Goal: Communication & Community: Answer question/provide support

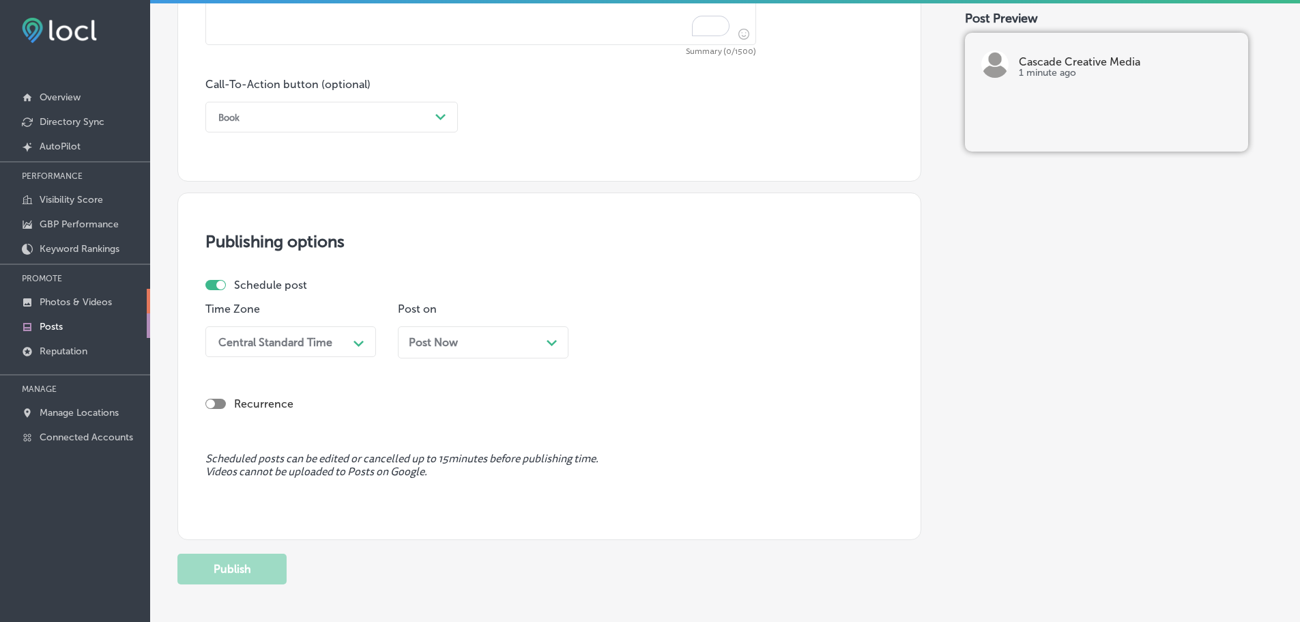
scroll to position [3, 0]
click at [66, 298] on p "Photos & Videos" at bounding box center [76, 302] width 72 height 12
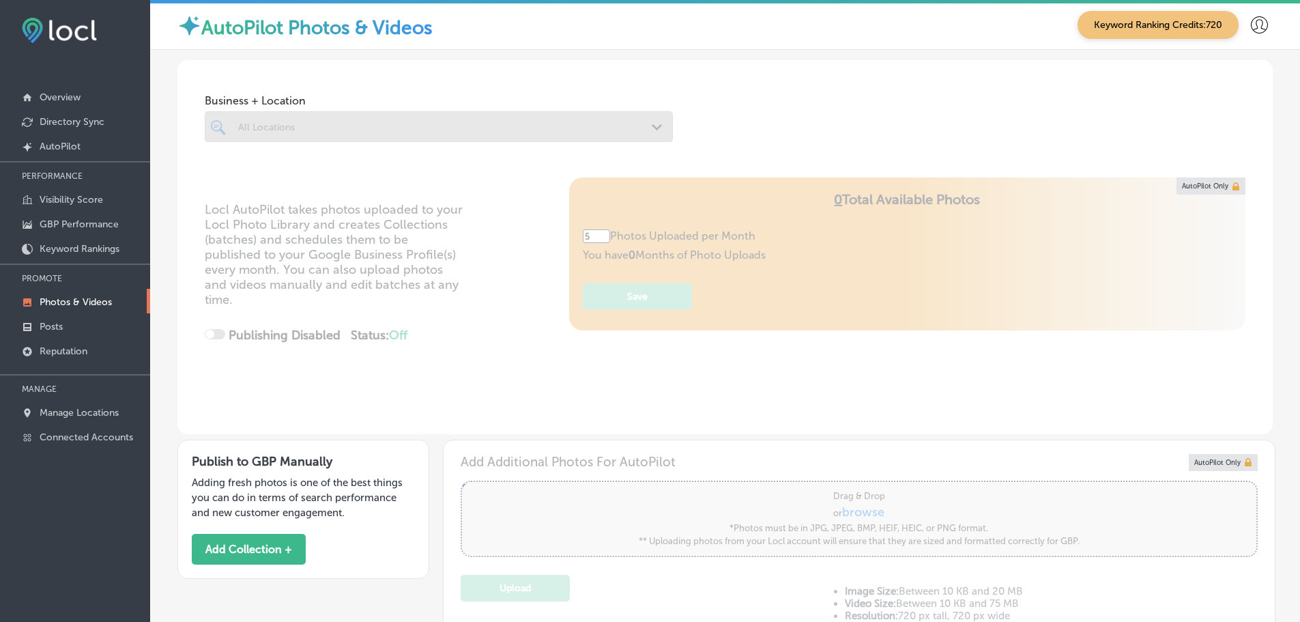
type input "0"
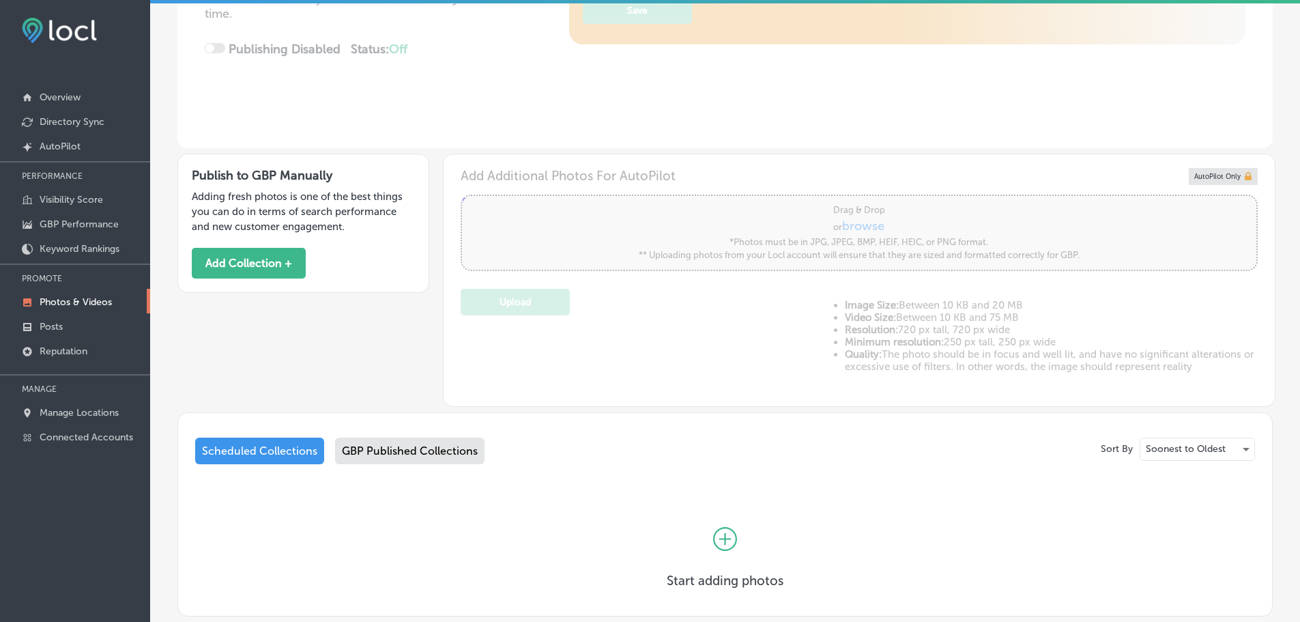
scroll to position [341, 0]
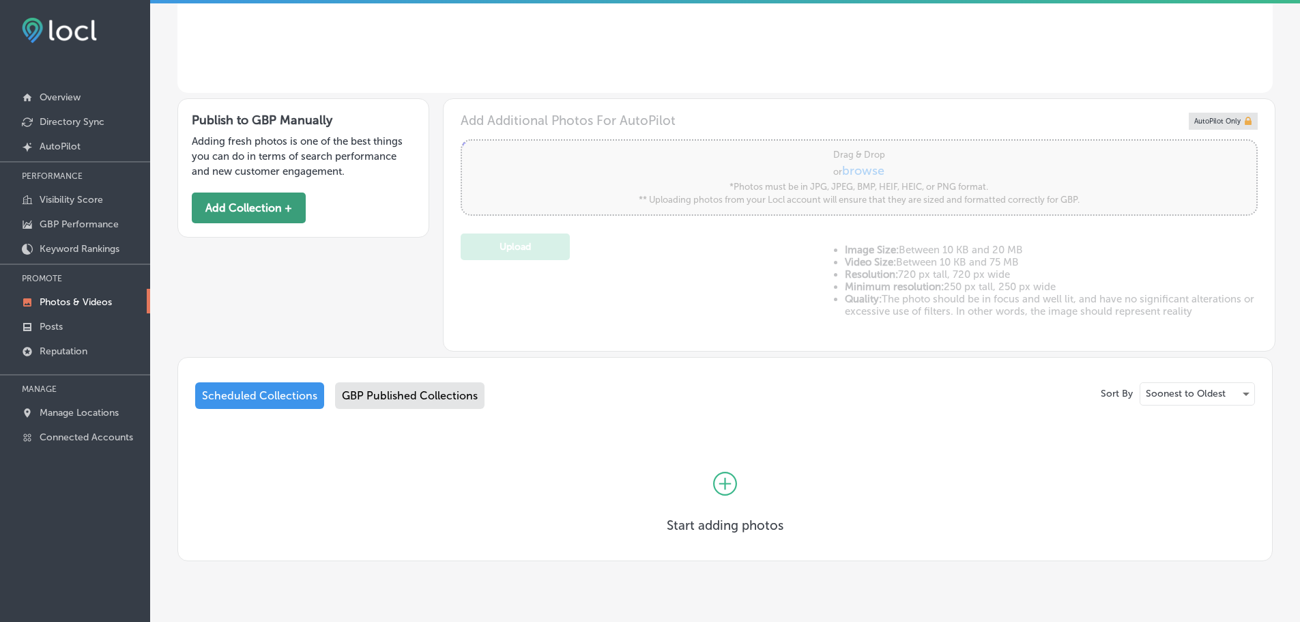
click at [240, 207] on button "Add Collection +" at bounding box center [249, 207] width 114 height 31
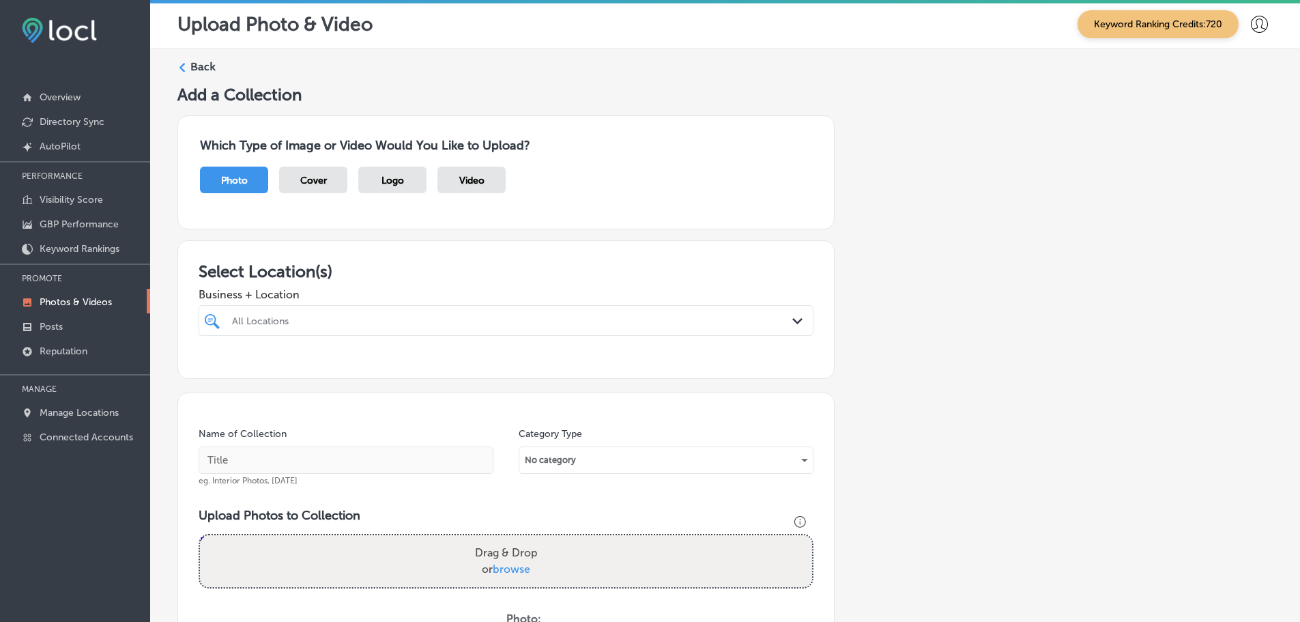
click at [436, 320] on div "All Locations" at bounding box center [513, 321] width 562 height 12
click at [280, 370] on label "Cascade Creative Media" at bounding box center [320, 370] width 180 height 12
type input "cascade"
click at [445, 280] on h3 "Select Location(s)" at bounding box center [506, 271] width 615 height 20
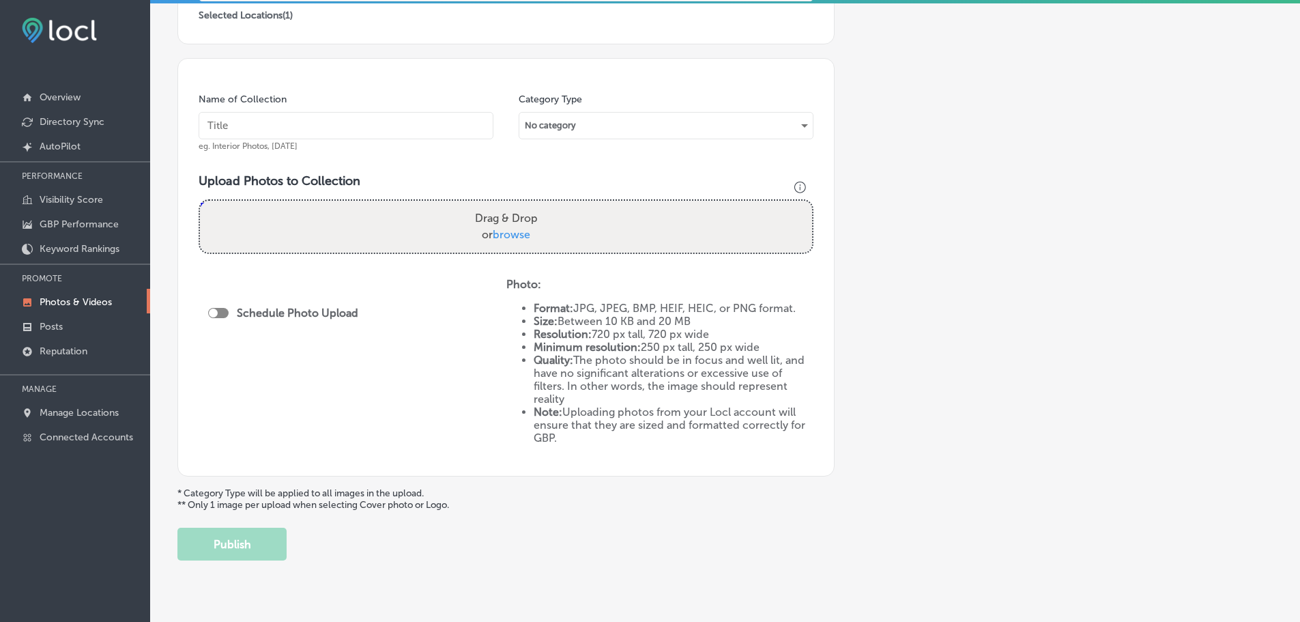
scroll to position [341, 0]
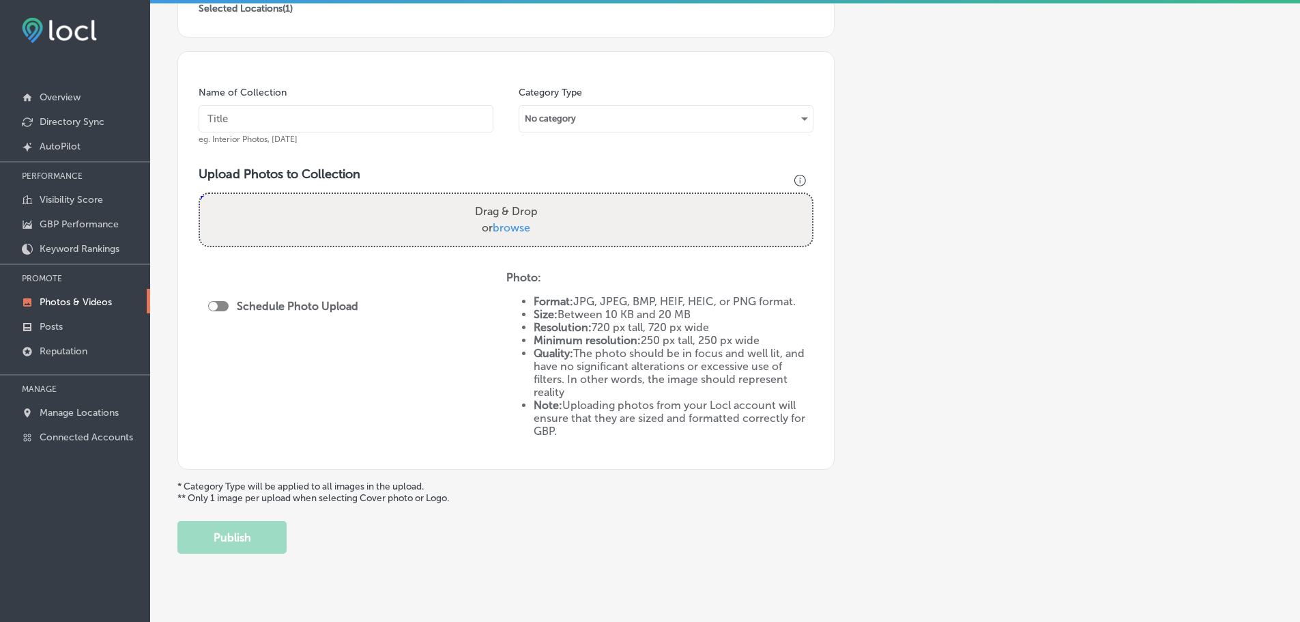
click at [514, 227] on span "browse" at bounding box center [512, 227] width 38 height 13
click at [514, 198] on input "Drag & Drop or browse" at bounding box center [506, 196] width 612 height 4
type input "C:\fakepath\Cascade Creative Media-21.png"
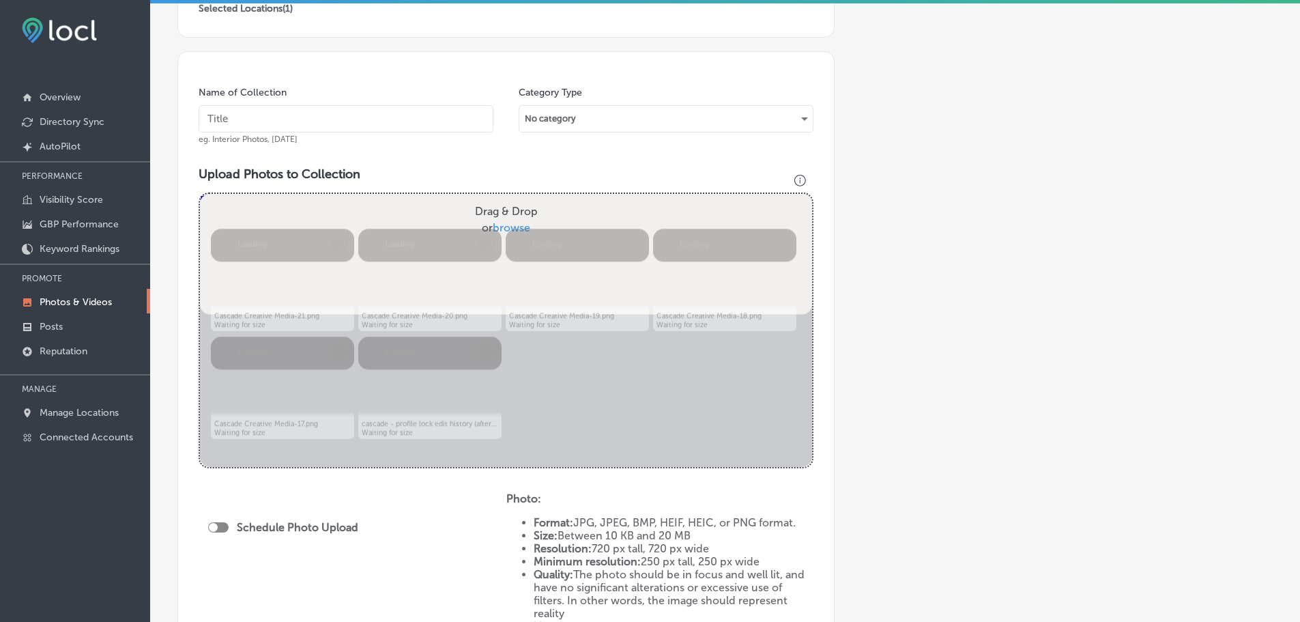
click at [336, 111] on input "text" at bounding box center [346, 118] width 295 height 27
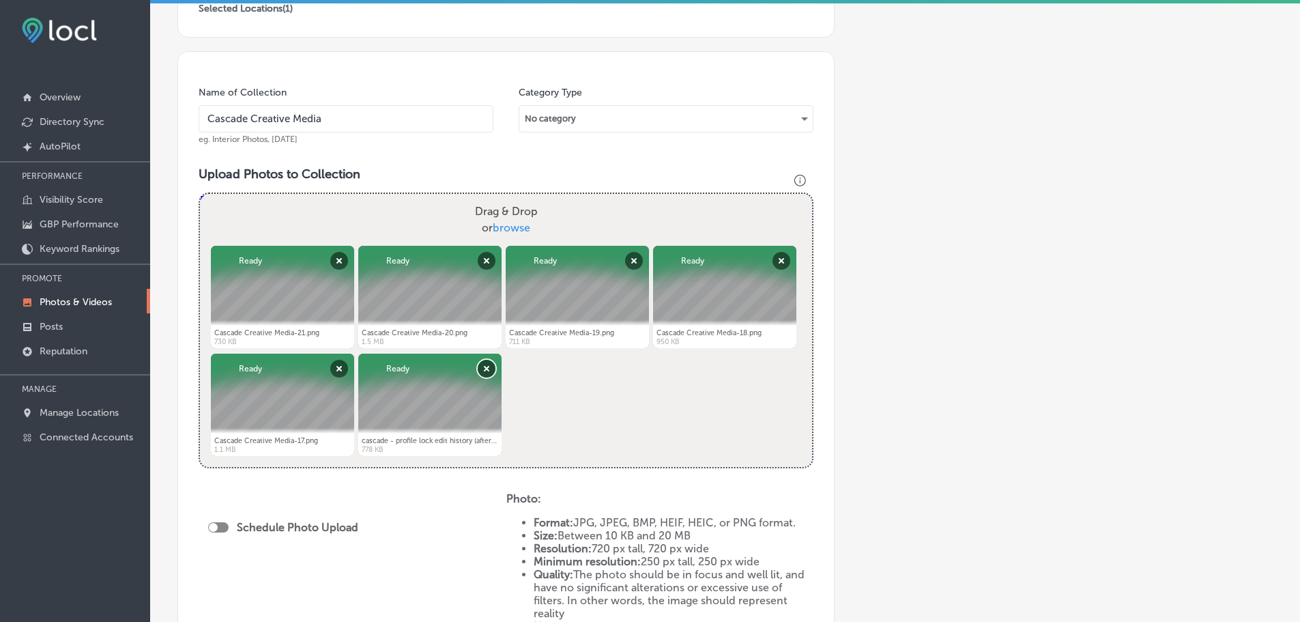
type input "Cascade Creative Media"
click at [487, 369] on button "Remove" at bounding box center [487, 369] width 18 height 18
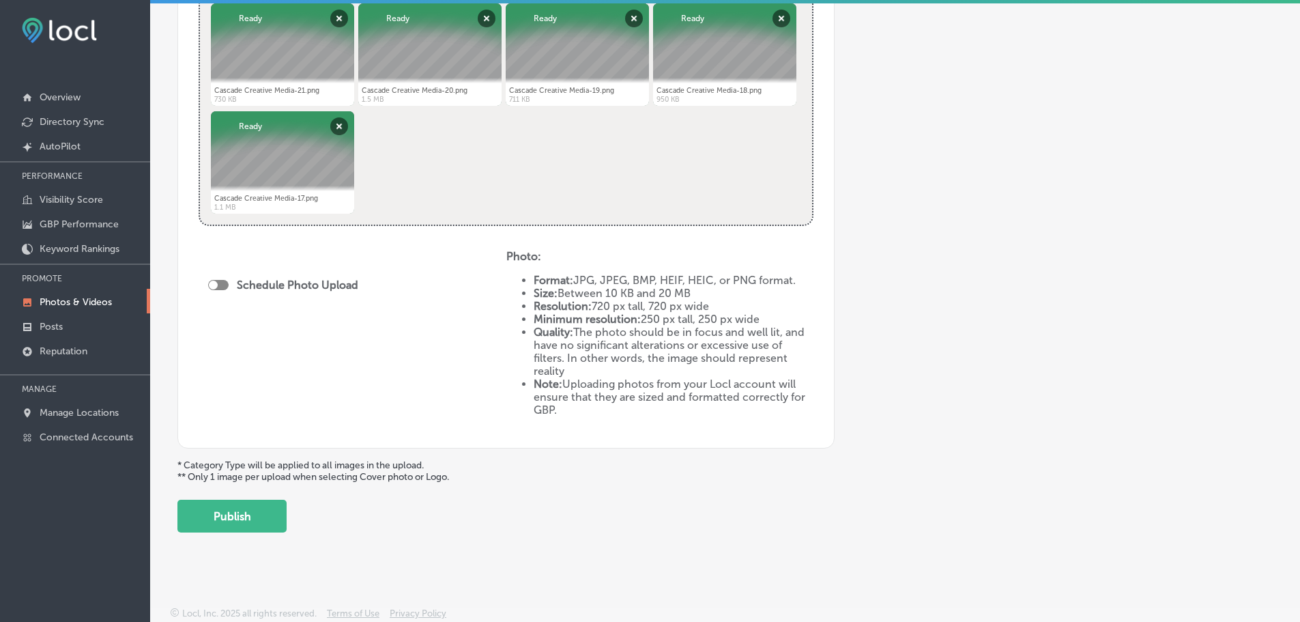
scroll to position [587, 0]
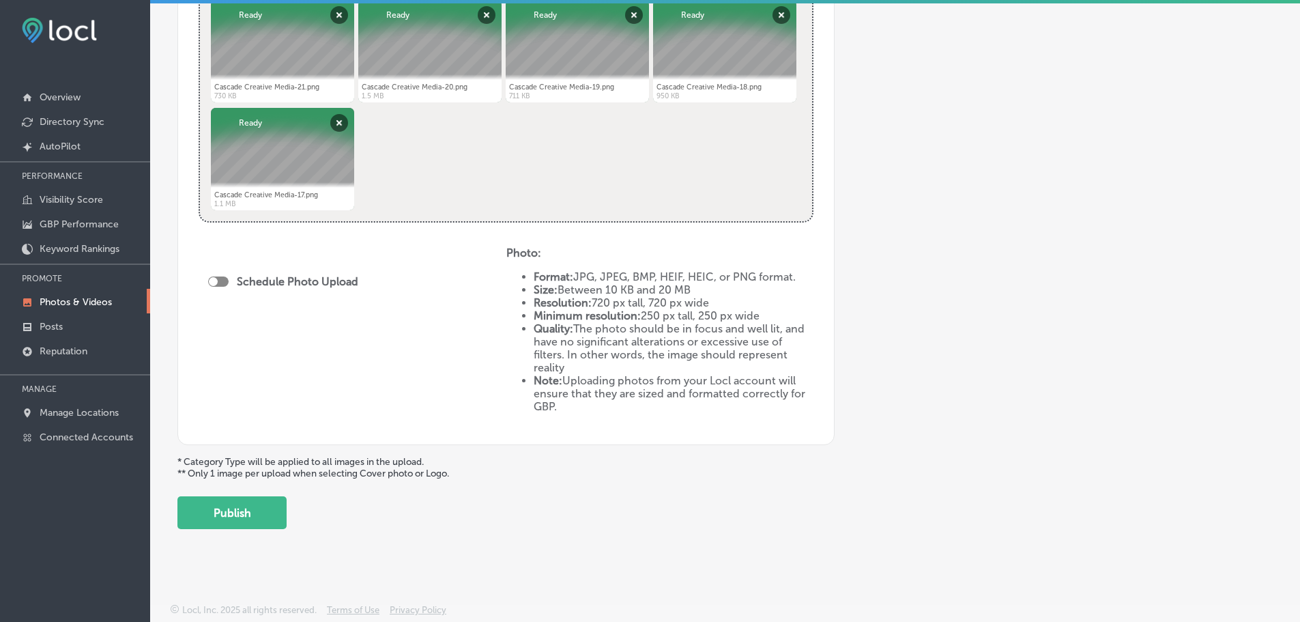
click at [215, 279] on div at bounding box center [213, 281] width 9 height 9
checkbox input "true"
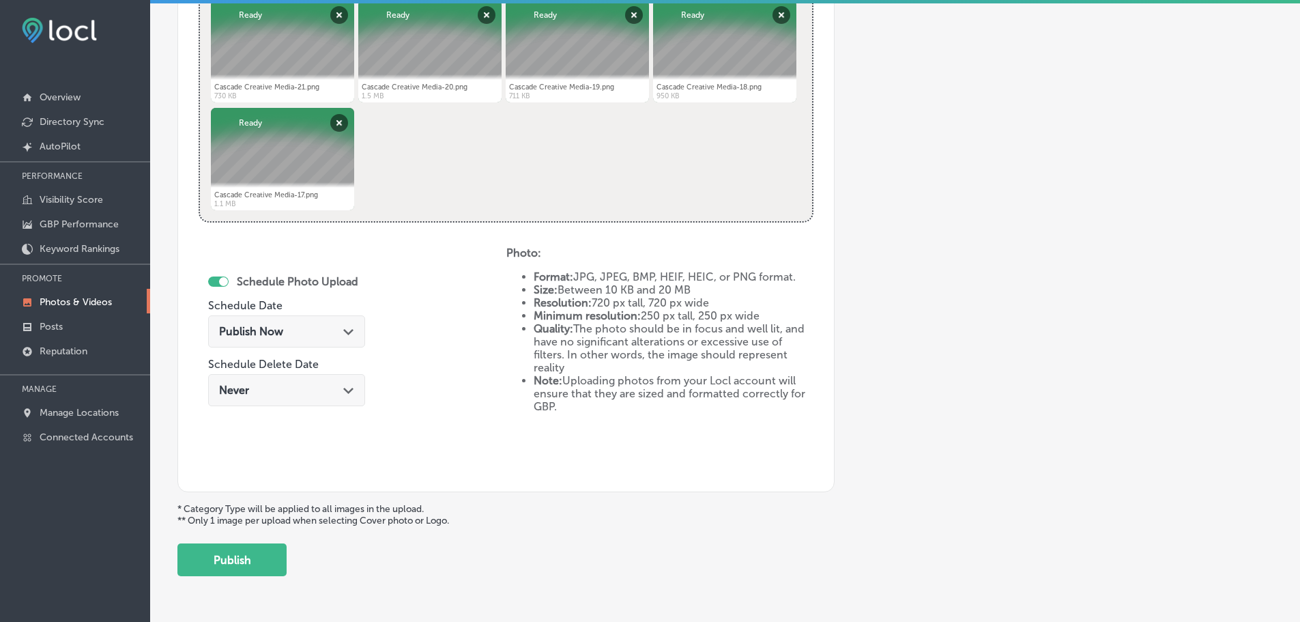
click at [336, 329] on div "Publish Now Path Created with Sketch." at bounding box center [286, 331] width 135 height 13
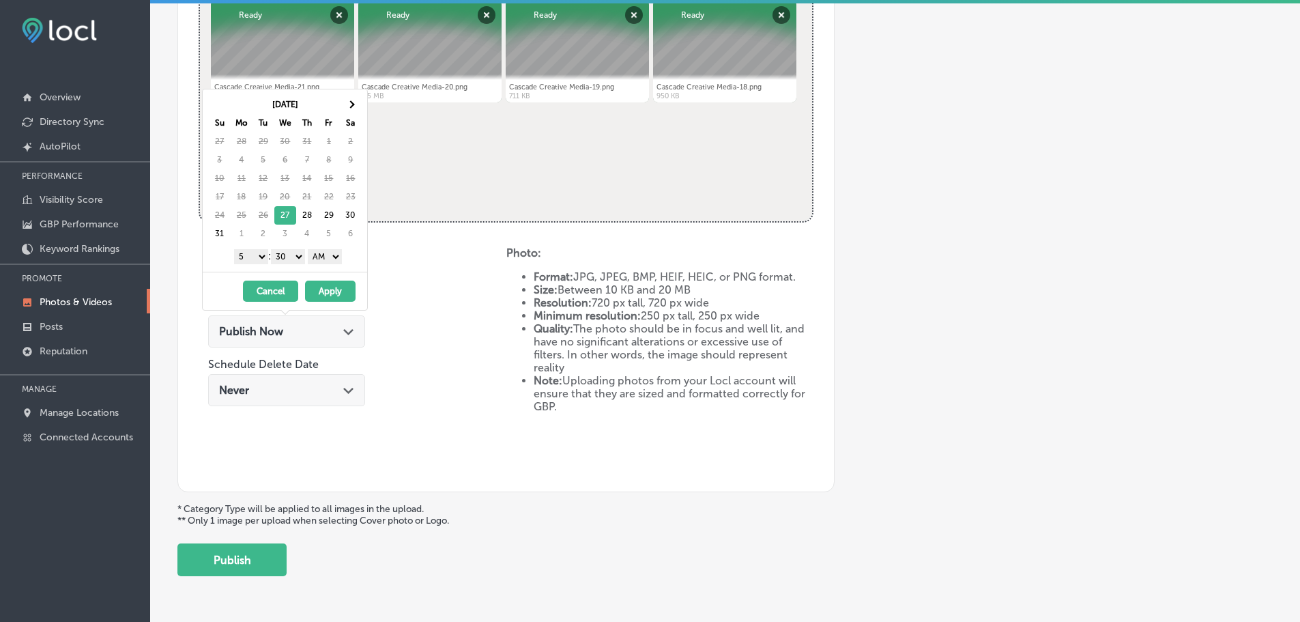
click at [250, 255] on select "1 2 3 4 5 6 7 8 9 10 11 12" at bounding box center [251, 256] width 34 height 15
click at [288, 258] on select "00 10 20 30 40 50" at bounding box center [288, 256] width 34 height 15
click at [330, 254] on select "AM PM" at bounding box center [325, 256] width 34 height 15
click at [334, 289] on button "Apply" at bounding box center [330, 290] width 50 height 21
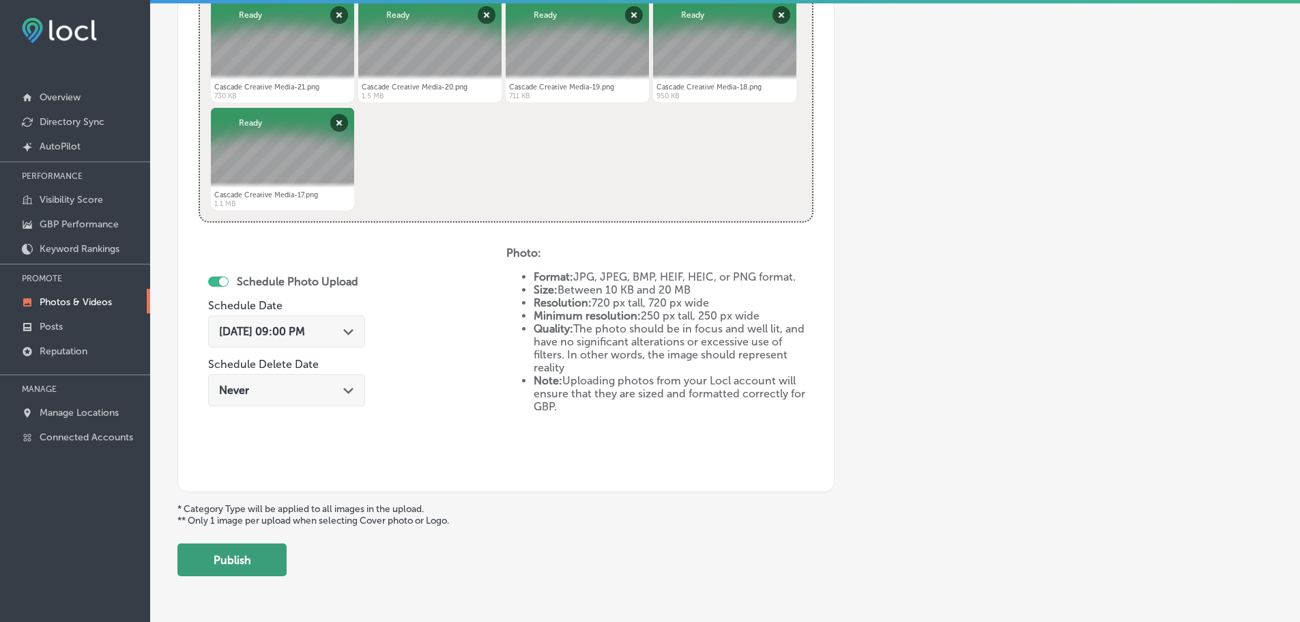
click at [243, 562] on button "Publish" at bounding box center [231, 559] width 109 height 33
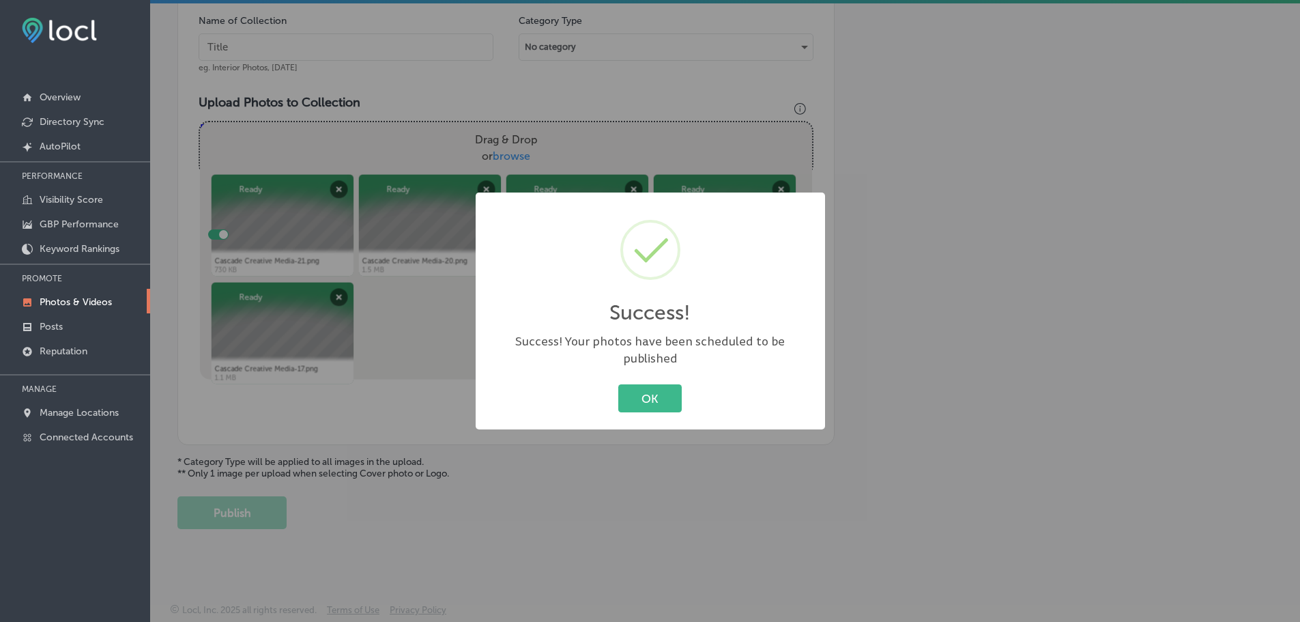
scroll to position [413, 0]
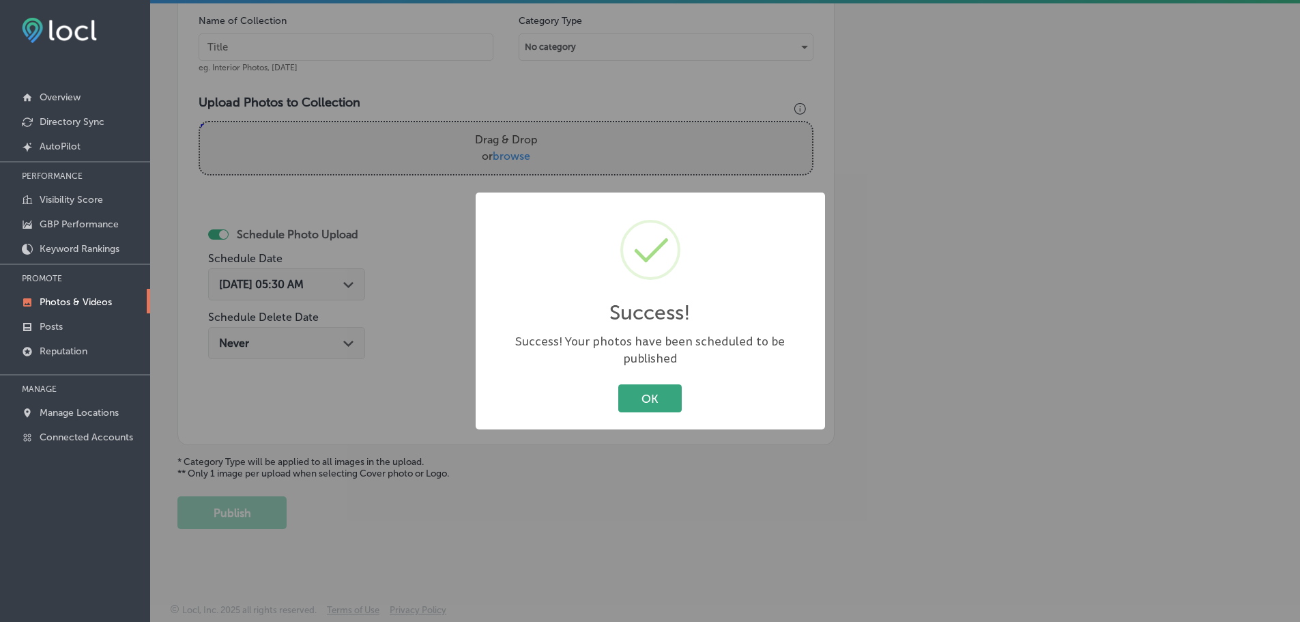
click at [647, 384] on button "OK" at bounding box center [649, 398] width 63 height 28
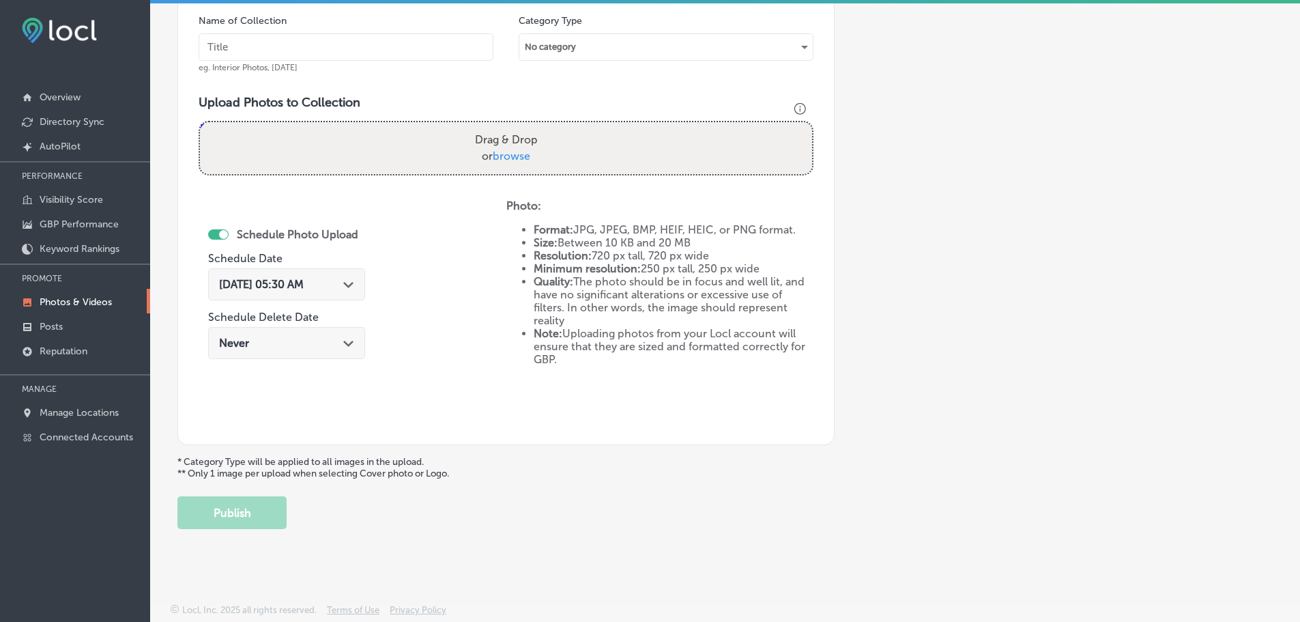
click at [510, 151] on span "browse" at bounding box center [512, 155] width 38 height 13
click at [510, 126] on input "Drag & Drop or browse" at bounding box center [506, 124] width 612 height 4
type input "C:\fakepath\Cascade Creative Media-21 (1).png"
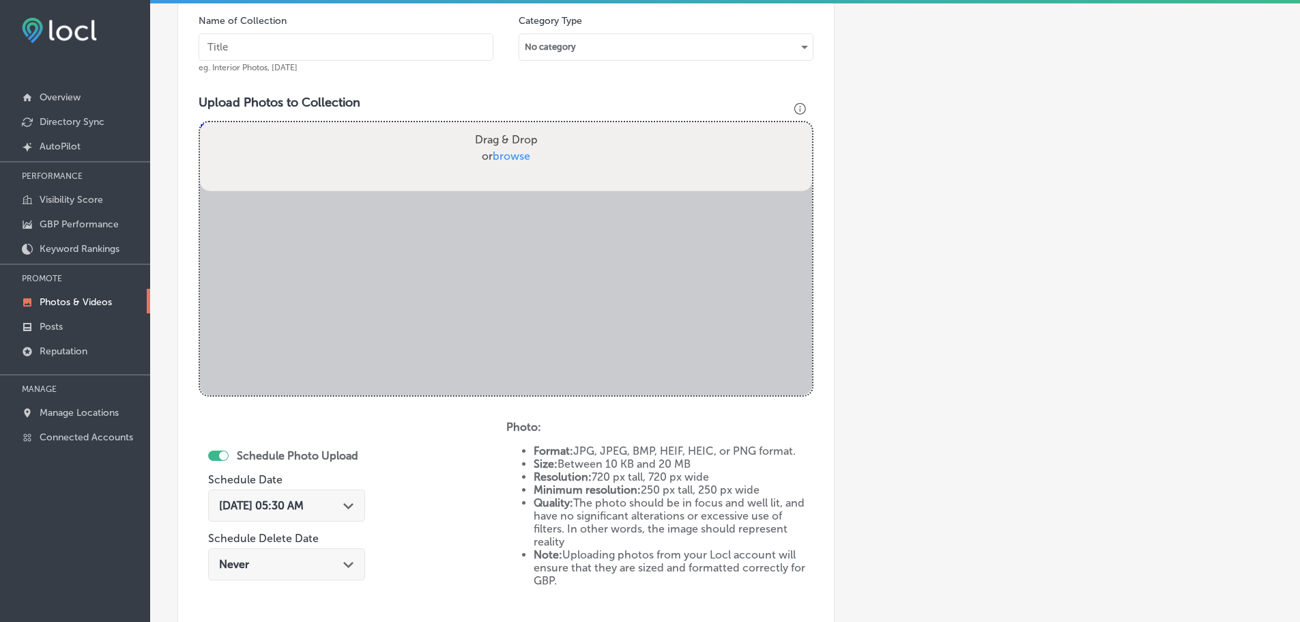
click at [399, 48] on input "text" at bounding box center [346, 46] width 295 height 27
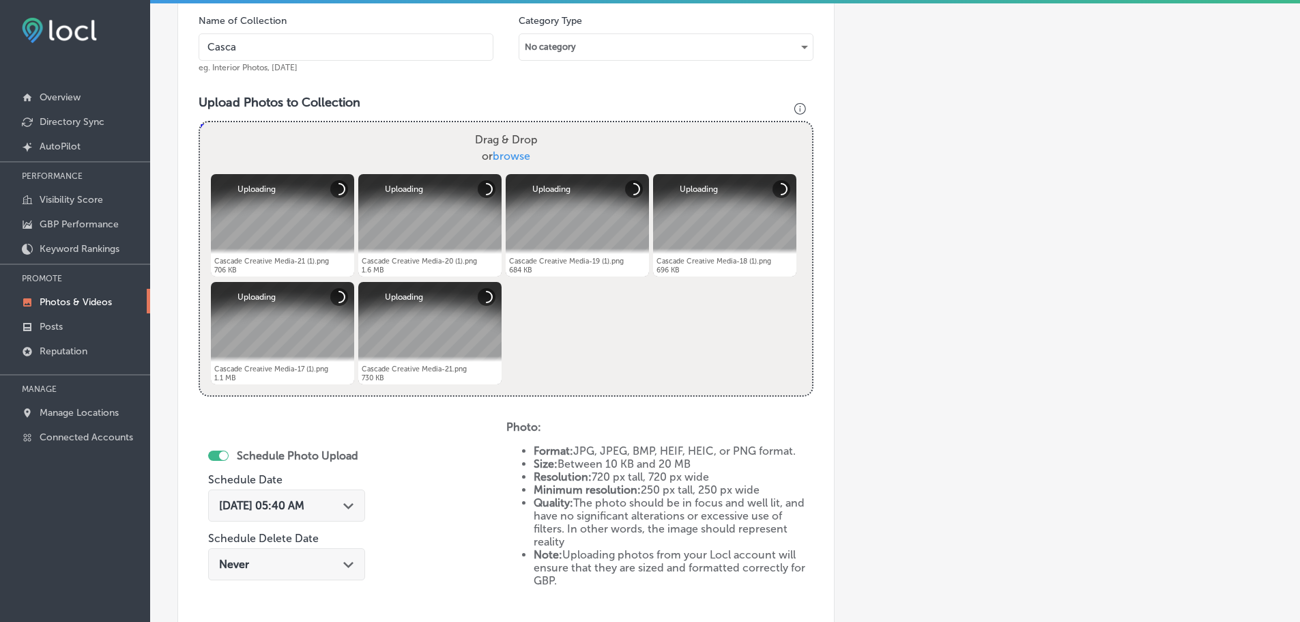
type input "Cascade Creative Media"
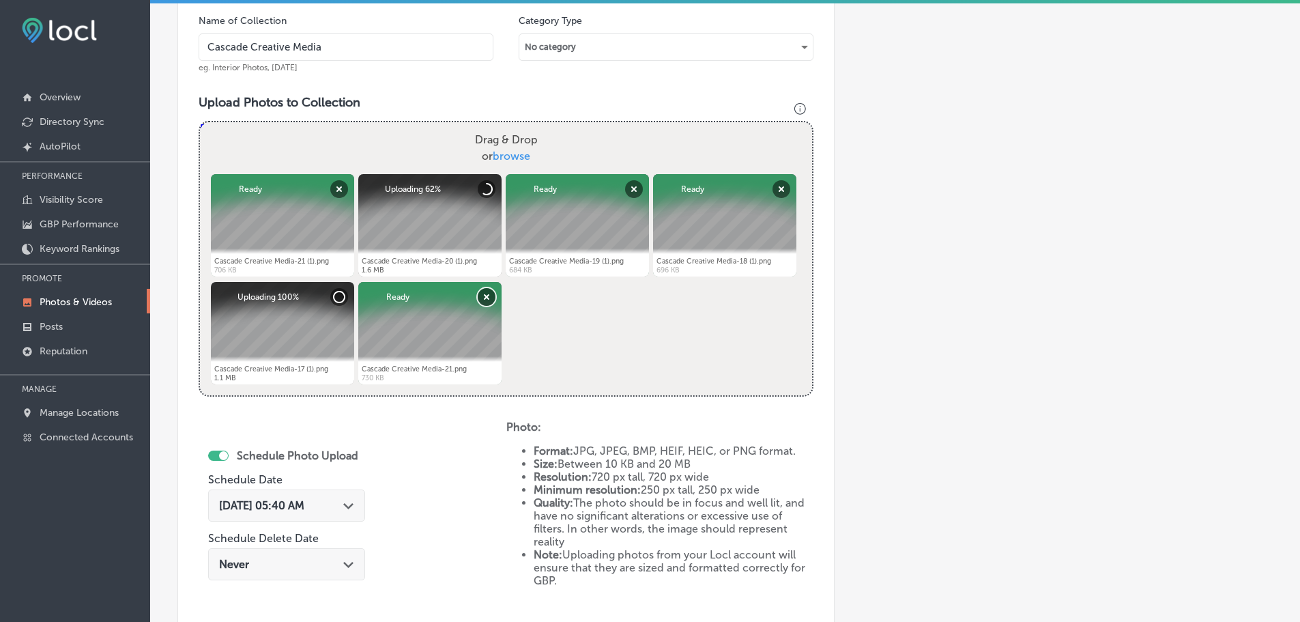
click at [487, 298] on button "Remove" at bounding box center [487, 297] width 18 height 18
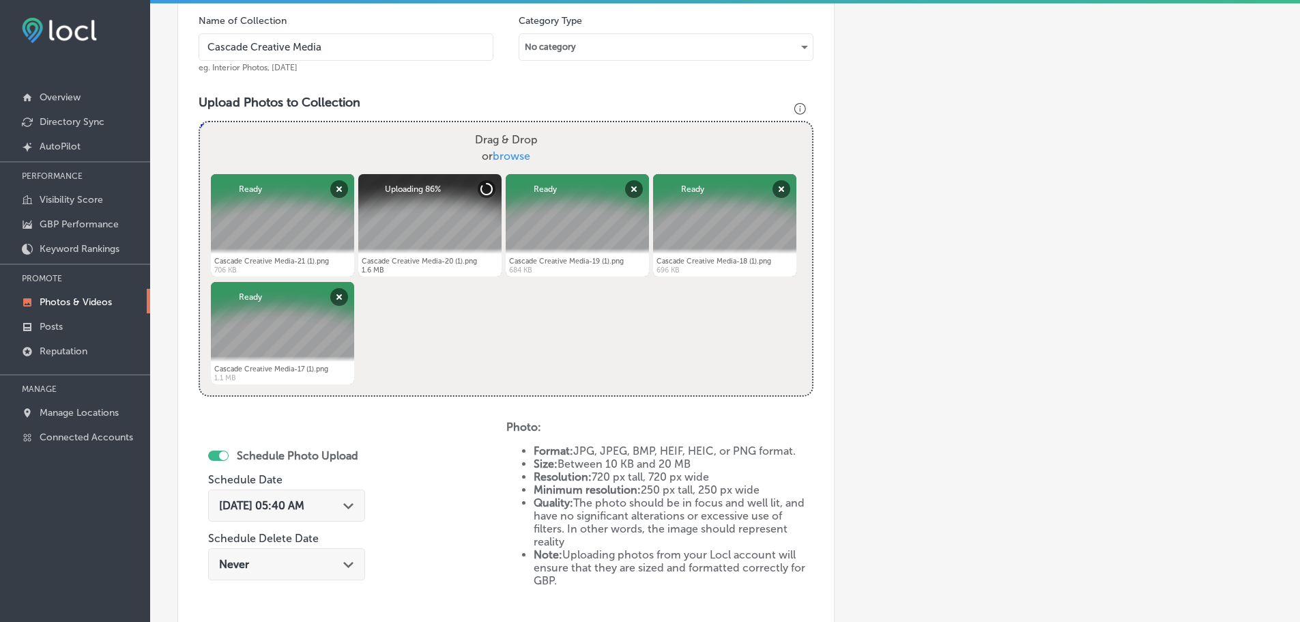
click at [353, 507] on icon "Path Created with Sketch." at bounding box center [348, 506] width 10 height 6
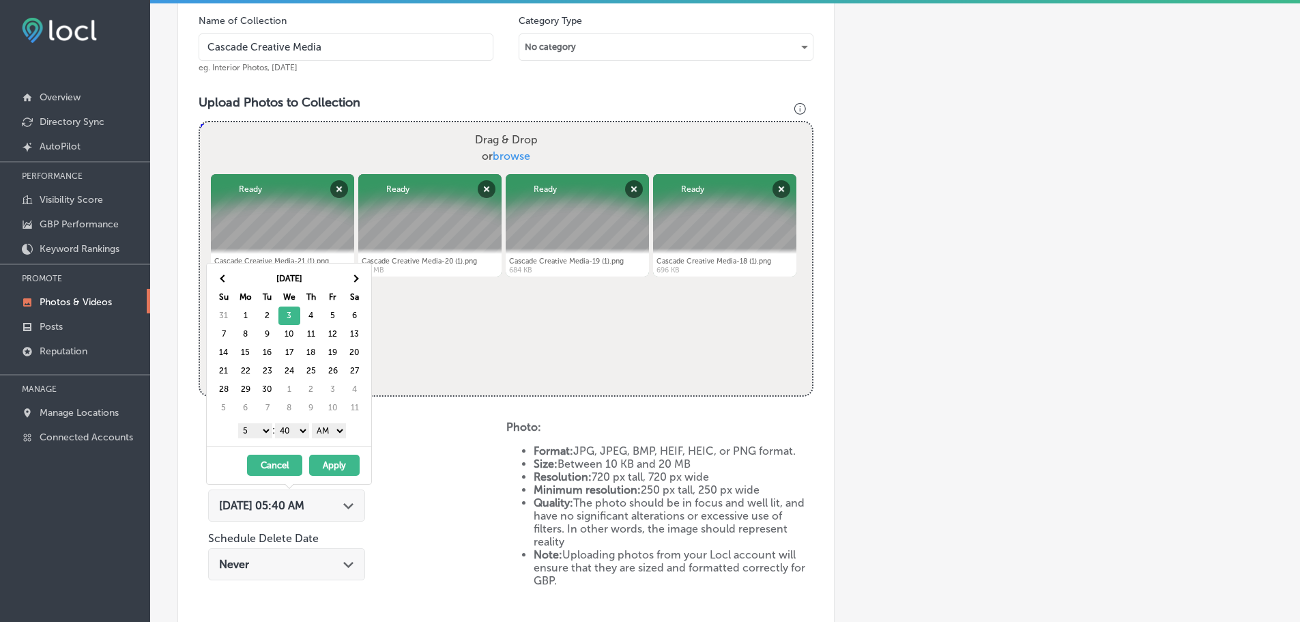
click at [245, 428] on select "1 2 3 4 5 6 7 8 9 10 11 12" at bounding box center [255, 430] width 34 height 15
click at [286, 428] on select "00 10 20 30 40 50" at bounding box center [292, 430] width 34 height 15
click at [326, 433] on select "AM PM" at bounding box center [329, 430] width 34 height 15
click at [335, 461] on button "Apply" at bounding box center [334, 464] width 50 height 21
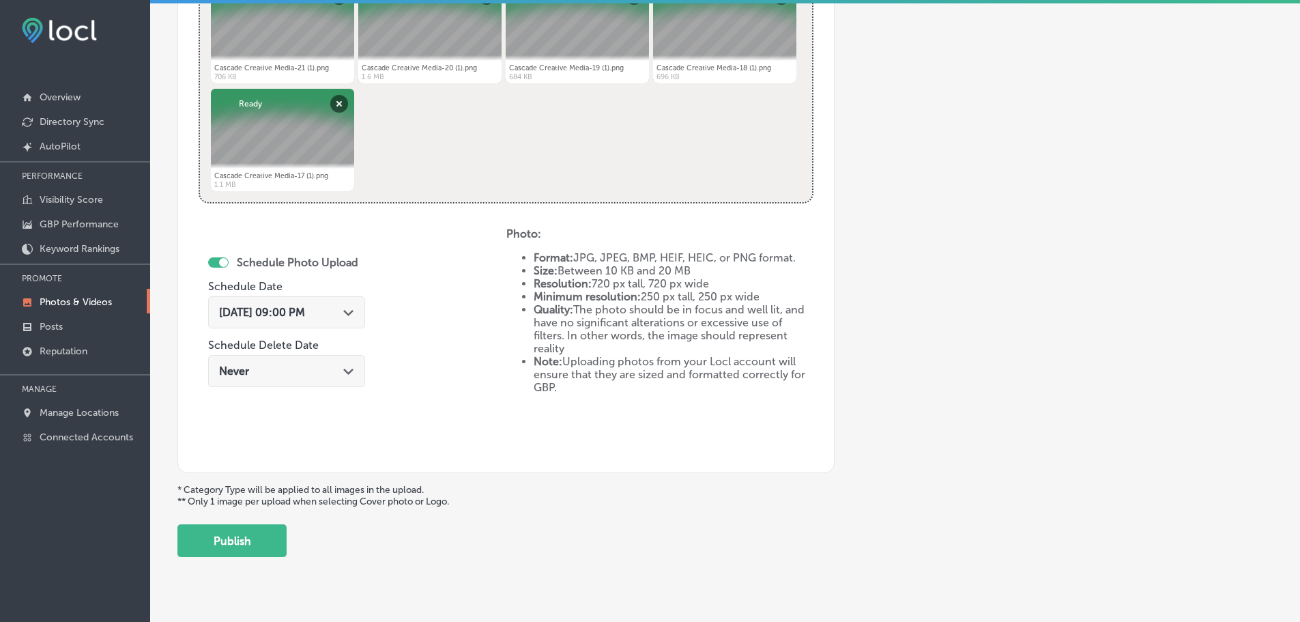
scroll to position [618, 0]
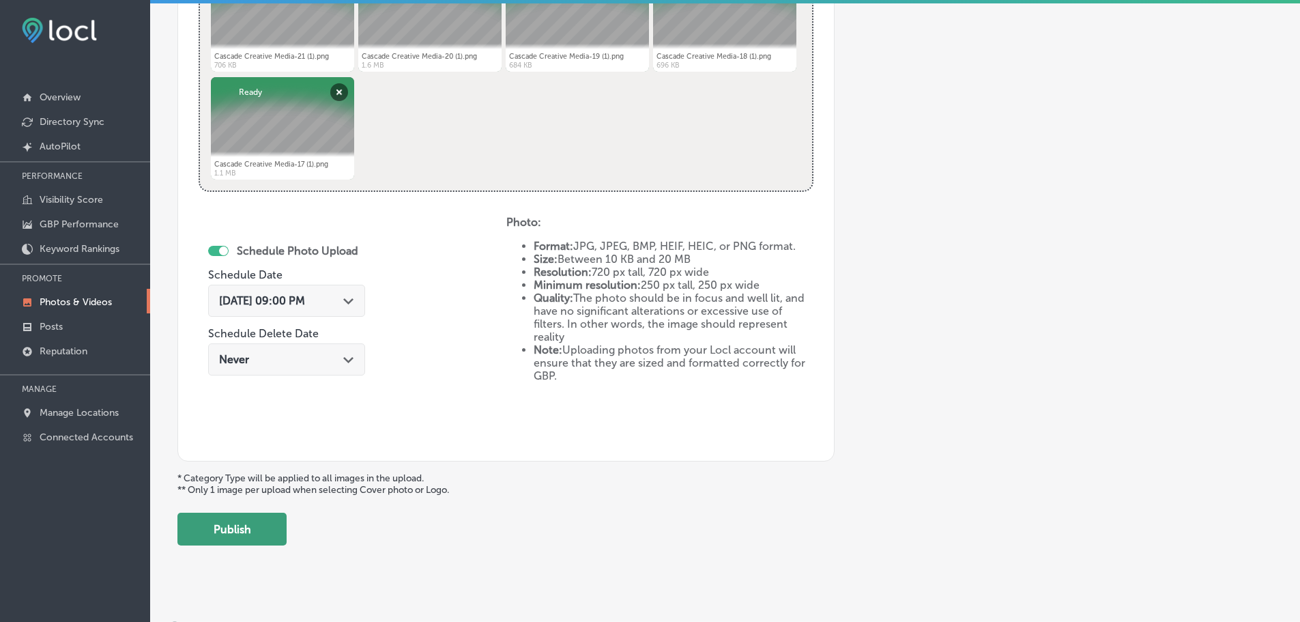
click at [261, 527] on button "Publish" at bounding box center [231, 529] width 109 height 33
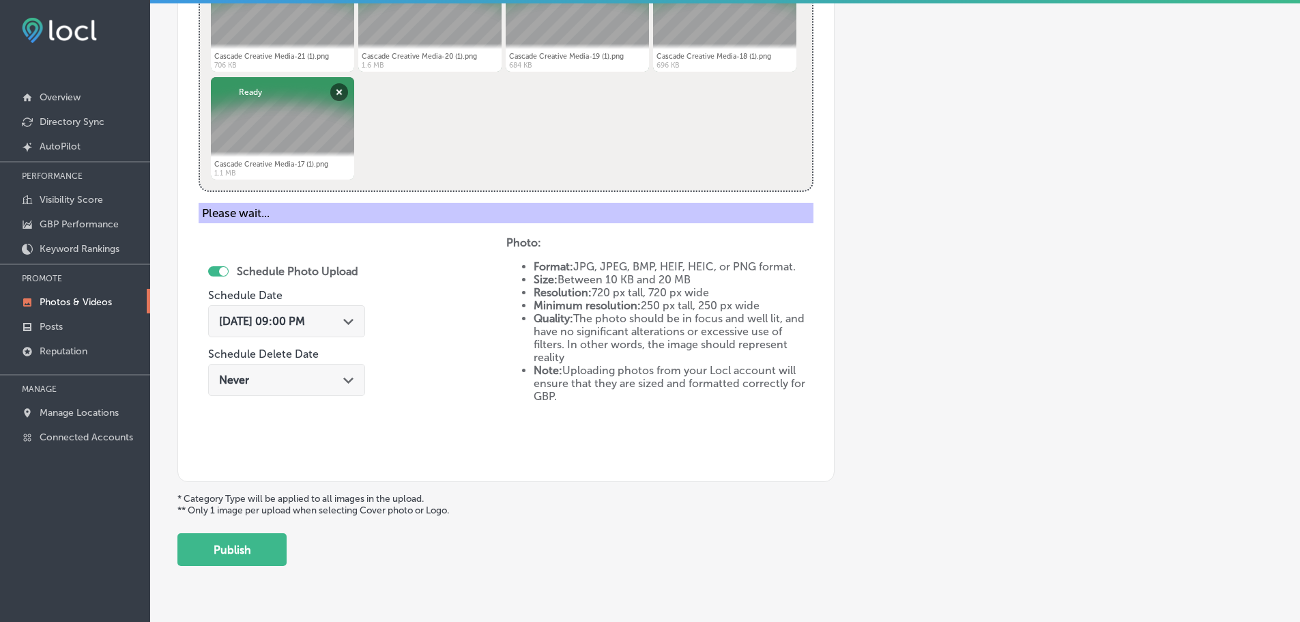
scroll to position [413, 0]
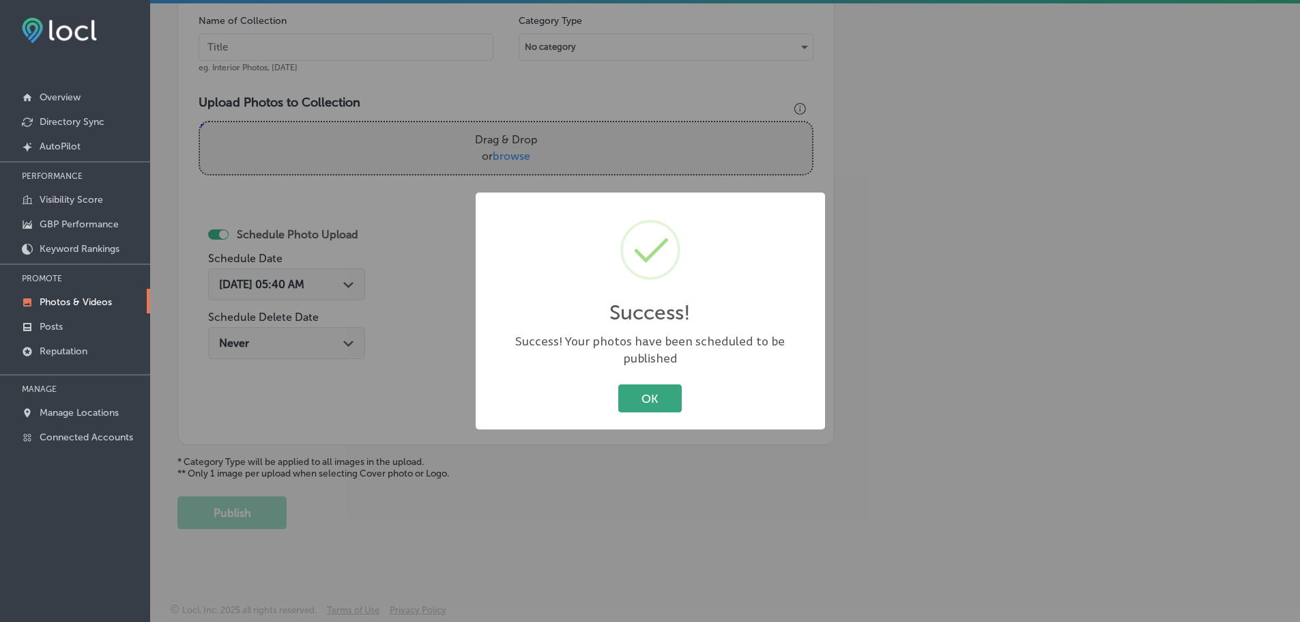
click at [650, 390] on button "OK" at bounding box center [649, 398] width 63 height 28
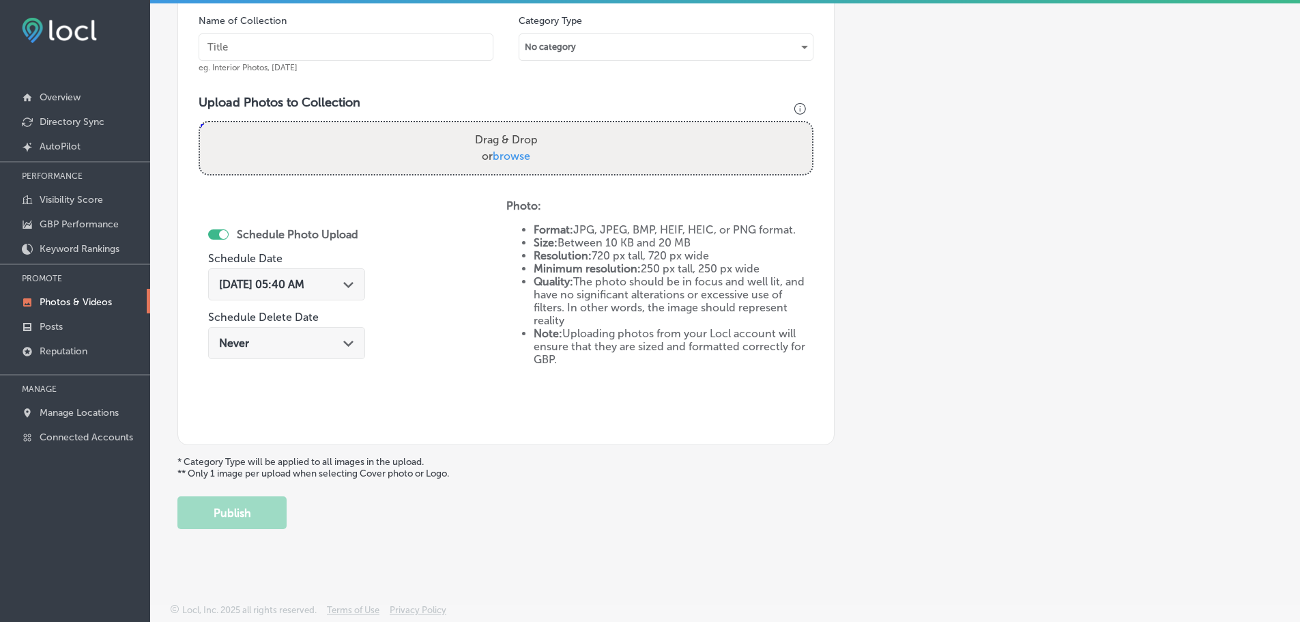
click at [509, 153] on span "browse" at bounding box center [512, 155] width 38 height 13
click at [509, 126] on input "Drag & Drop or browse" at bounding box center [506, 124] width 612 height 4
type input "C:\fakepath\Cascade Creative Media-21 (2).png"
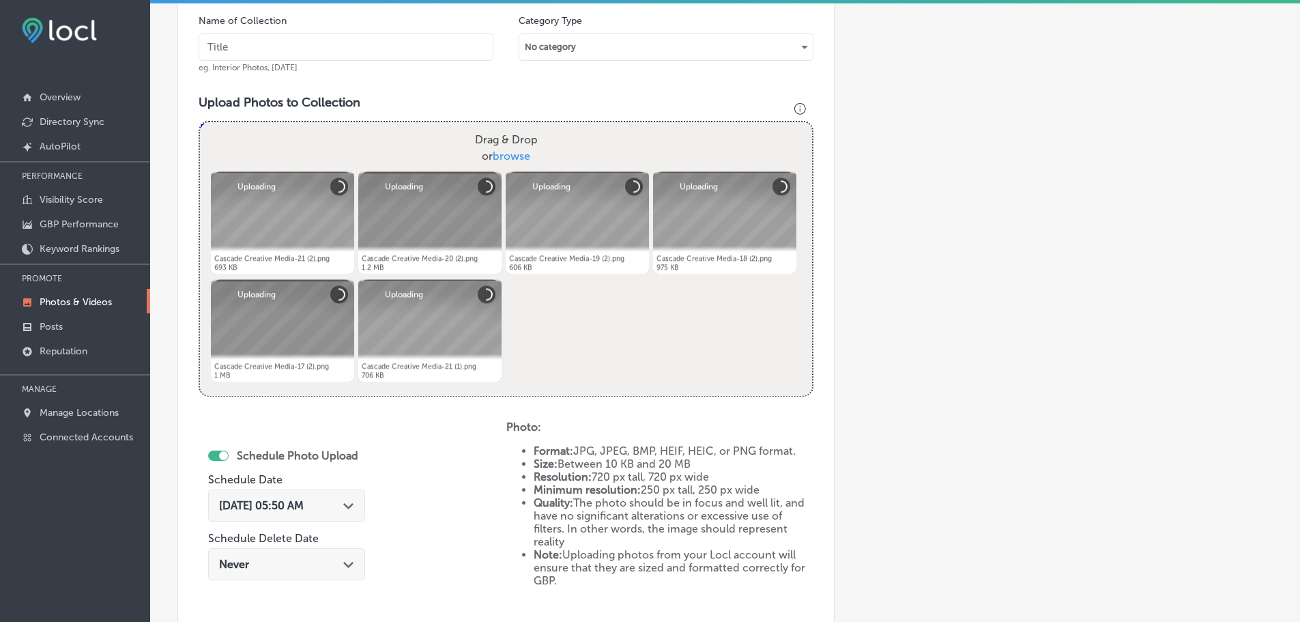
click at [344, 50] on input "text" at bounding box center [346, 46] width 295 height 27
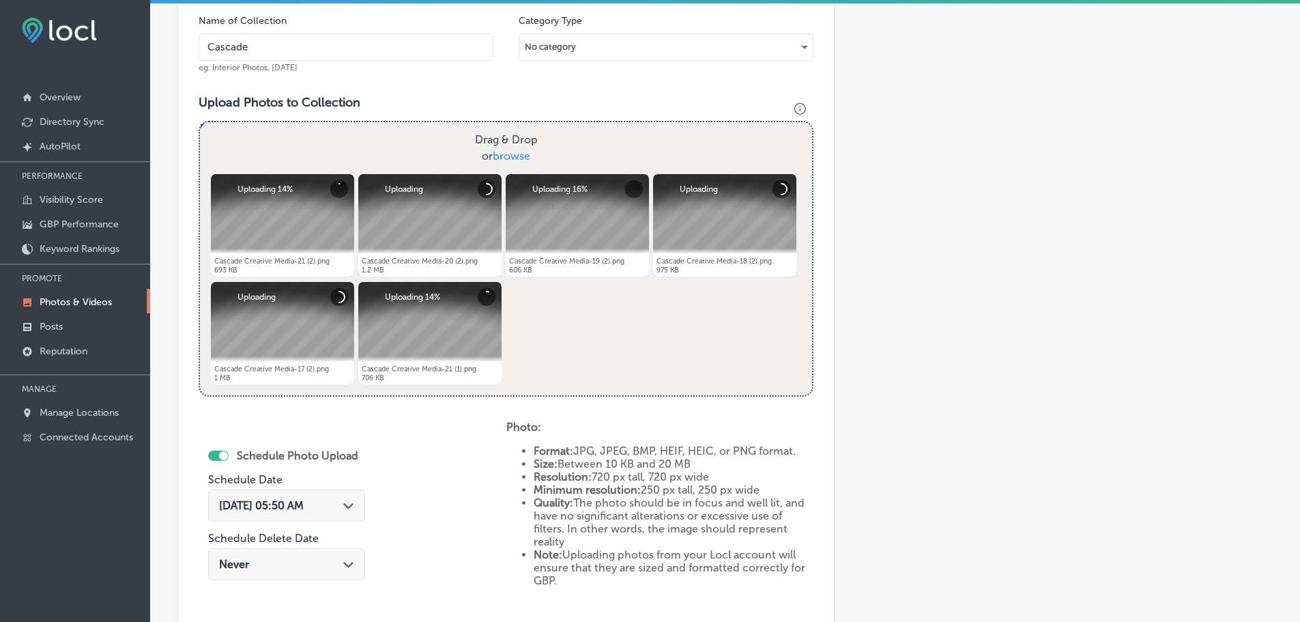
type input "Cascade Creative Media"
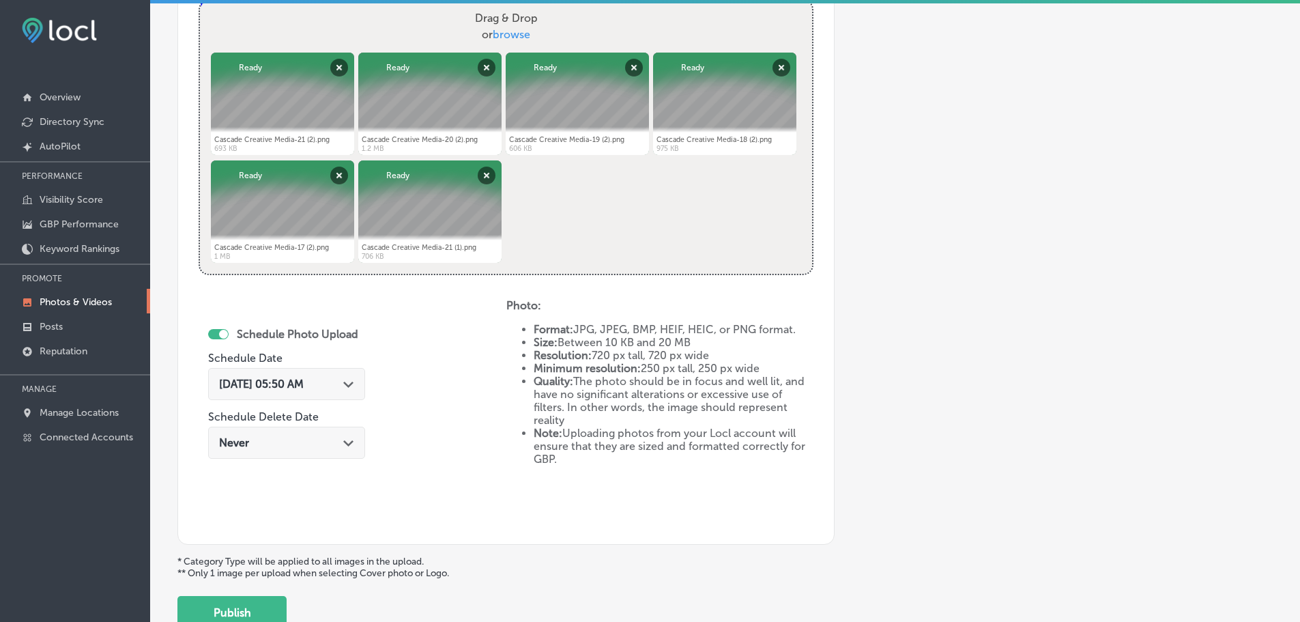
scroll to position [549, 0]
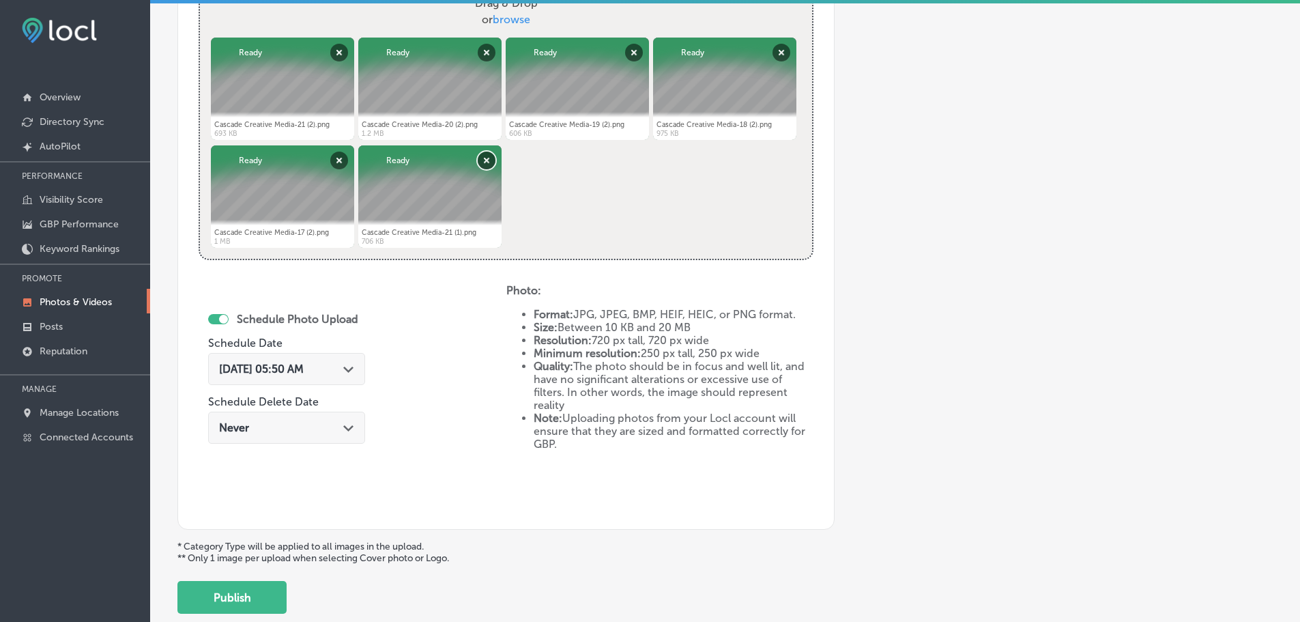
click at [484, 158] on button "Remove" at bounding box center [487, 160] width 18 height 18
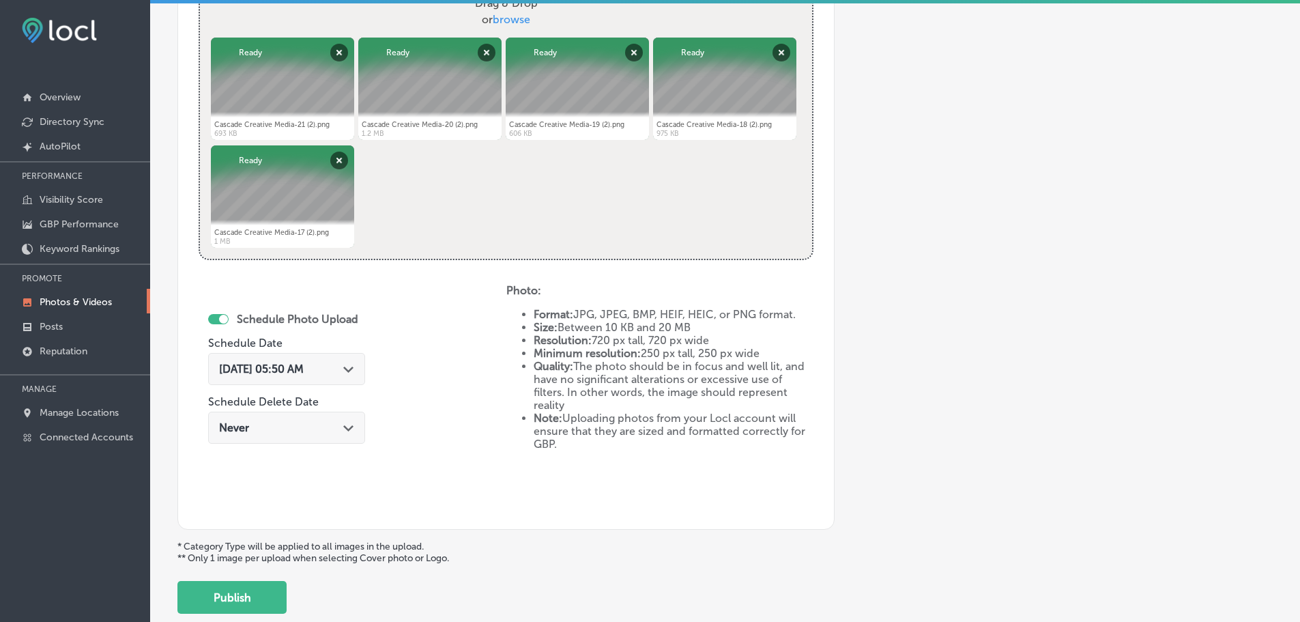
click at [353, 369] on icon "Path Created with Sketch." at bounding box center [348, 369] width 10 height 6
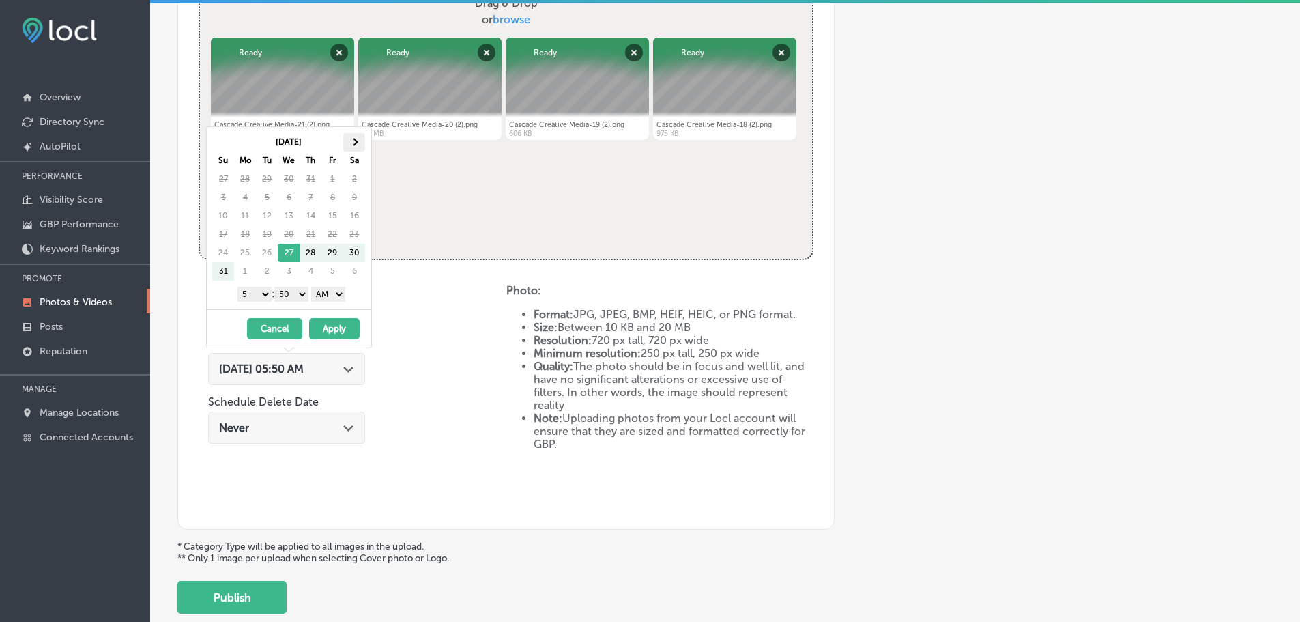
click at [358, 144] on th at bounding box center [354, 142] width 22 height 18
click at [246, 291] on select "1 2 3 4 5 6 7 8 9 10 11 12" at bounding box center [254, 294] width 34 height 15
click at [292, 293] on select "00 10 20 30 40 50" at bounding box center [291, 294] width 34 height 15
click at [324, 295] on select "AM PM" at bounding box center [328, 294] width 34 height 15
click at [332, 324] on button "Apply" at bounding box center [334, 328] width 50 height 21
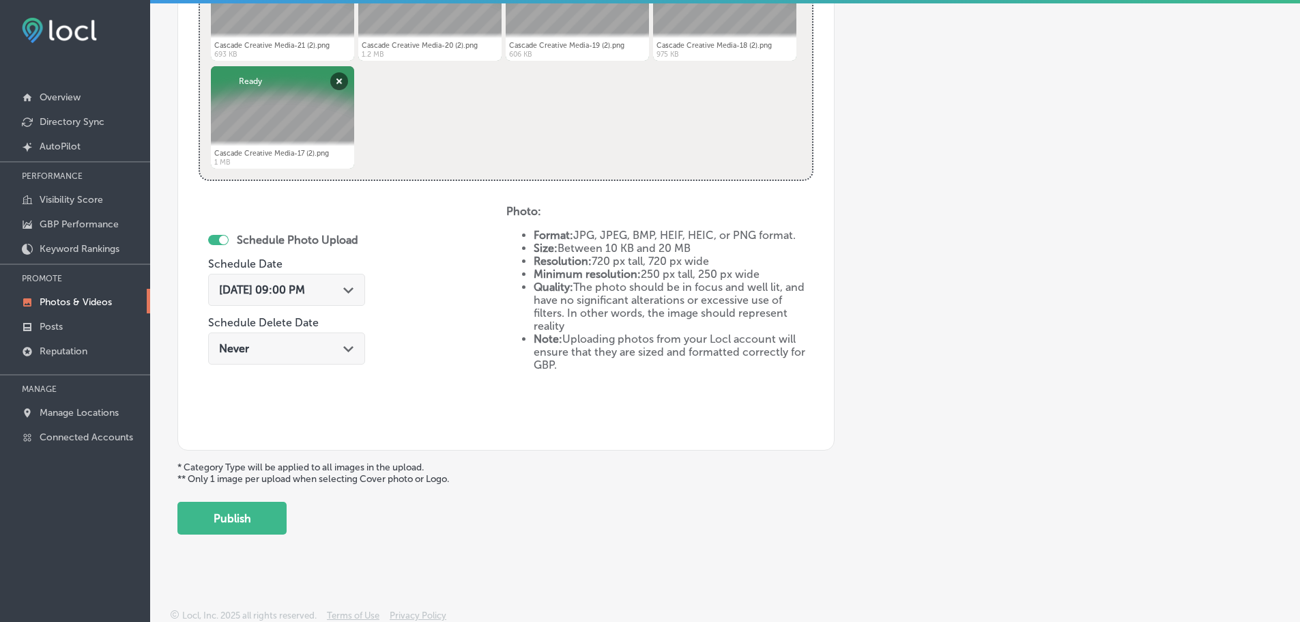
scroll to position [634, 0]
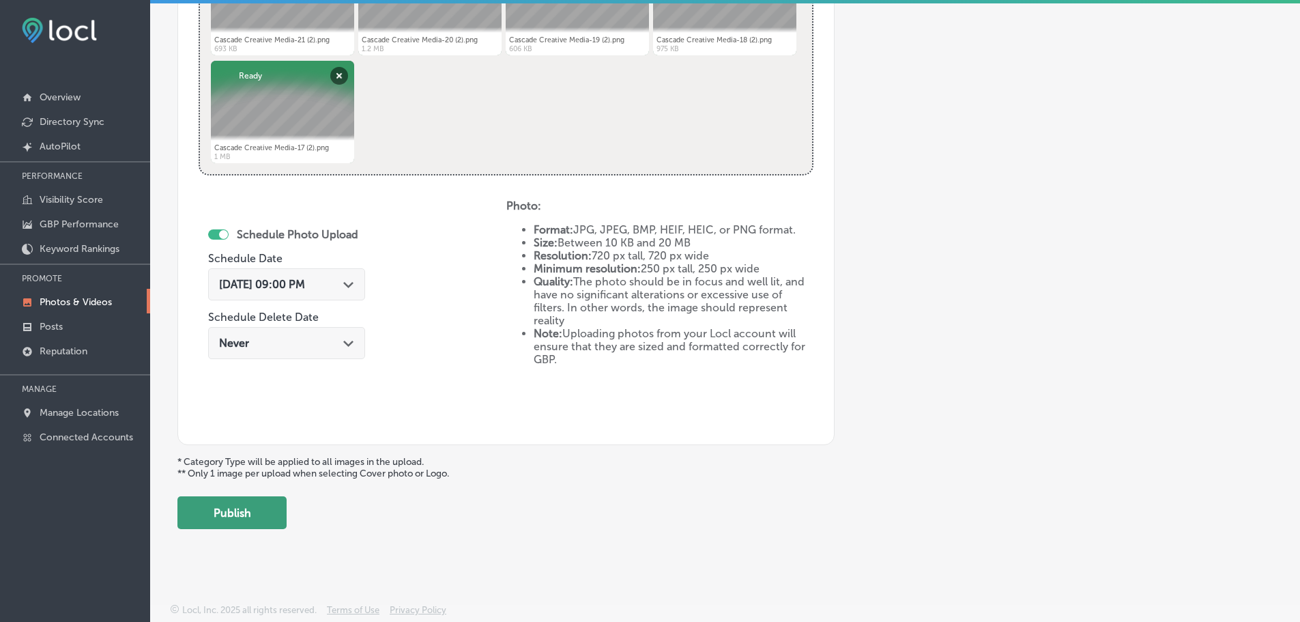
click at [257, 504] on button "Publish" at bounding box center [231, 512] width 109 height 33
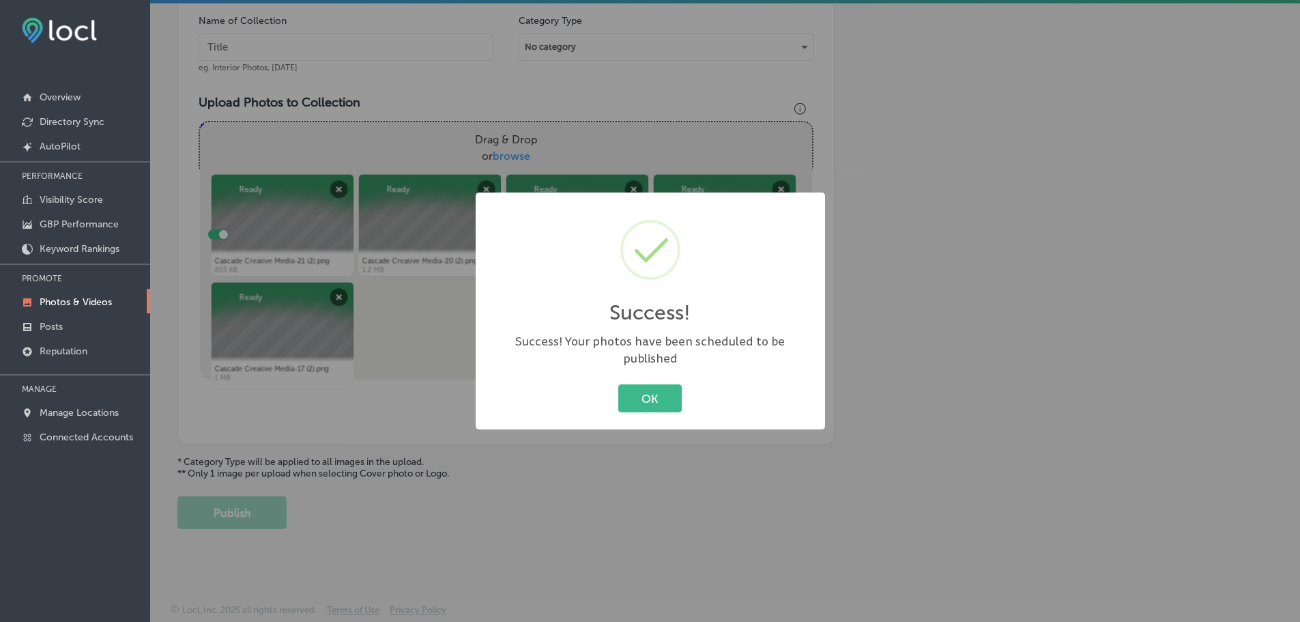
scroll to position [413, 0]
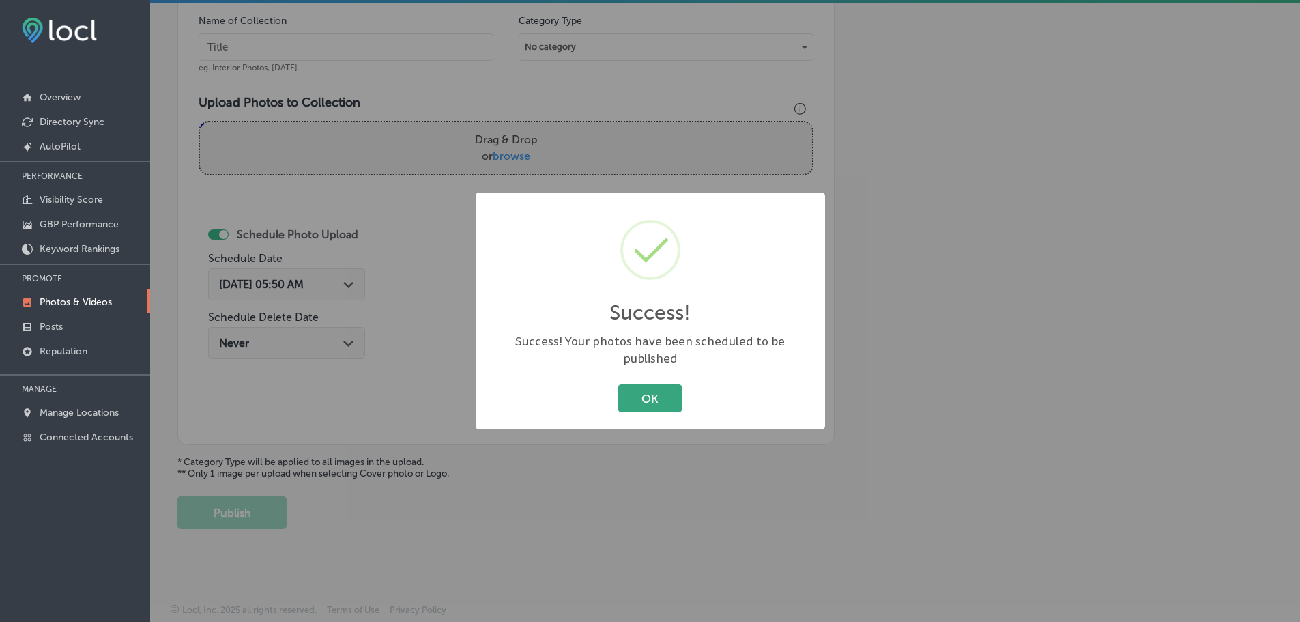
click at [648, 392] on button "OK" at bounding box center [649, 398] width 63 height 28
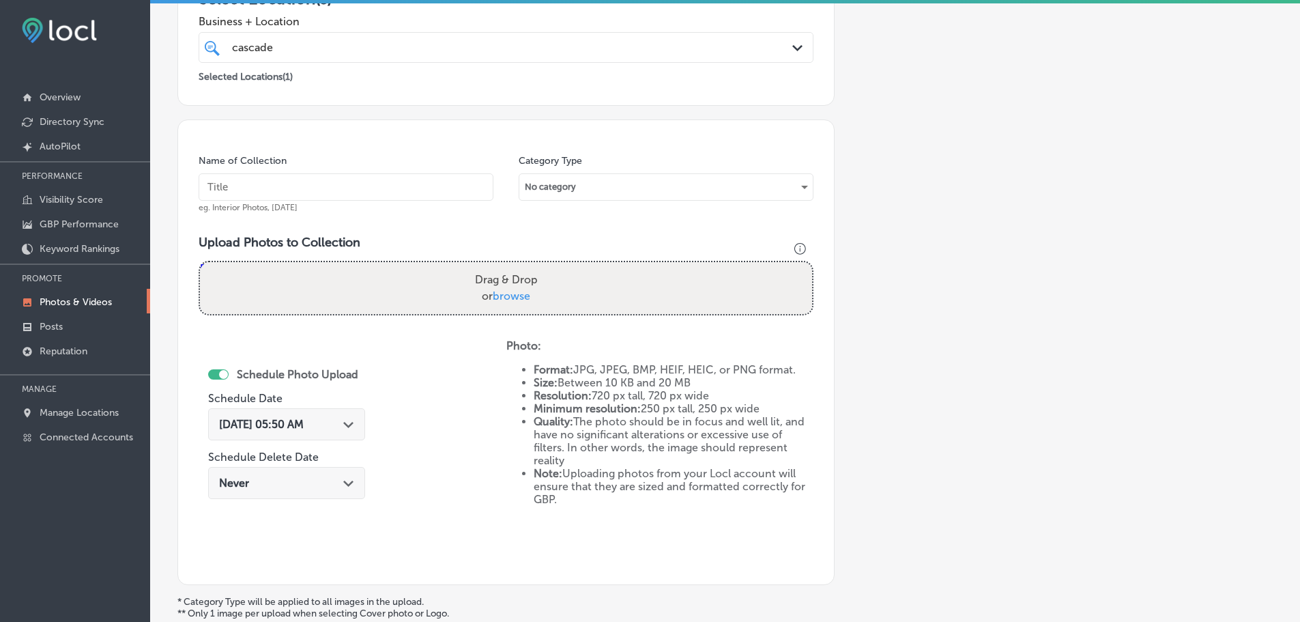
scroll to position [0, 0]
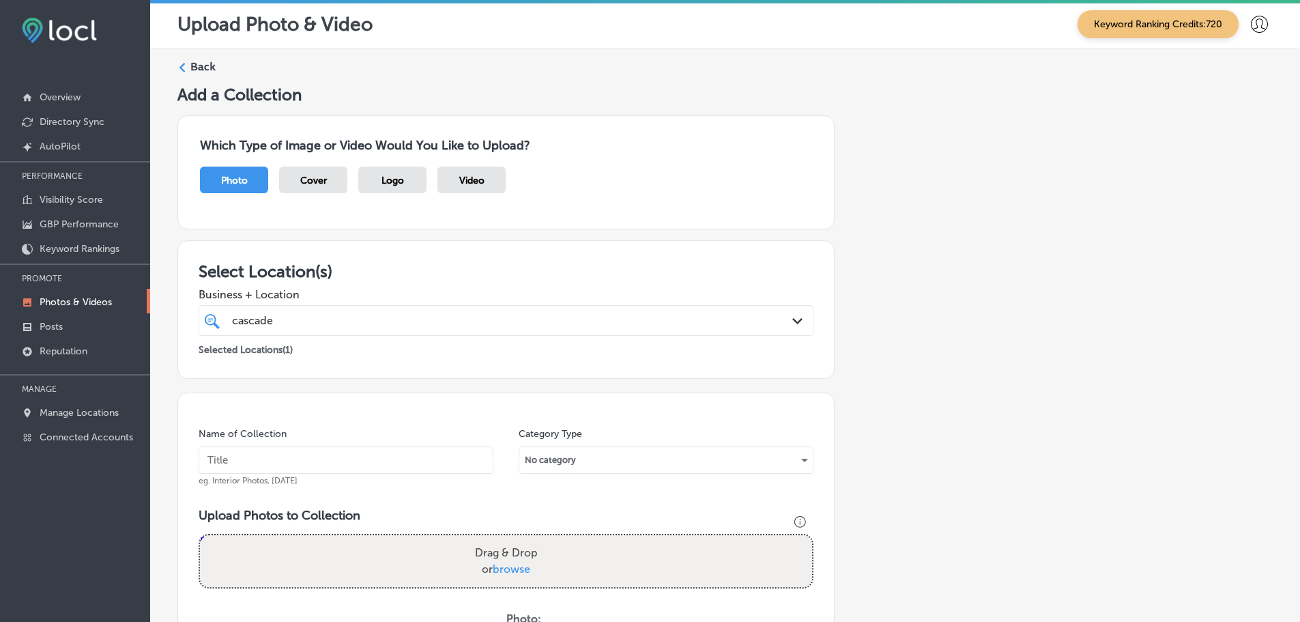
click at [182, 63] on icon at bounding box center [182, 68] width 10 height 10
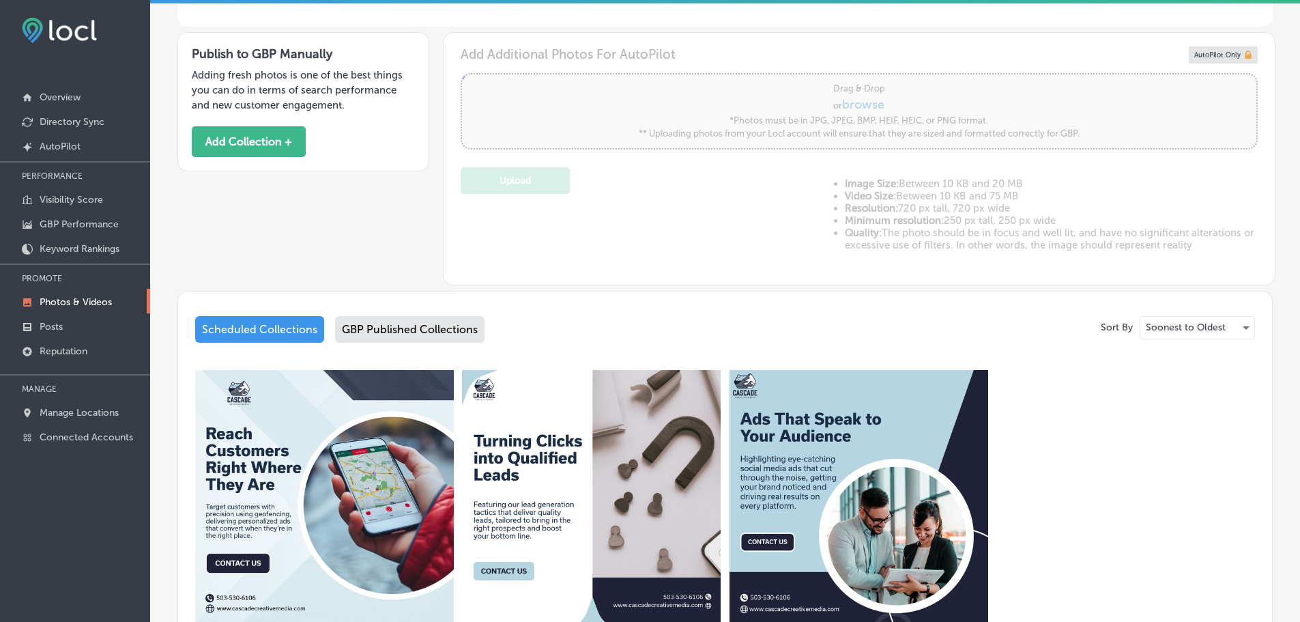
scroll to position [409, 0]
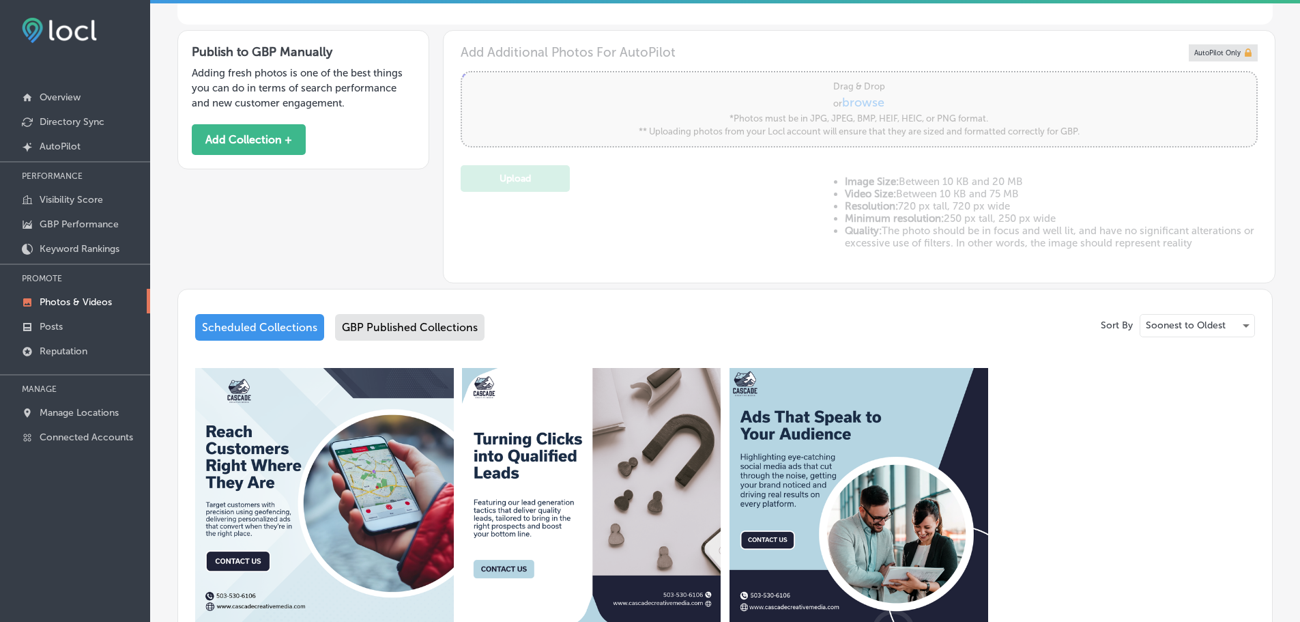
type input "5"
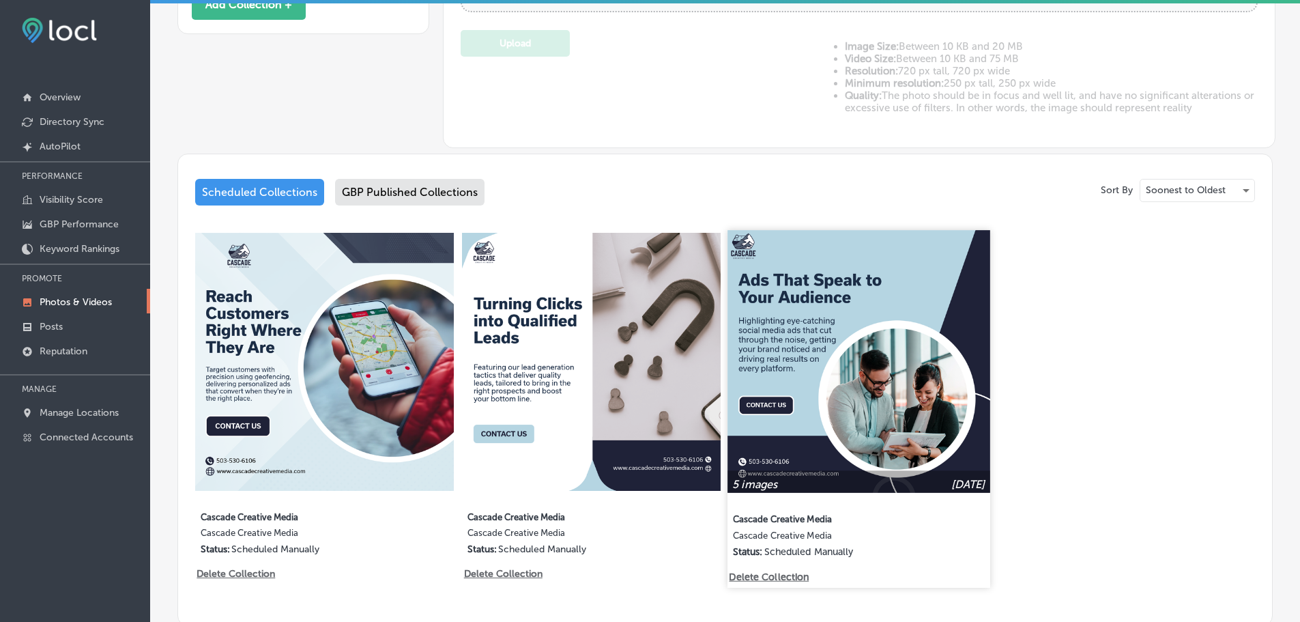
scroll to position [546, 0]
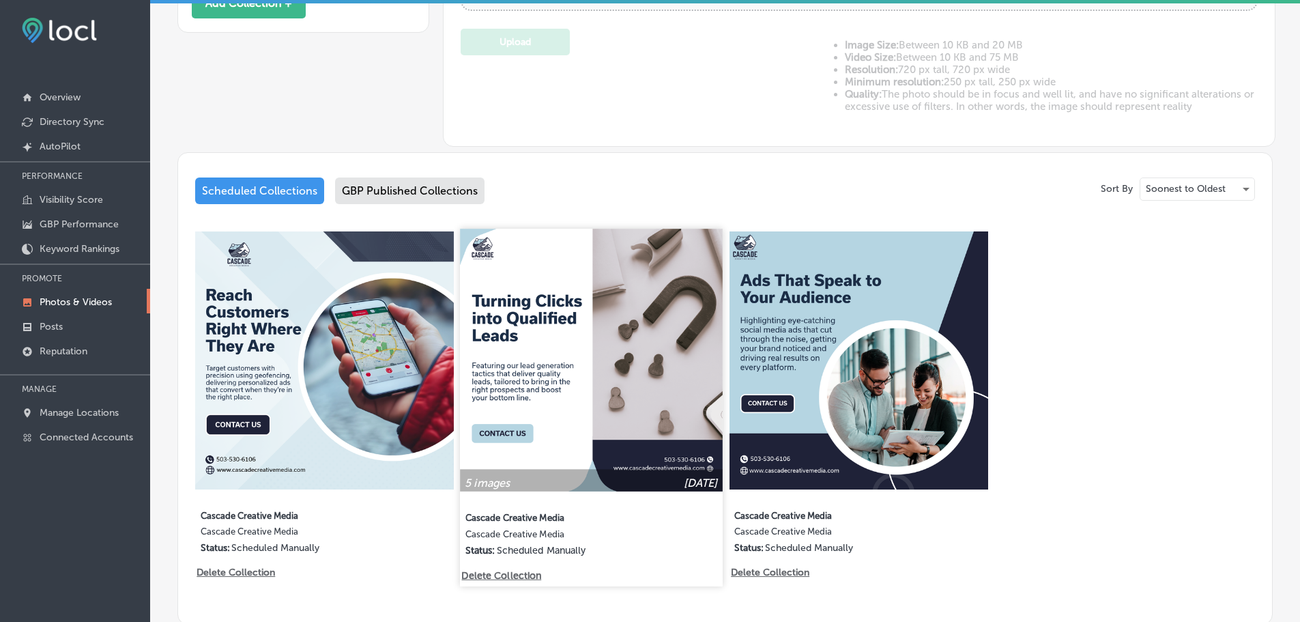
click at [661, 341] on img at bounding box center [592, 360] width 262 height 262
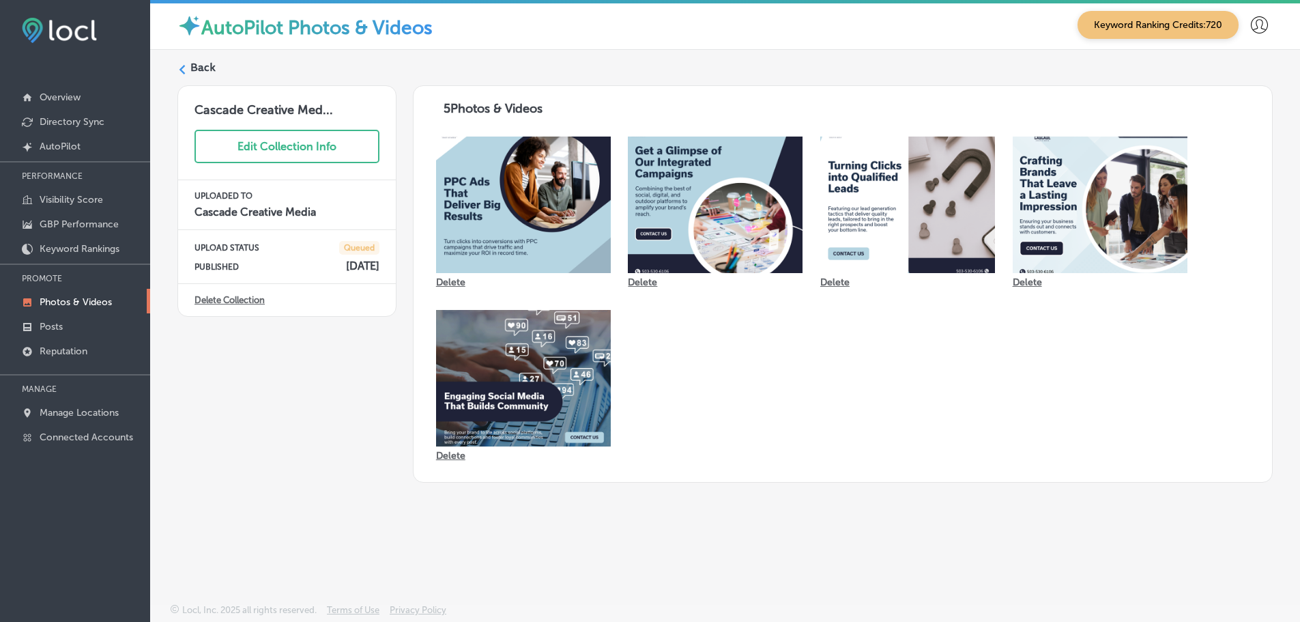
click at [225, 300] on link "Delete Collection" at bounding box center [229, 300] width 70 height 10
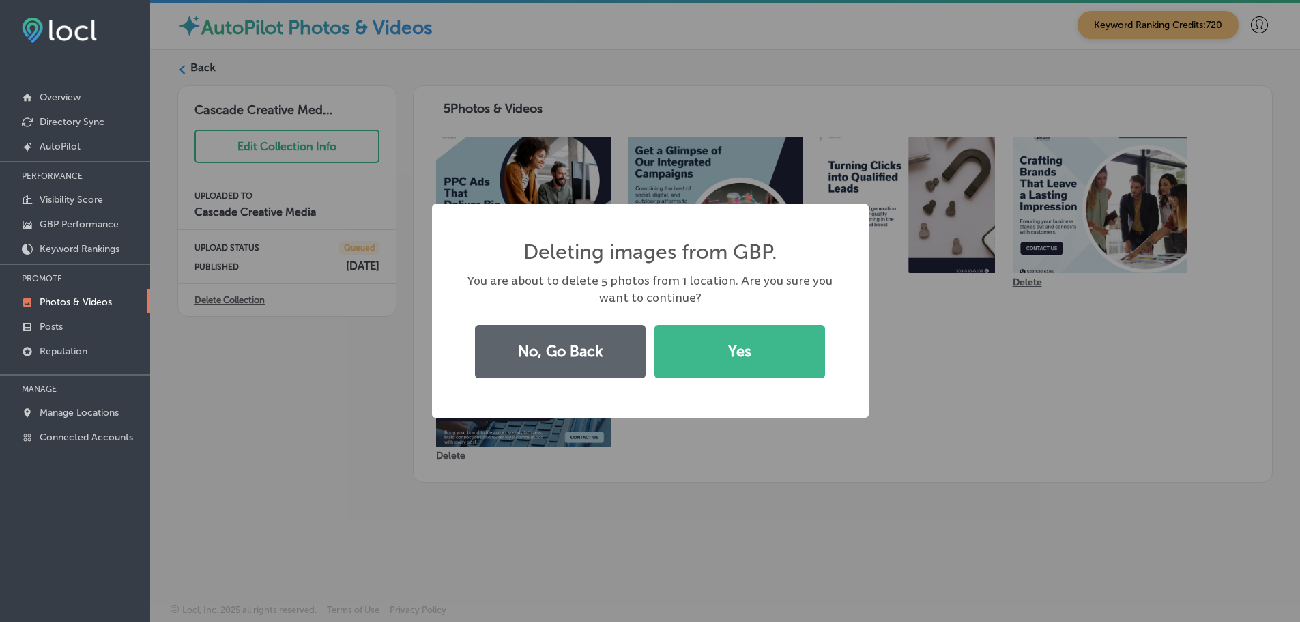
click at [714, 340] on button "Yes" at bounding box center [739, 351] width 171 height 53
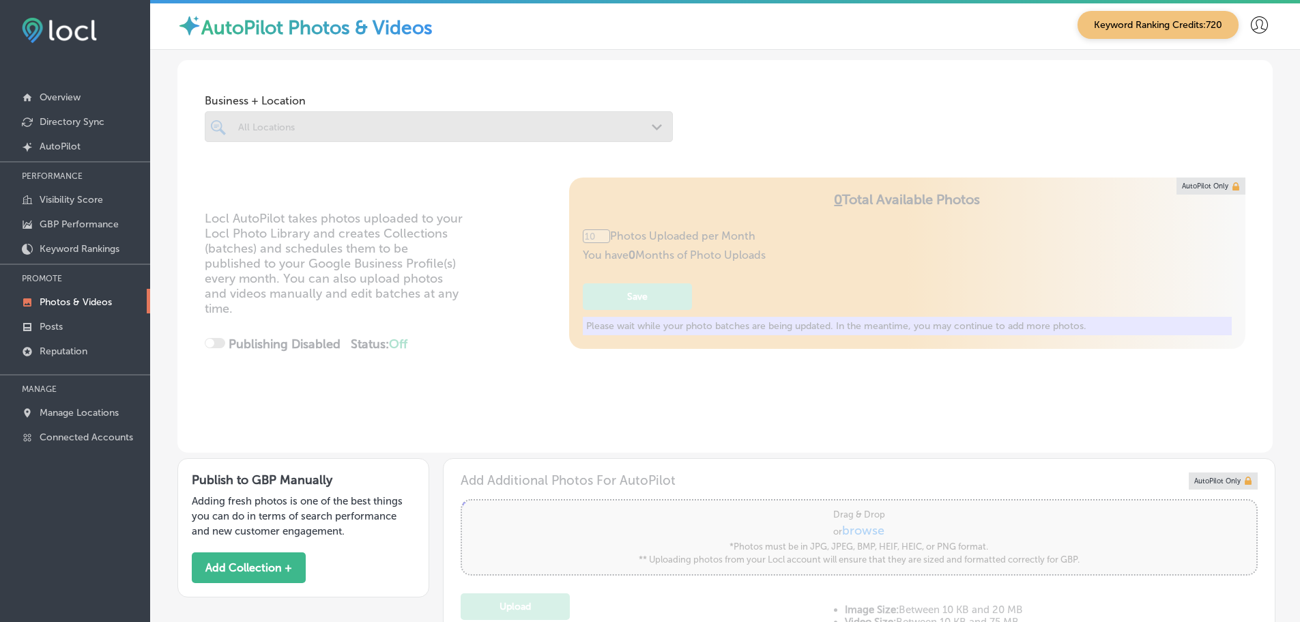
type input "5"
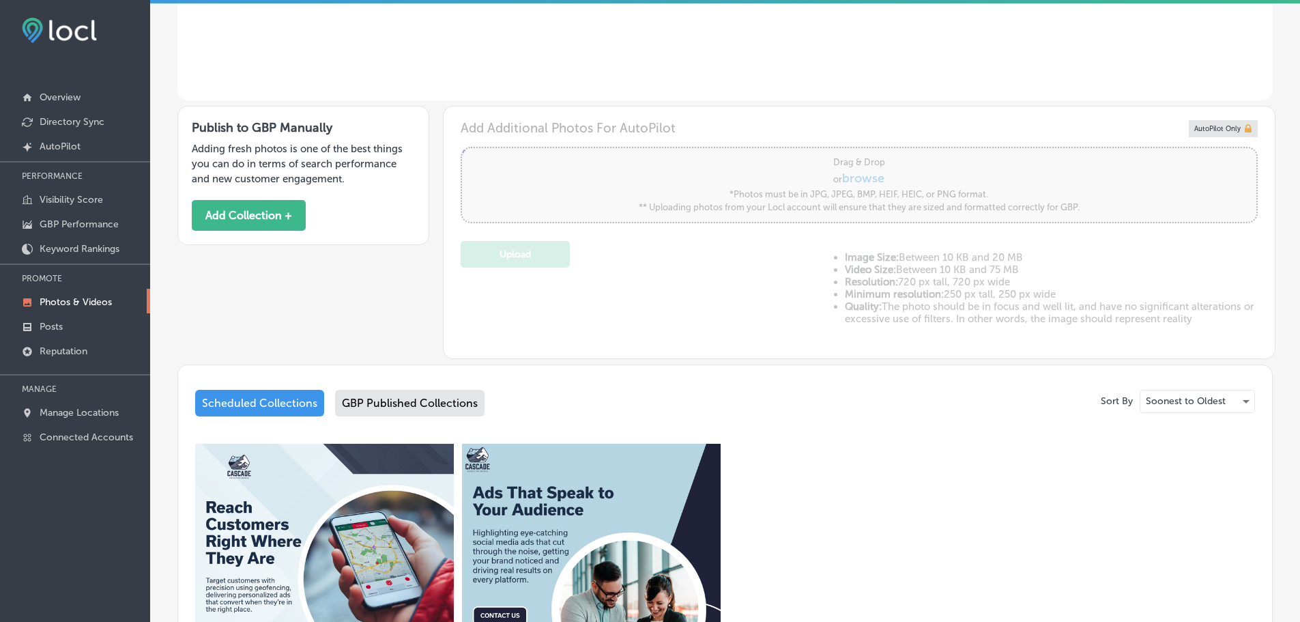
scroll to position [409, 0]
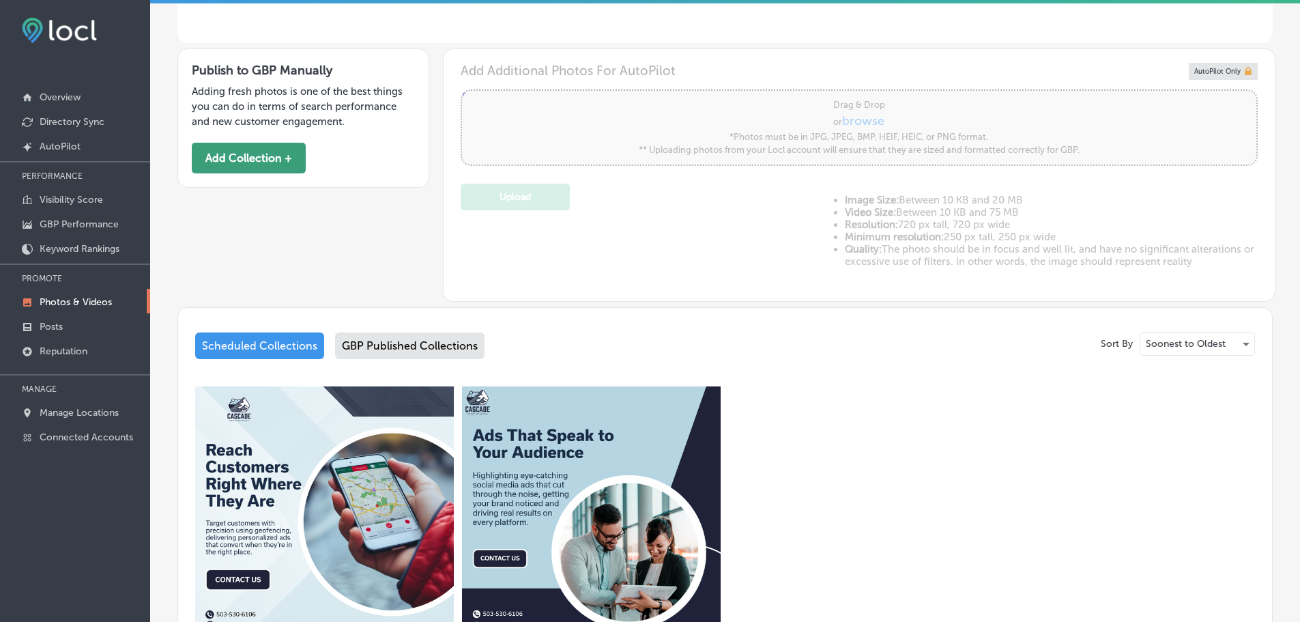
click at [252, 159] on button "Add Collection +" at bounding box center [249, 158] width 114 height 31
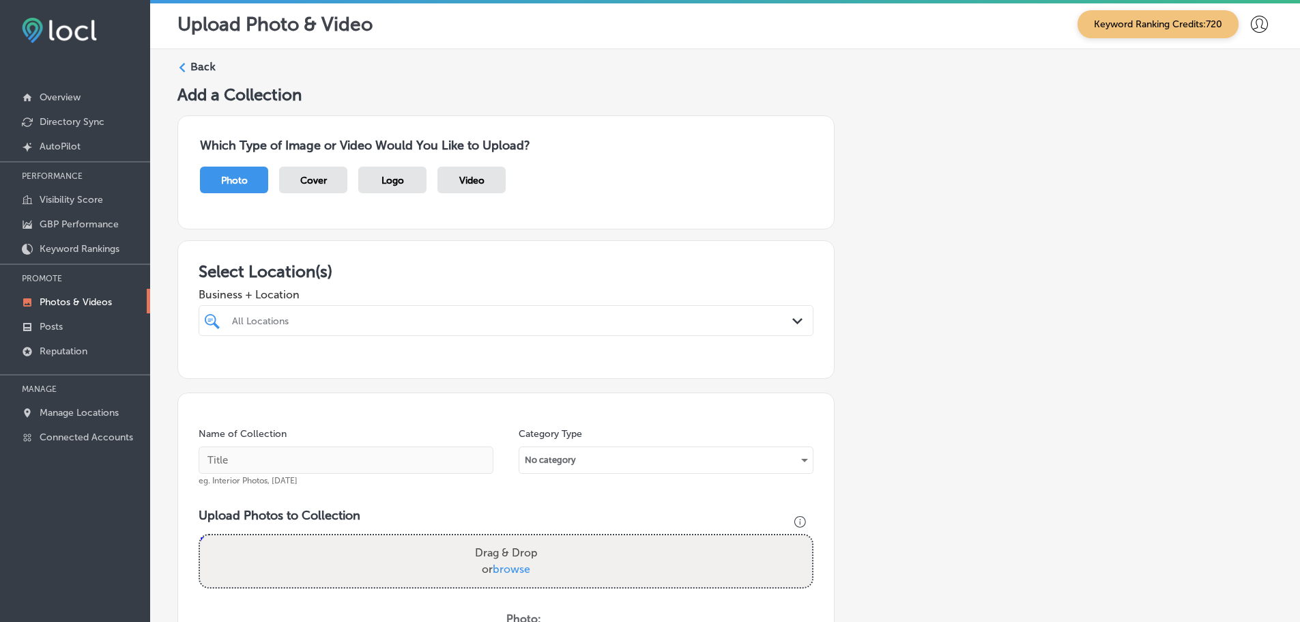
click at [526, 321] on div "All Locations" at bounding box center [513, 321] width 562 height 12
click at [315, 371] on label "Cascade Creative Media" at bounding box center [320, 370] width 180 height 12
type input "cascade"
click at [461, 285] on div "Business + Location [GEOGRAPHIC_DATA] Path Created with Sketch." at bounding box center [506, 308] width 615 height 55
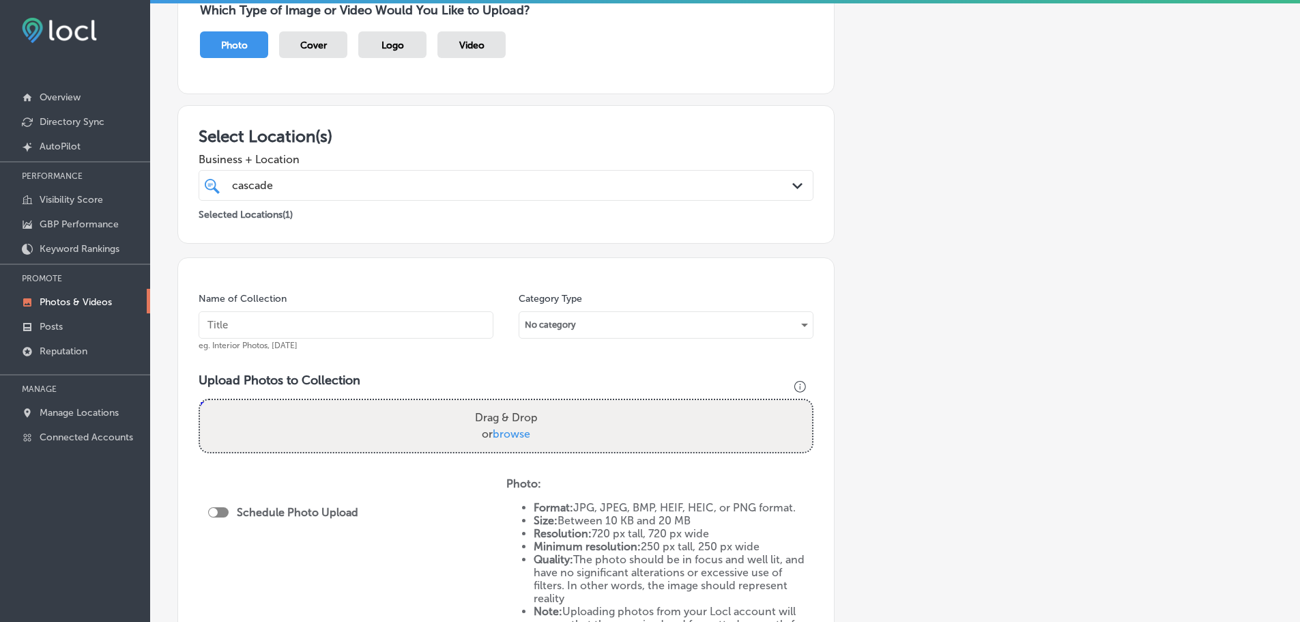
scroll to position [136, 0]
click at [517, 435] on span "browse" at bounding box center [512, 432] width 38 height 13
click at [517, 403] on input "Drag & Drop or browse" at bounding box center [506, 401] width 612 height 4
type input "C:\fakepath\Cascade Creative Media-21 (1).png"
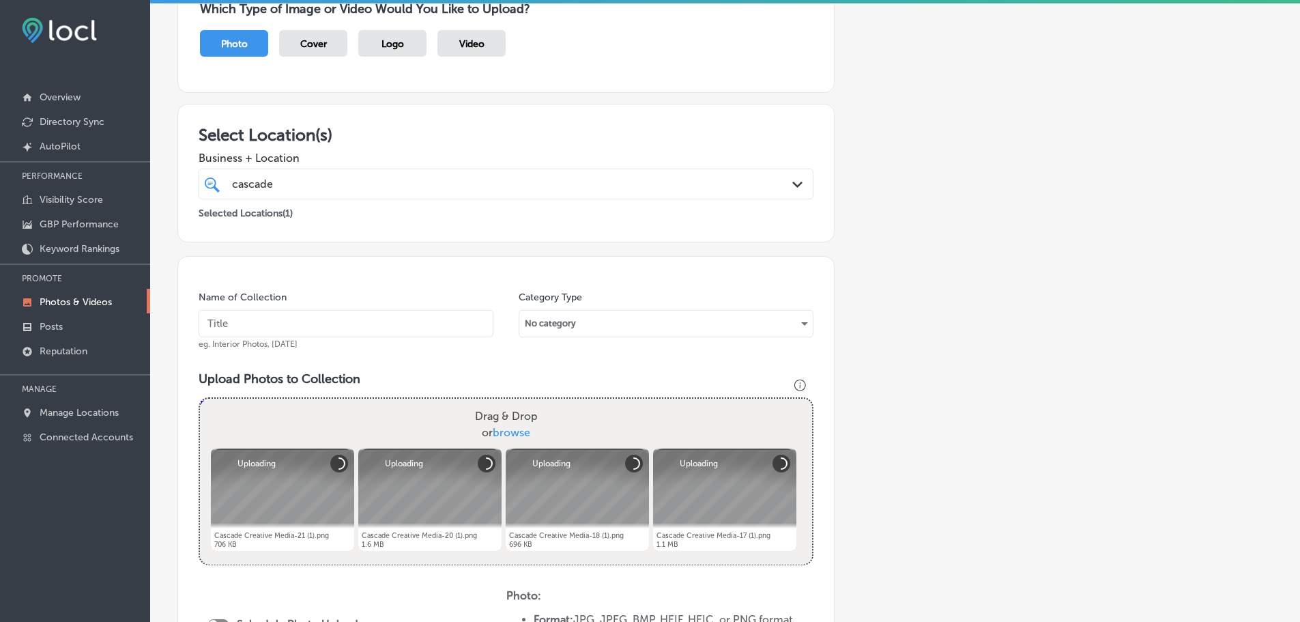
click at [506, 433] on span "browse" at bounding box center [512, 432] width 38 height 13
click at [506, 403] on input "Drag & Drop or browse" at bounding box center [506, 401] width 612 height 4
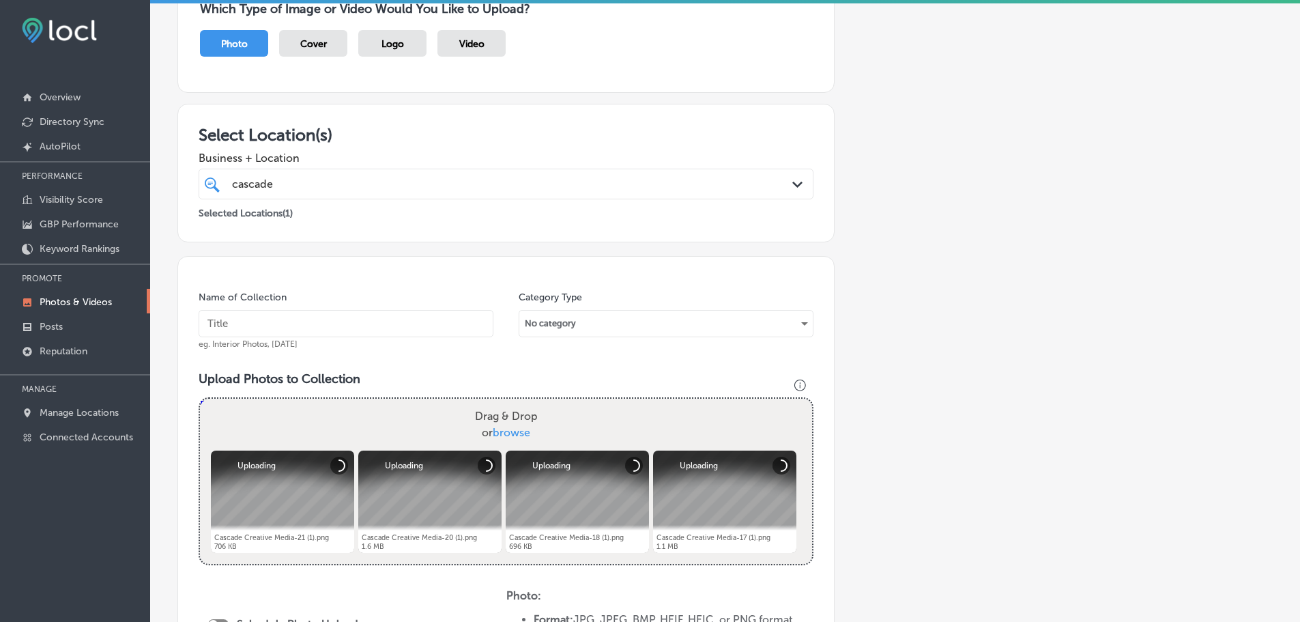
type input "C:\fakepath\Cascade Creative Media-19 (3).png"
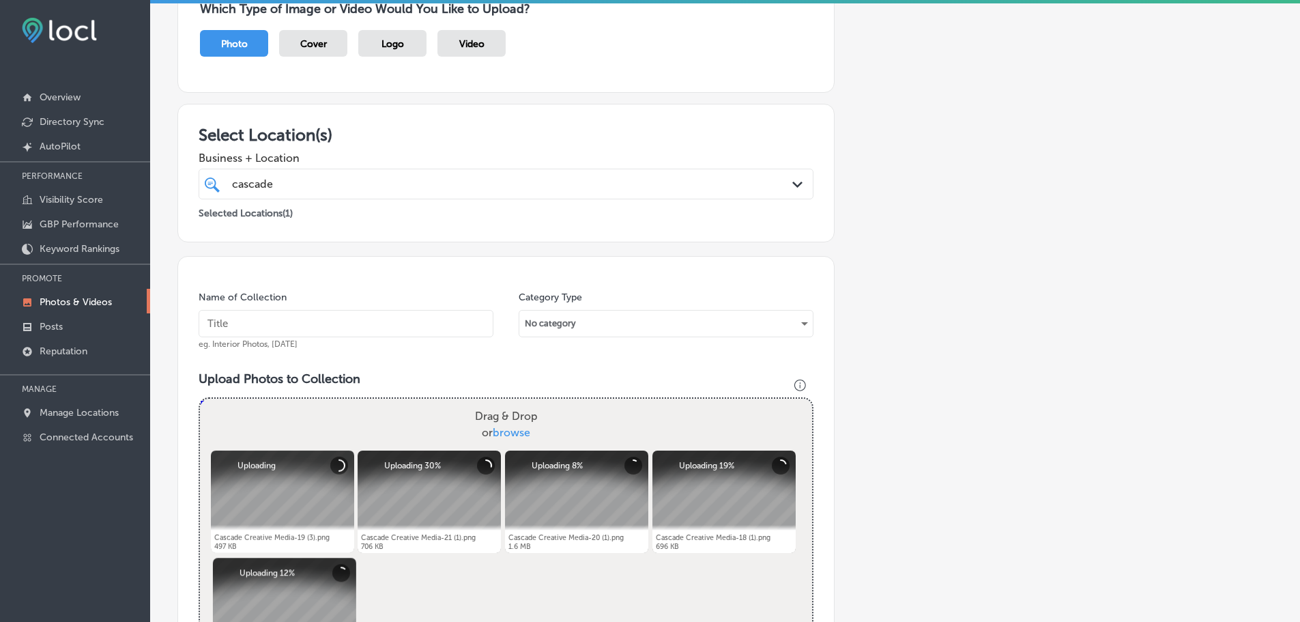
click at [387, 323] on input "text" at bounding box center [346, 323] width 295 height 27
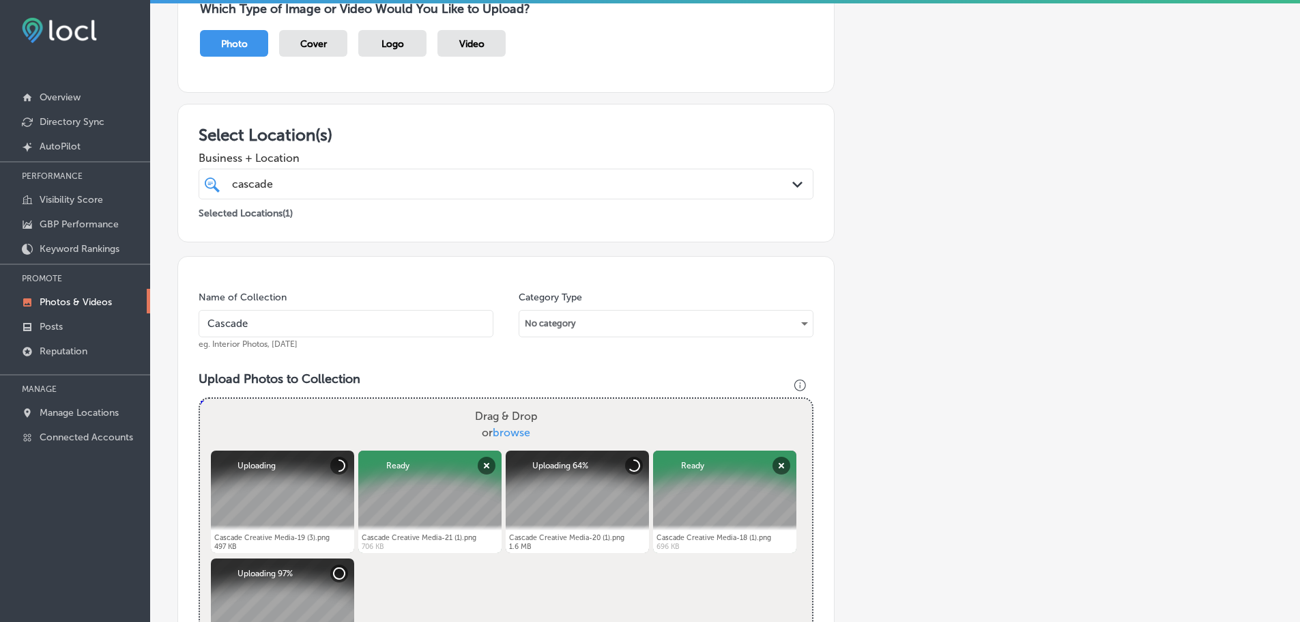
type input "Cascade Creative Media"
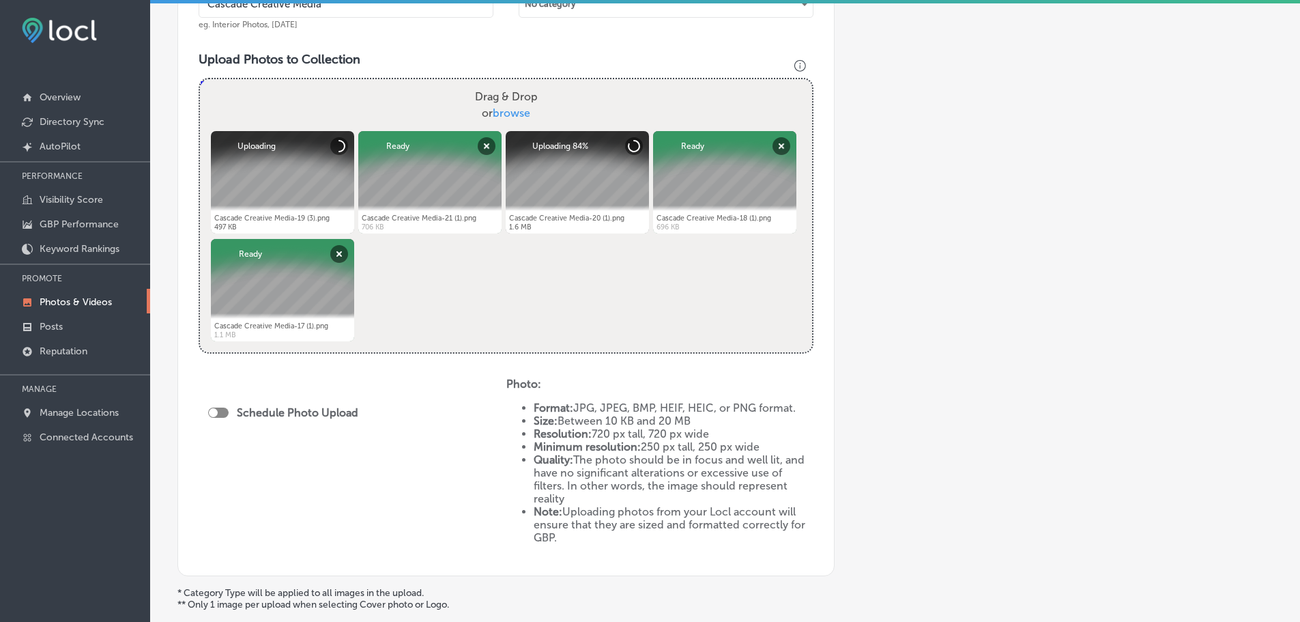
scroll to position [478, 0]
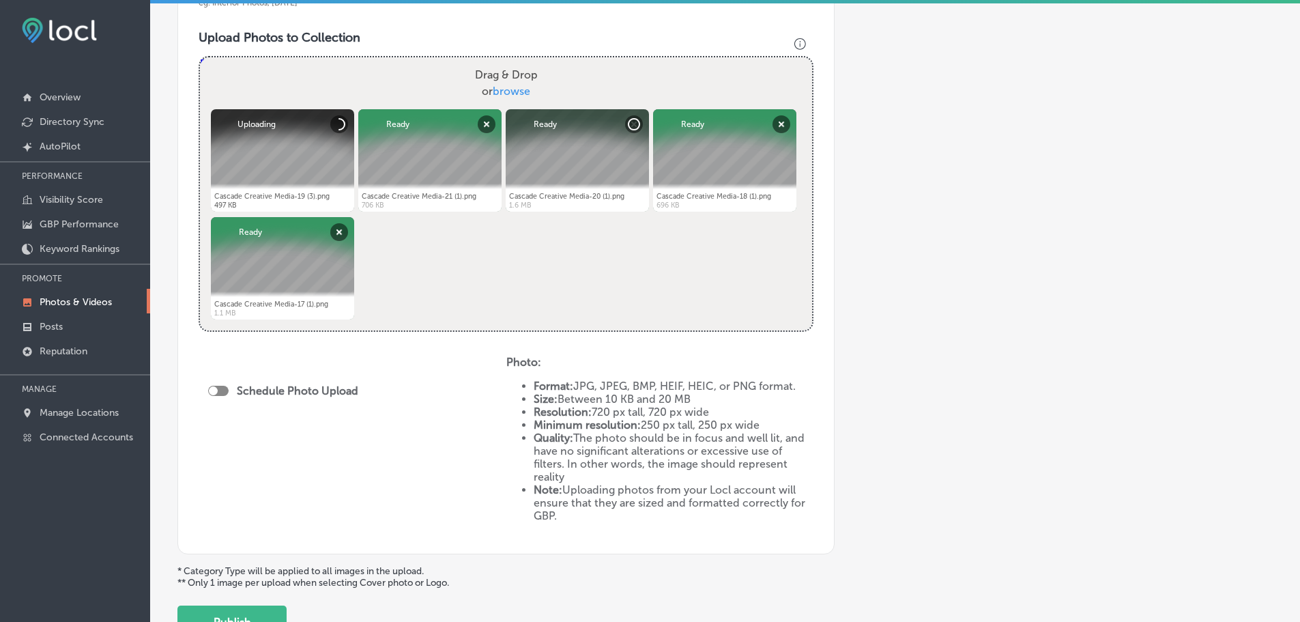
click at [218, 391] on div at bounding box center [218, 391] width 20 height 10
checkbox input "true"
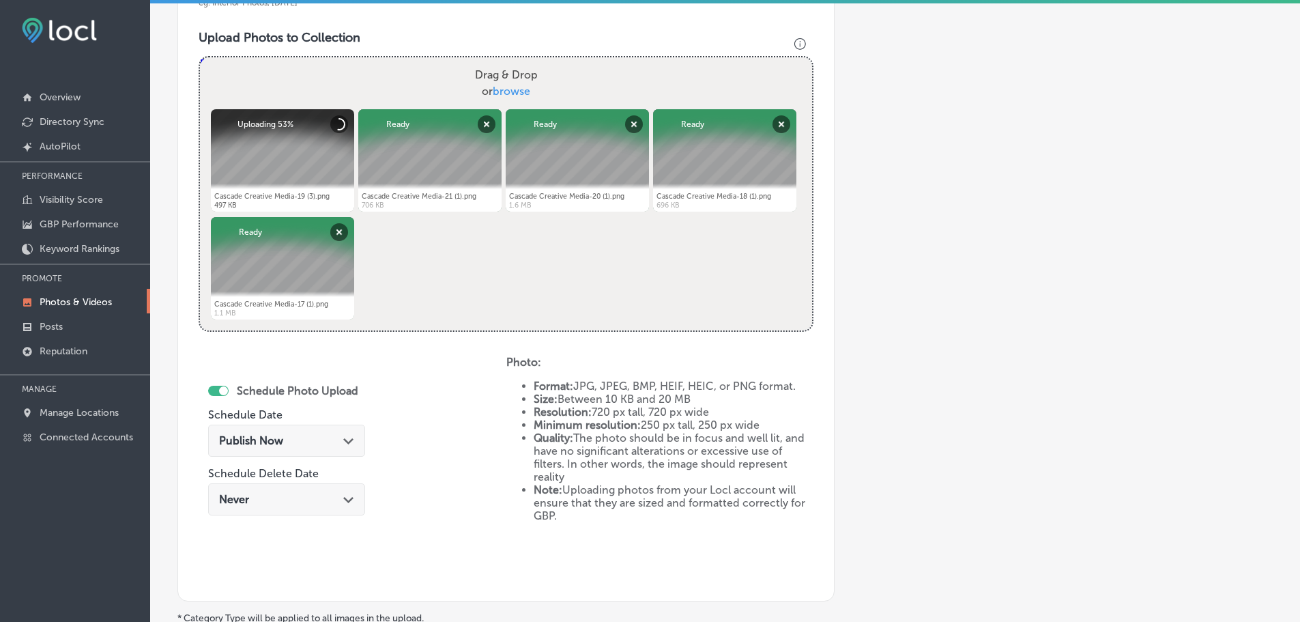
click at [346, 440] on icon "Path Created with Sketch." at bounding box center [348, 441] width 10 height 6
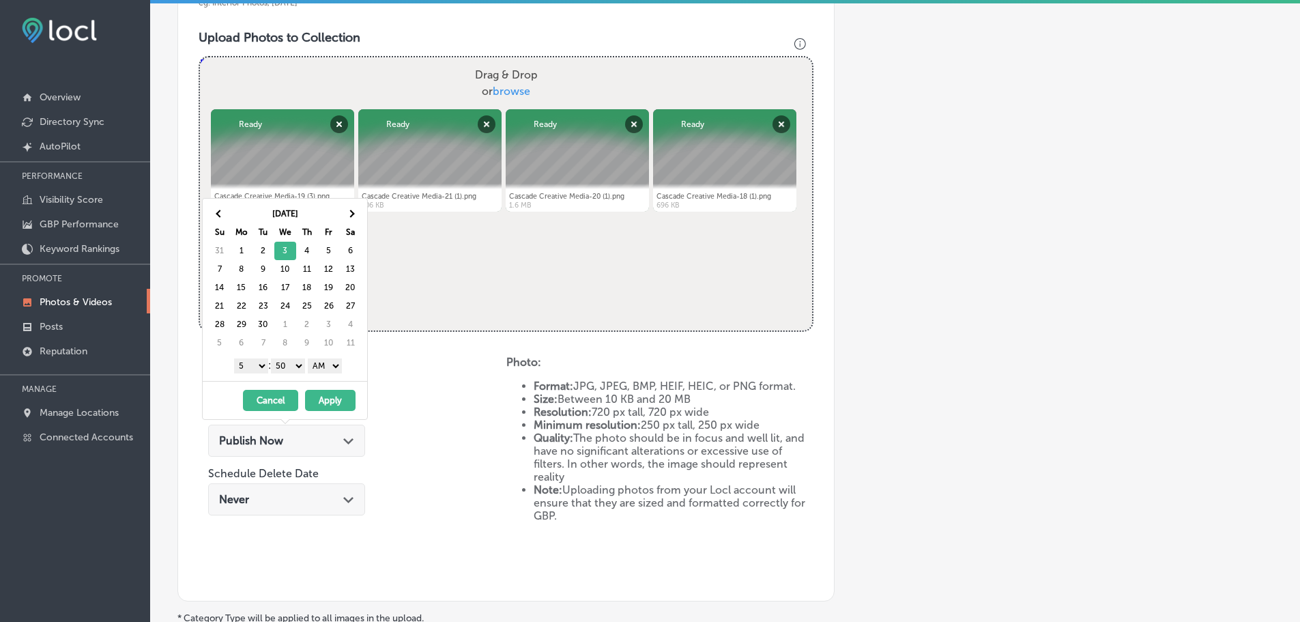
click at [248, 369] on select "1 2 3 4 5 6 7 8 9 10 11 12" at bounding box center [251, 365] width 34 height 15
click at [282, 364] on select "00 10 20 30 40 50" at bounding box center [288, 365] width 34 height 15
click at [317, 366] on select "AM PM" at bounding box center [325, 365] width 34 height 15
click at [332, 398] on button "Apply" at bounding box center [330, 400] width 50 height 21
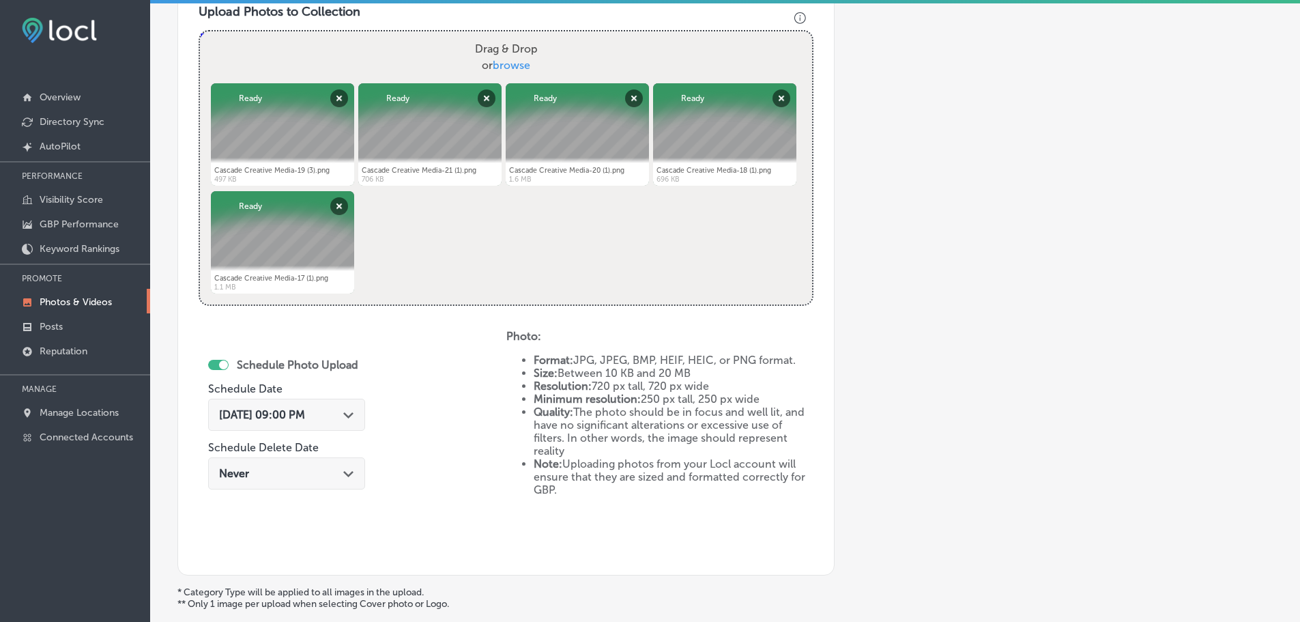
scroll to position [497, 0]
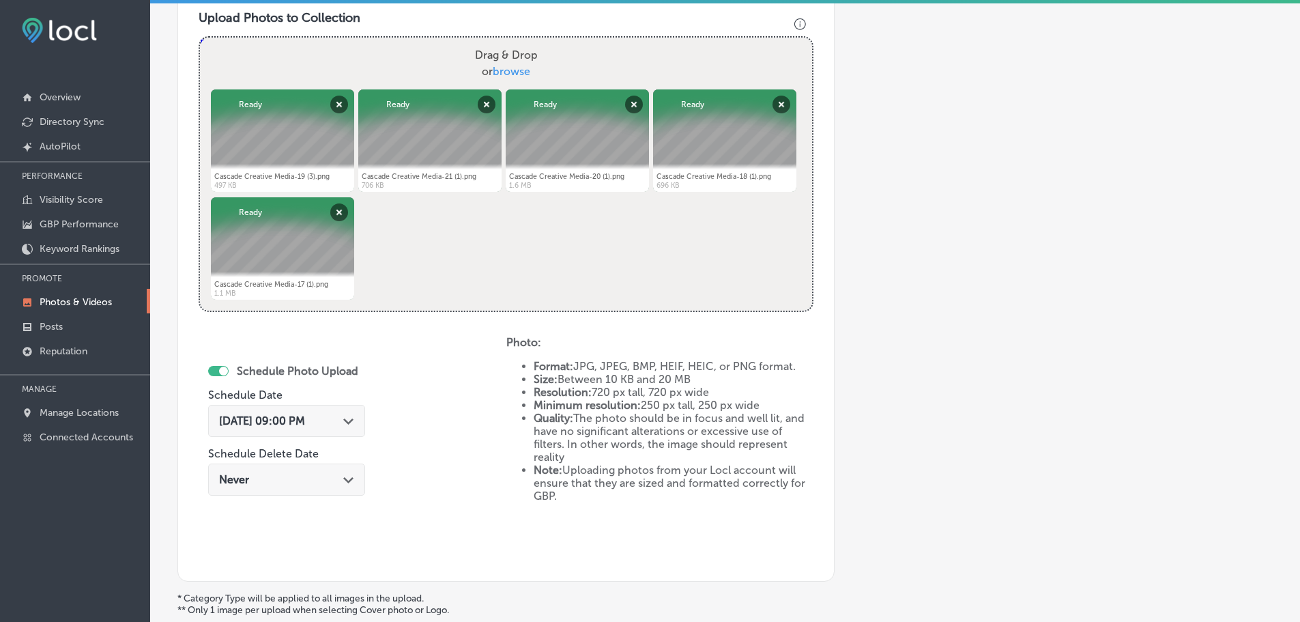
click at [346, 414] on div "[DATE] 09:00 PM Path Created with Sketch." at bounding box center [286, 421] width 157 height 32
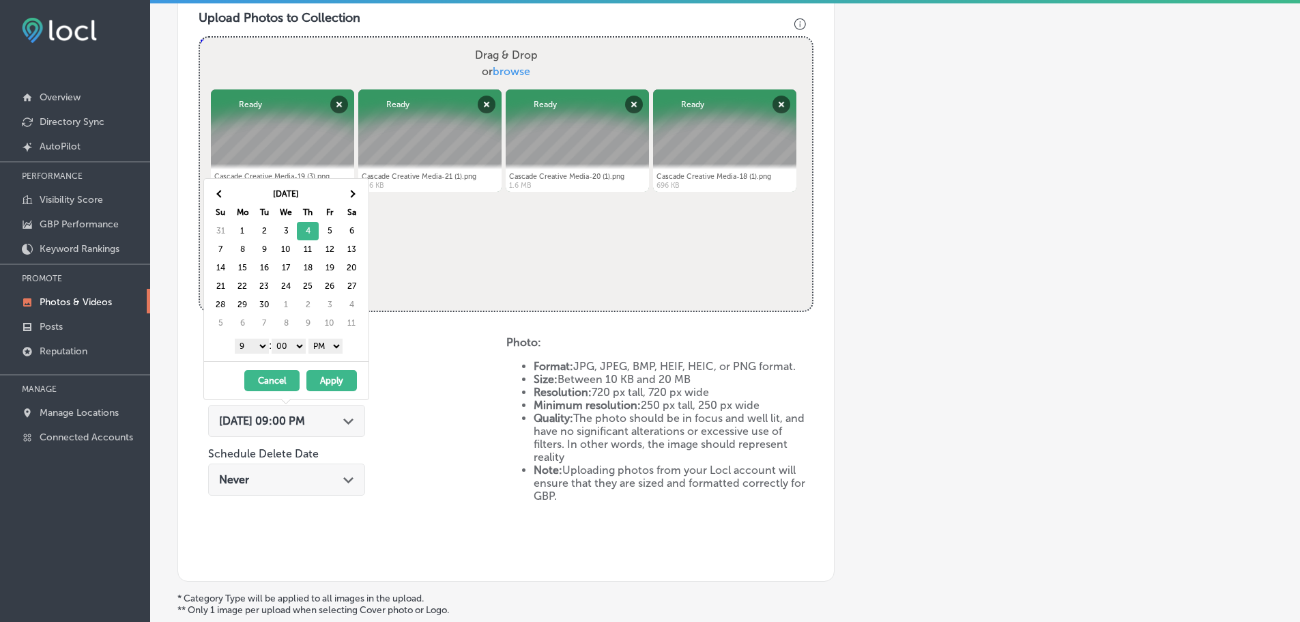
click at [252, 345] on select "1 2 3 4 5 6 7 8 9 10 11 12" at bounding box center [252, 345] width 34 height 15
click at [316, 384] on button "Apply" at bounding box center [331, 380] width 50 height 21
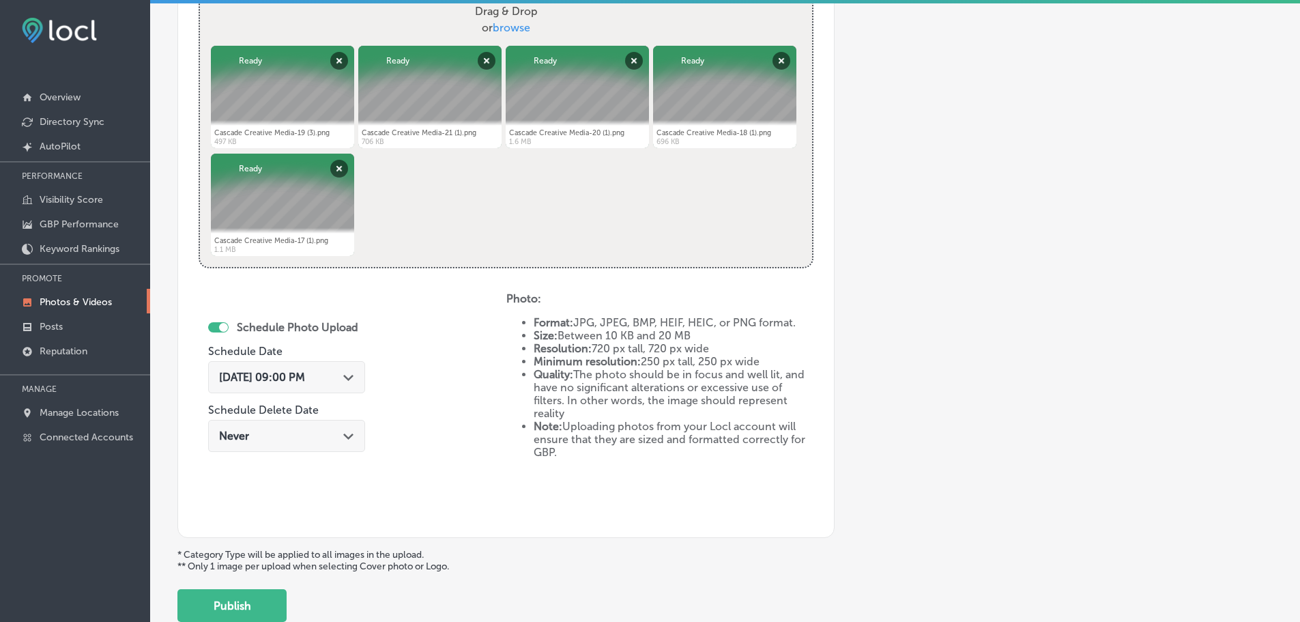
scroll to position [634, 0]
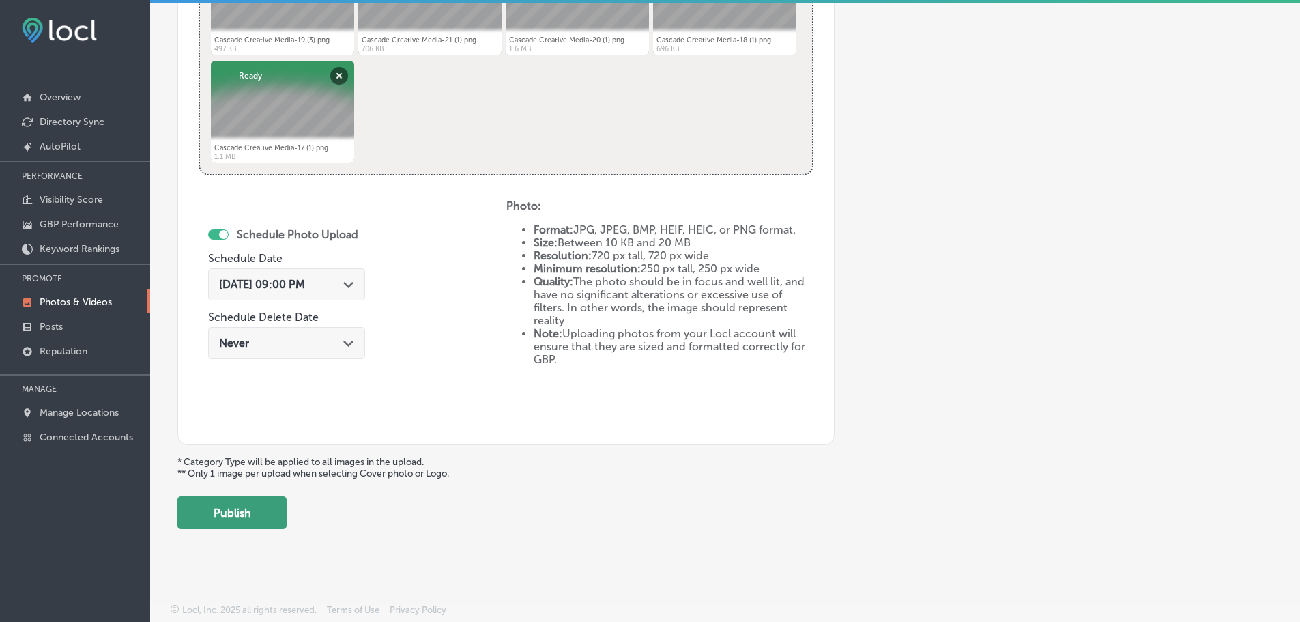
click at [263, 500] on button "Publish" at bounding box center [231, 512] width 109 height 33
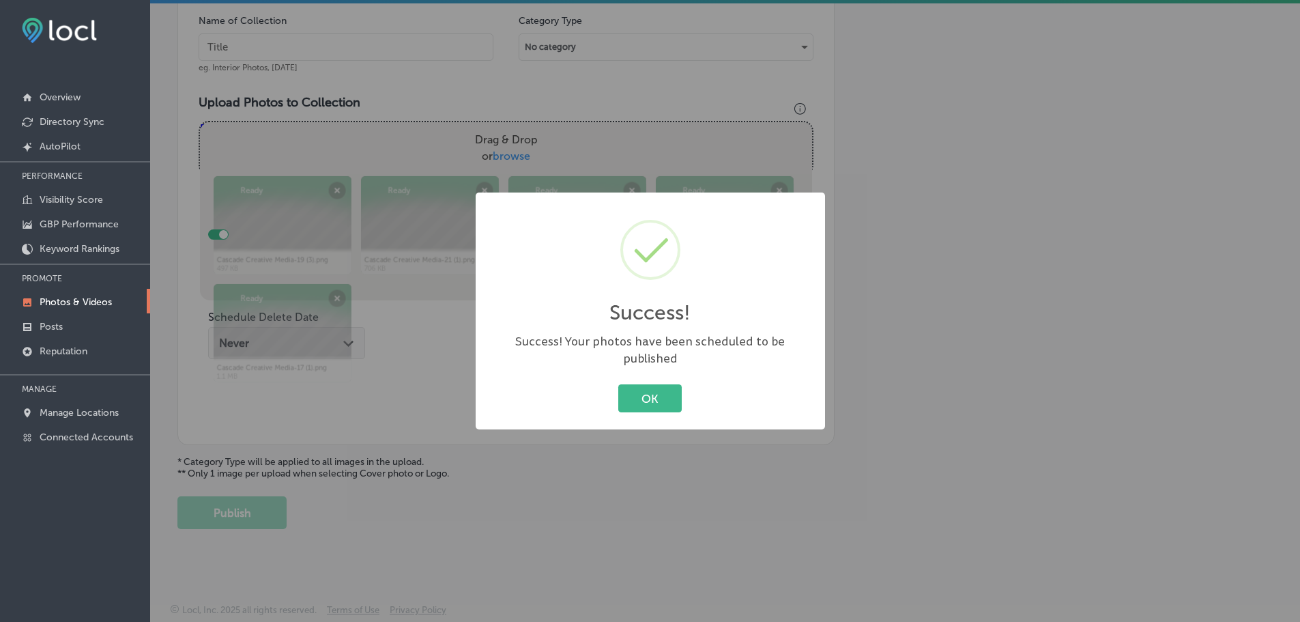
scroll to position [413, 0]
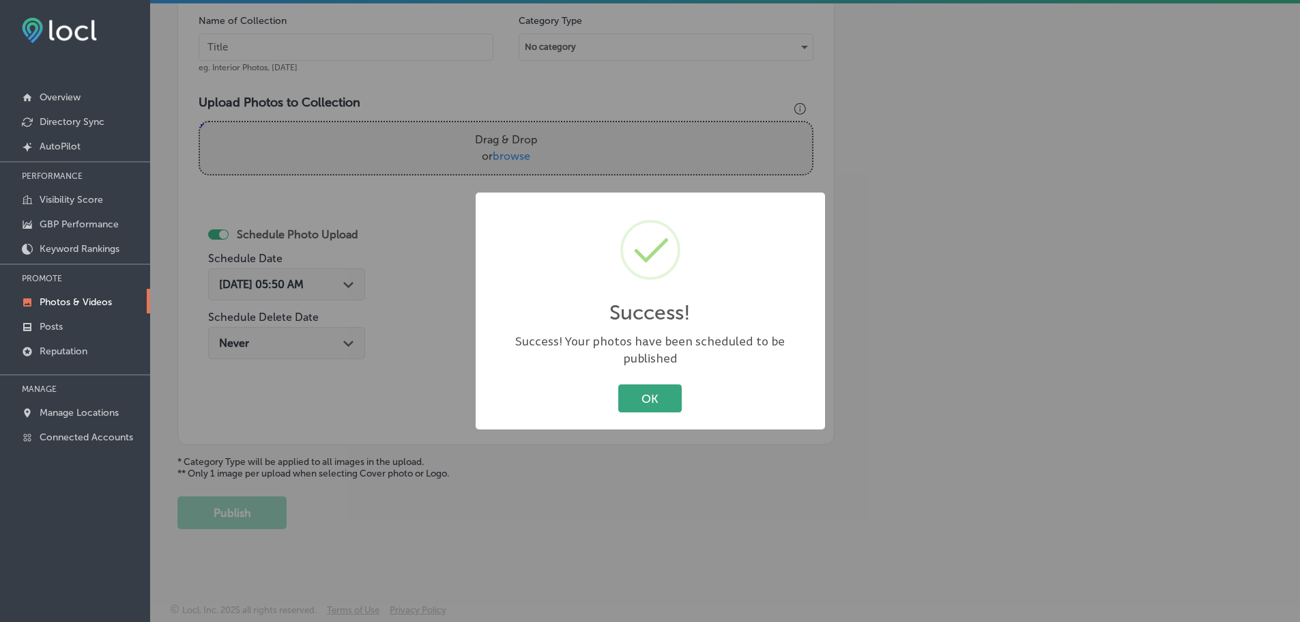
click at [633, 386] on button "OK" at bounding box center [649, 398] width 63 height 28
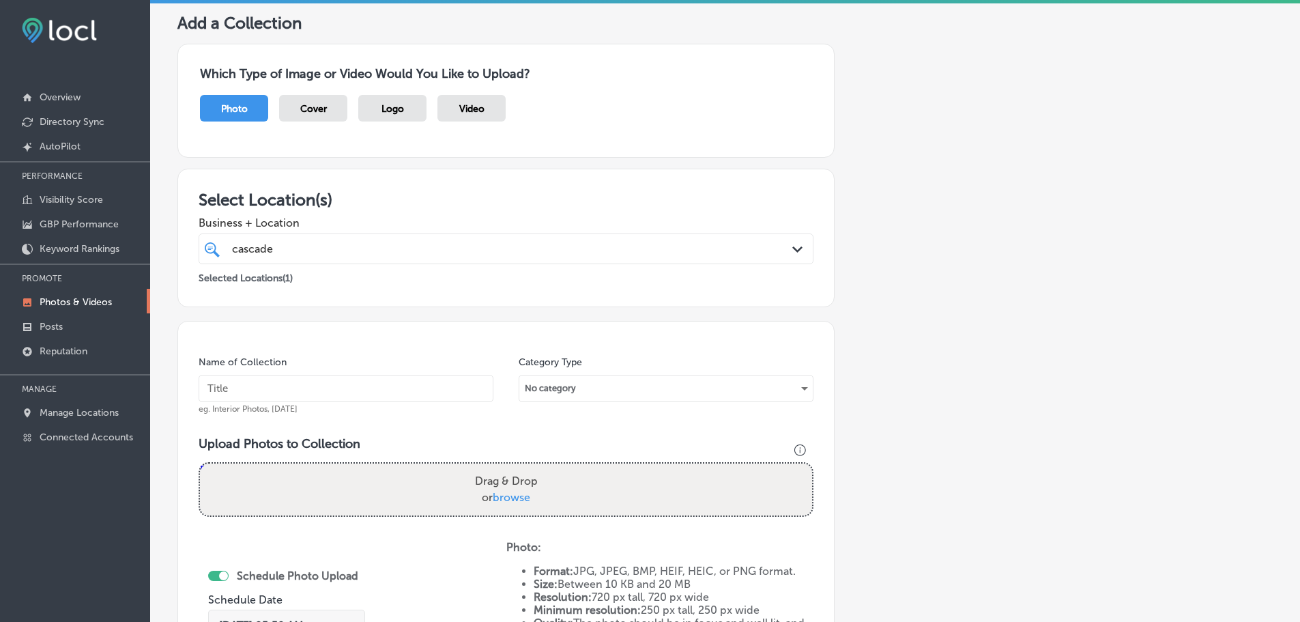
scroll to position [273, 0]
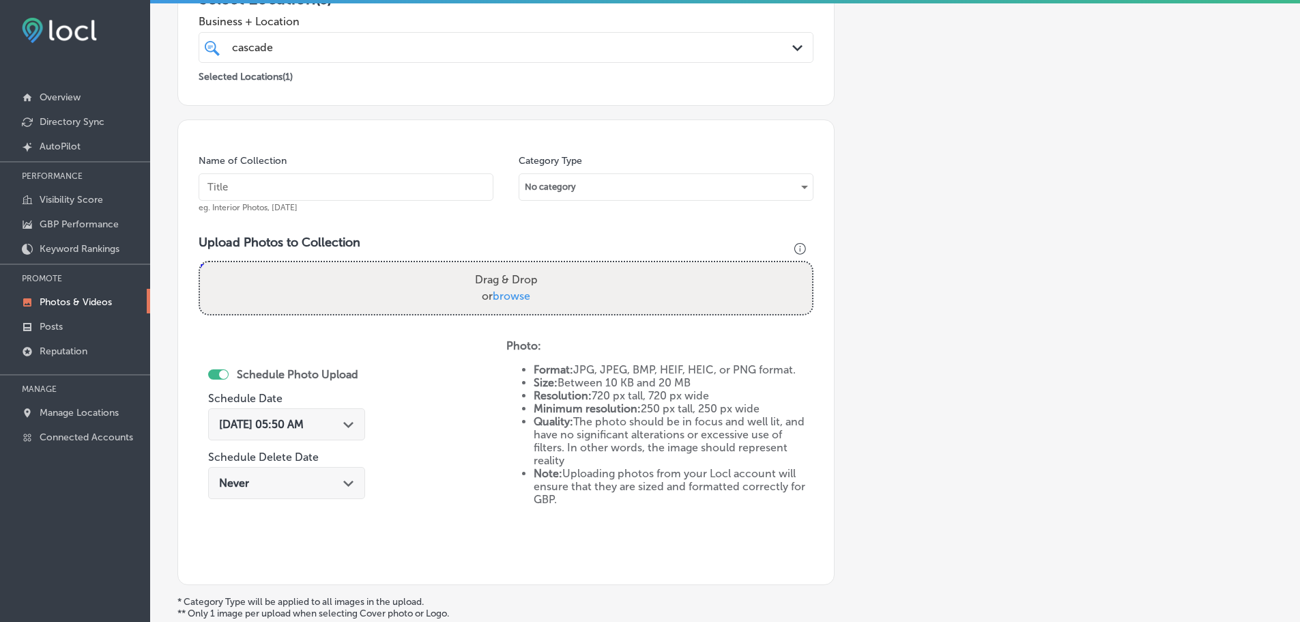
click at [506, 299] on span "browse" at bounding box center [512, 295] width 38 height 13
click at [506, 266] on input "Drag & Drop or browse" at bounding box center [506, 264] width 612 height 4
type input "C:\fakepath\Cascade Creative Media-19 (3).png"
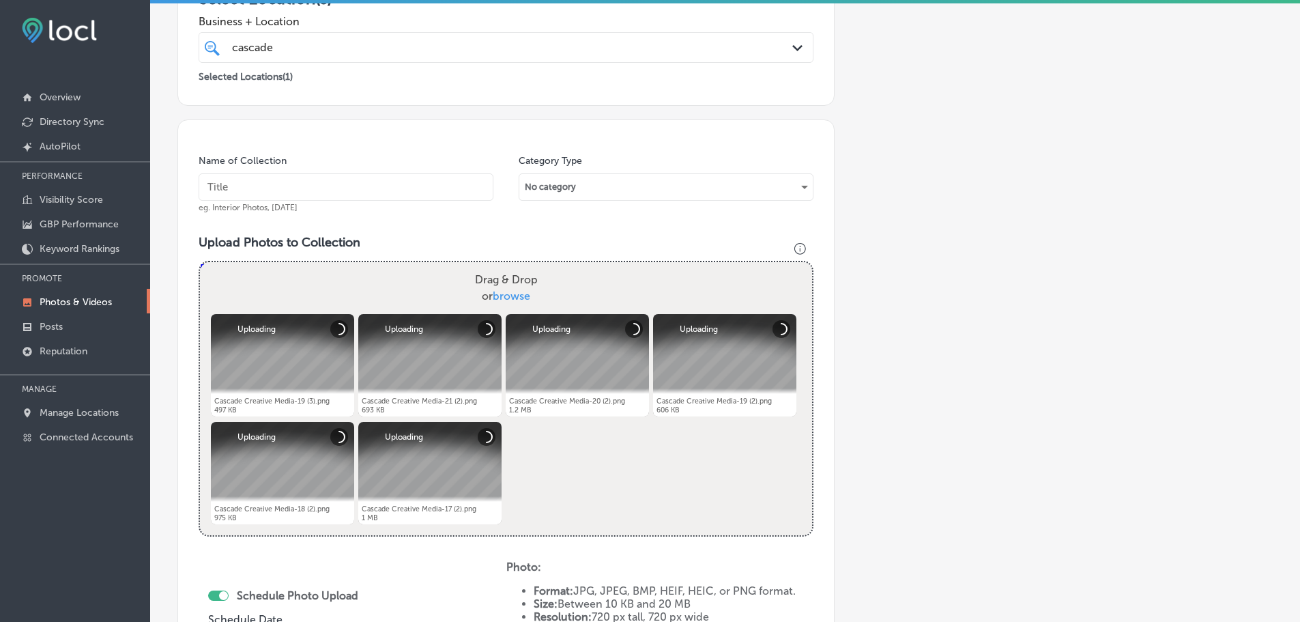
click at [274, 192] on input "text" at bounding box center [346, 186] width 295 height 27
type input "Cascade Creative Media"
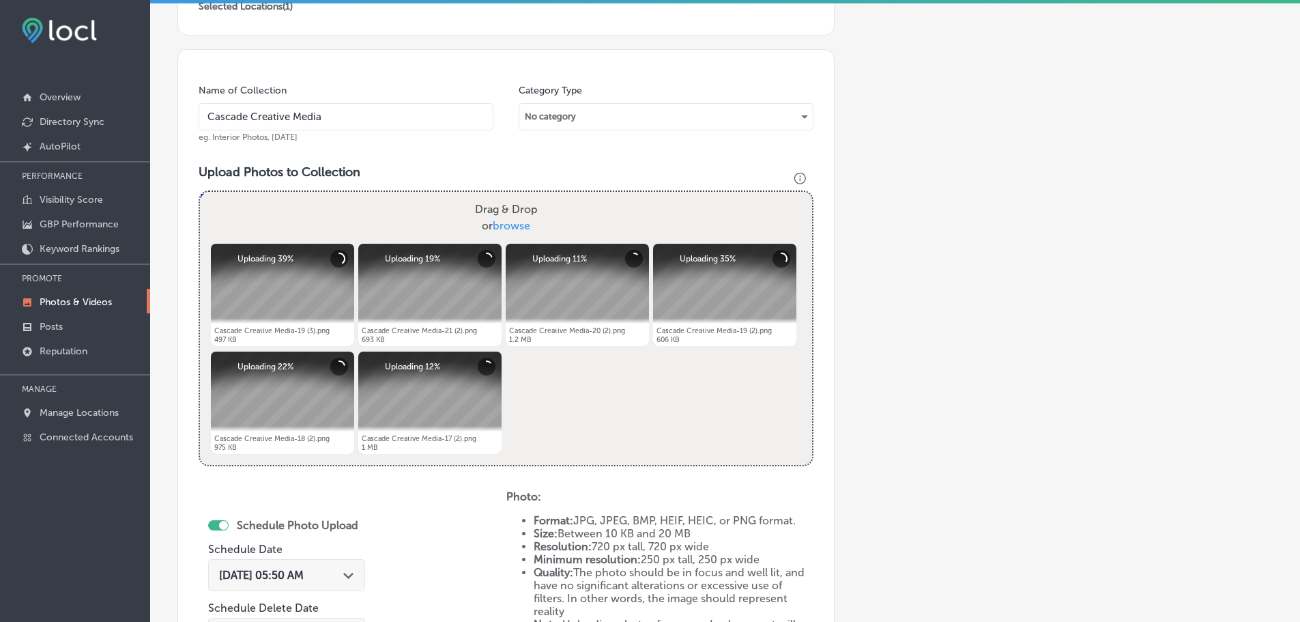
scroll to position [478, 0]
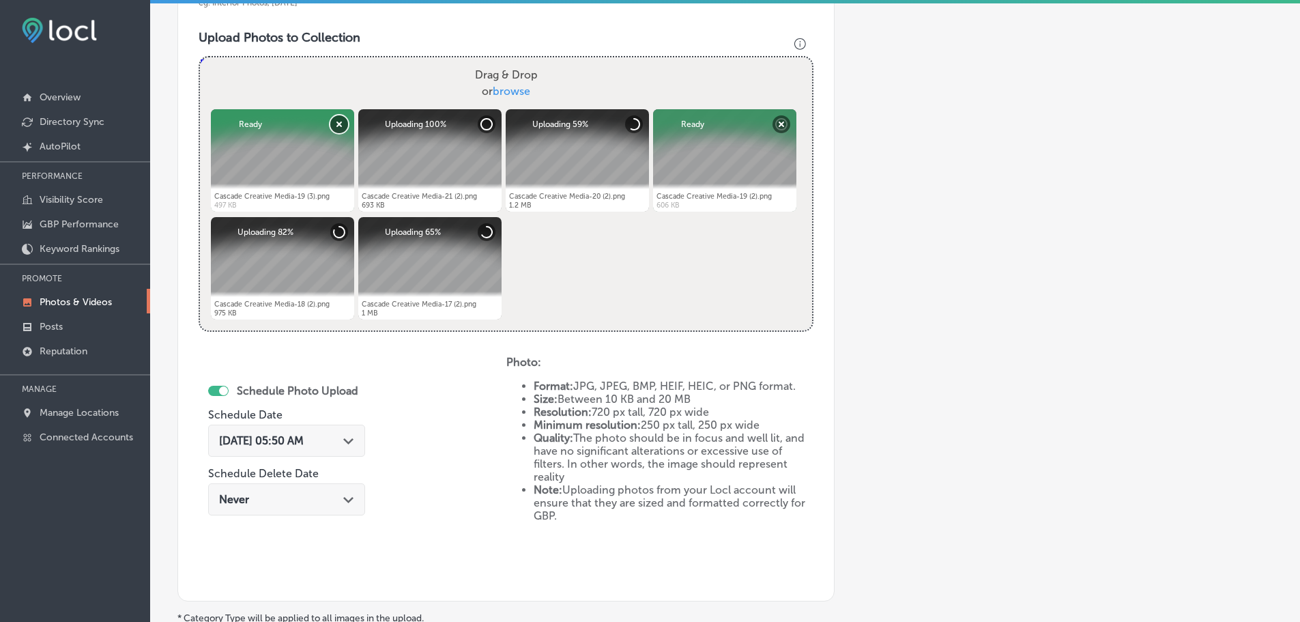
click at [337, 126] on button "Remove" at bounding box center [339, 124] width 18 height 18
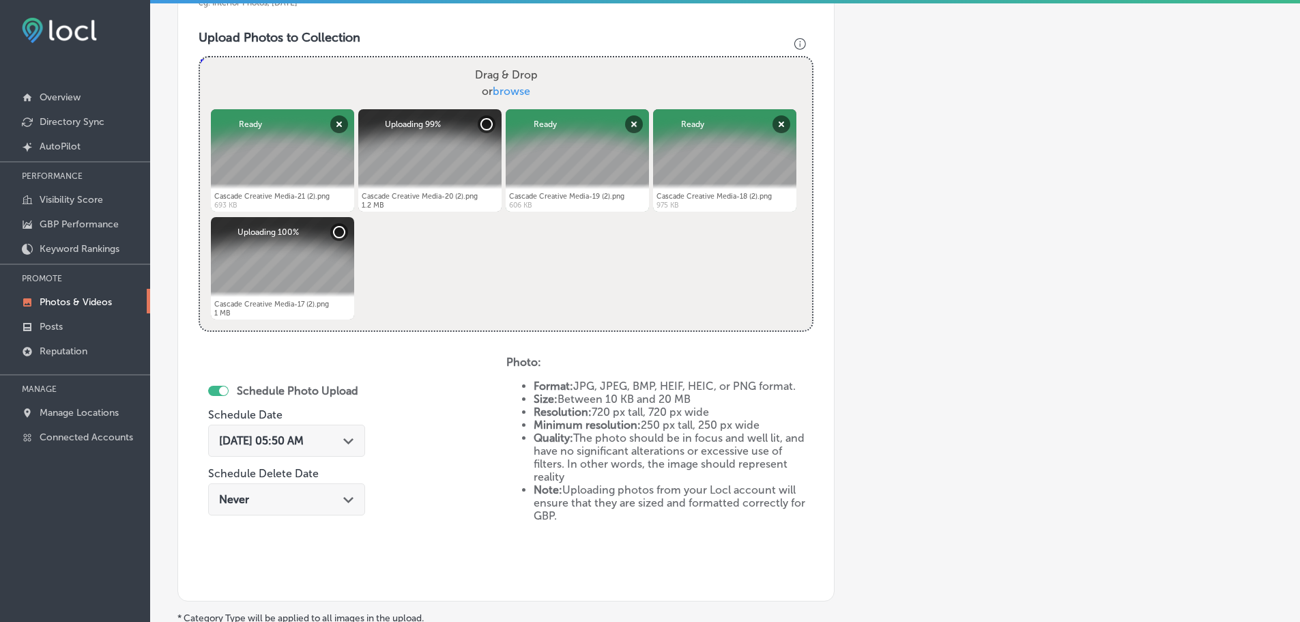
click at [350, 442] on icon "Path Created with Sketch." at bounding box center [348, 441] width 10 height 6
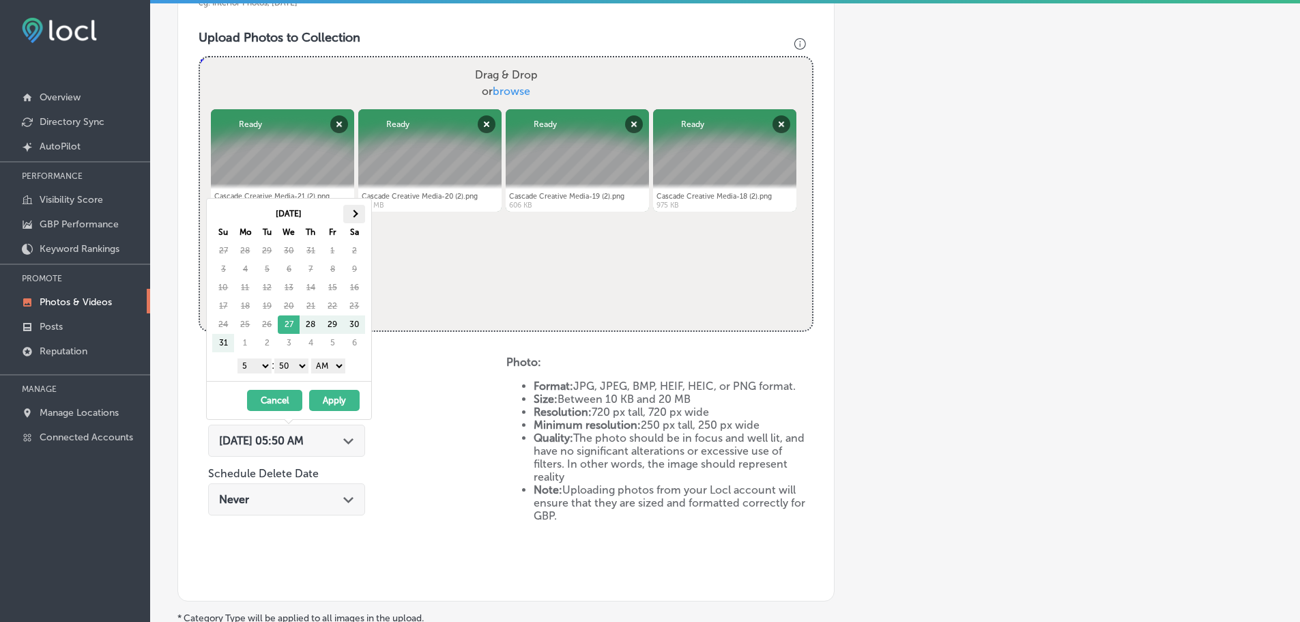
click at [364, 214] on th at bounding box center [354, 214] width 22 height 18
click at [240, 364] on select "1 2 3 4 5 6 7 8 9 10 11 12" at bounding box center [254, 365] width 34 height 15
click at [289, 366] on select "00 10 20 30 40 50" at bounding box center [291, 365] width 34 height 15
drag, startPoint x: 319, startPoint y: 364, endPoint x: 320, endPoint y: 372, distance: 8.2
click at [319, 364] on select "AM PM" at bounding box center [328, 365] width 34 height 15
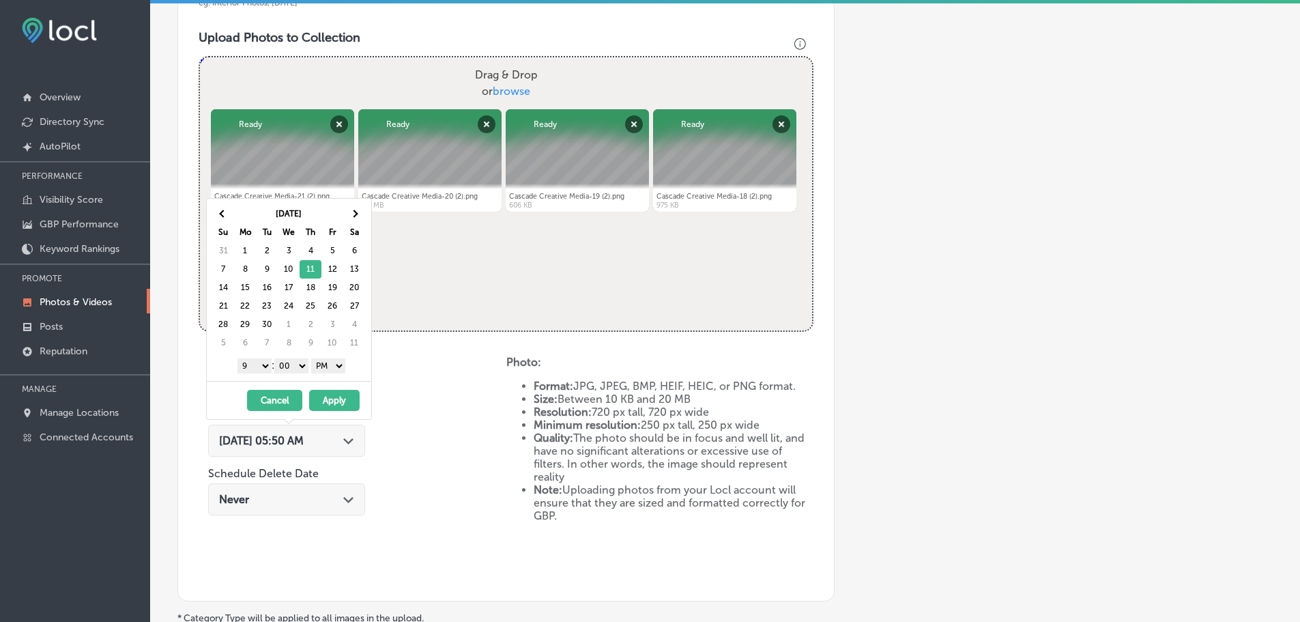
click at [333, 396] on button "Apply" at bounding box center [334, 400] width 50 height 21
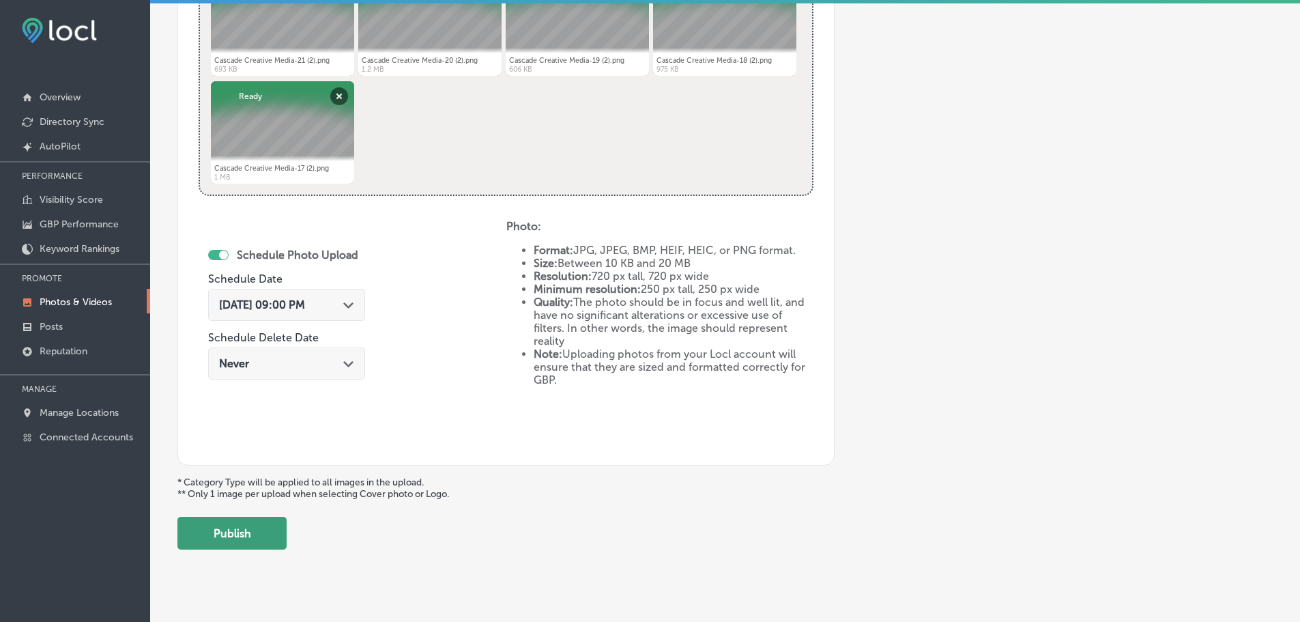
scroll to position [614, 0]
click at [209, 535] on button "Publish" at bounding box center [231, 532] width 109 height 33
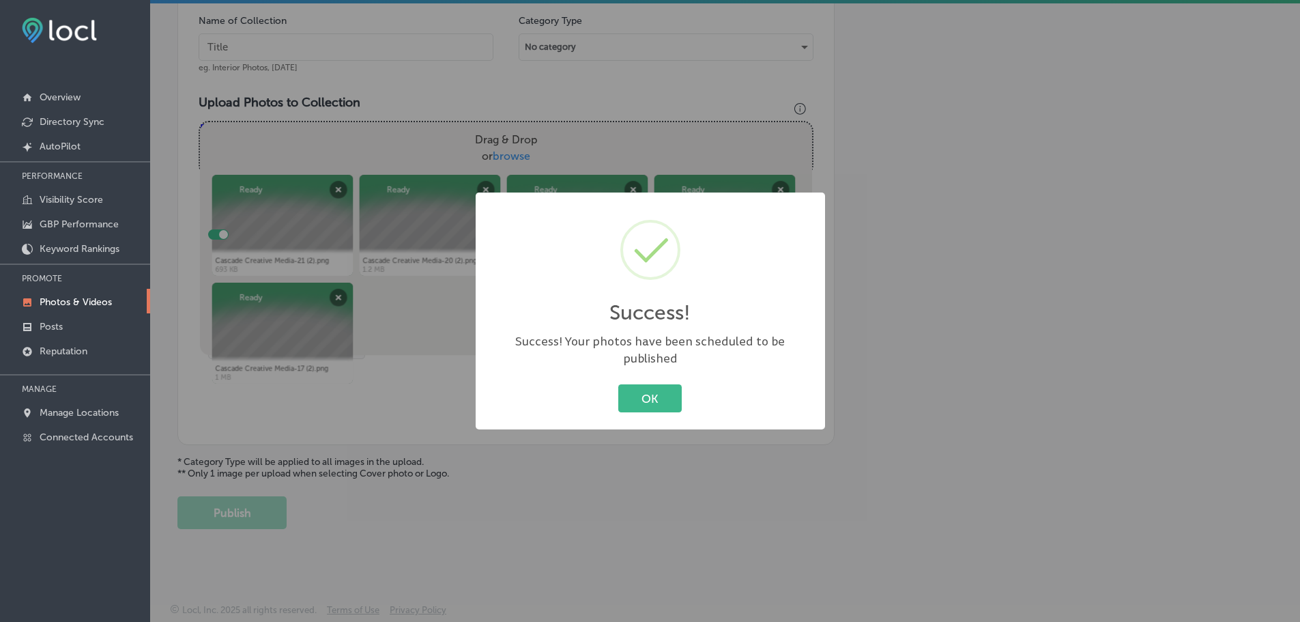
scroll to position [413, 0]
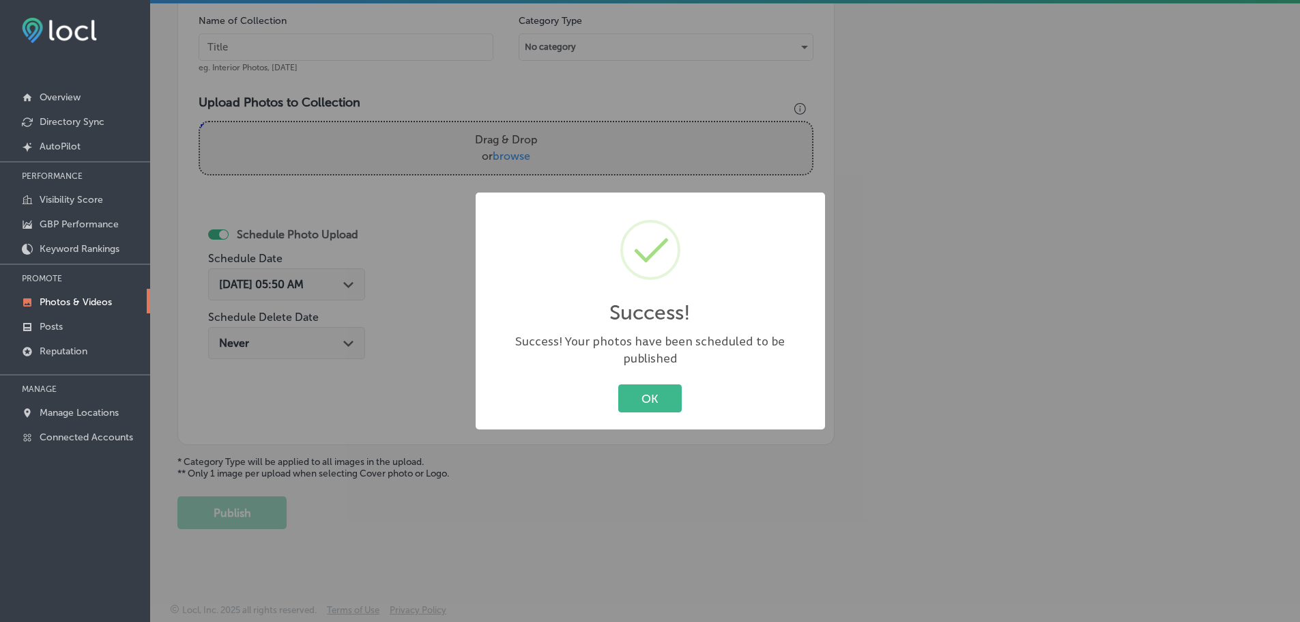
click at [645, 406] on div "OK Cancel" at bounding box center [650, 398] width 322 height 35
click at [654, 393] on button "OK" at bounding box center [649, 398] width 63 height 28
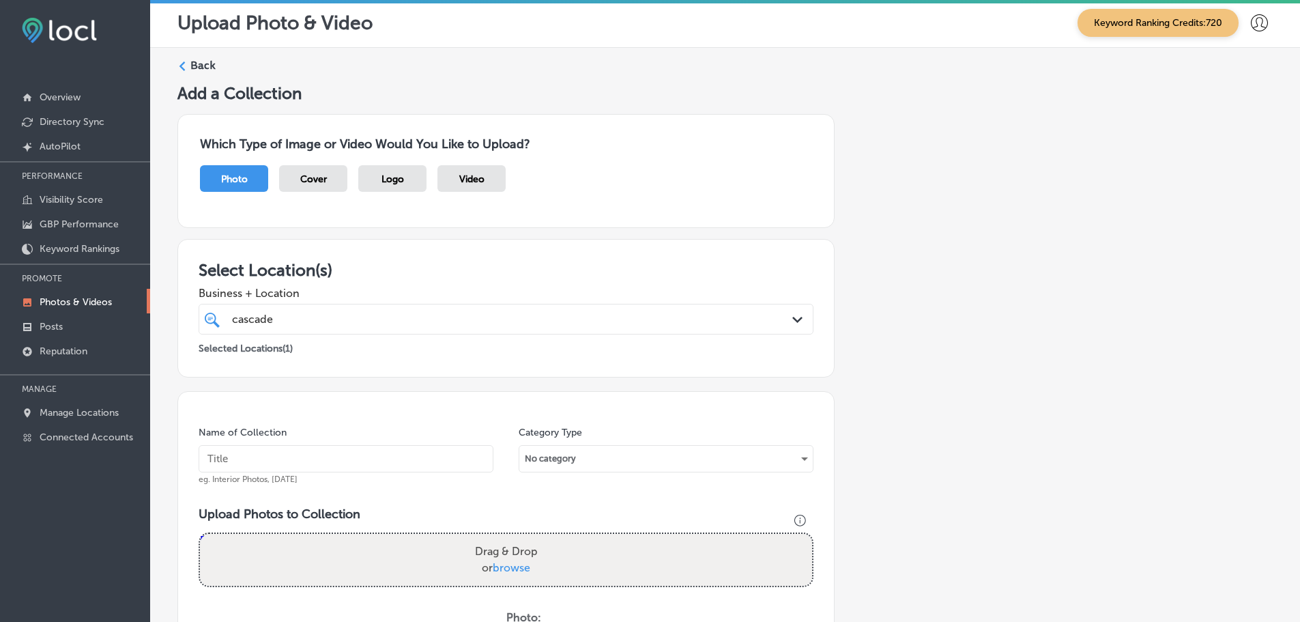
scroll to position [0, 0]
click at [199, 65] on label "Back" at bounding box center [202, 66] width 25 height 15
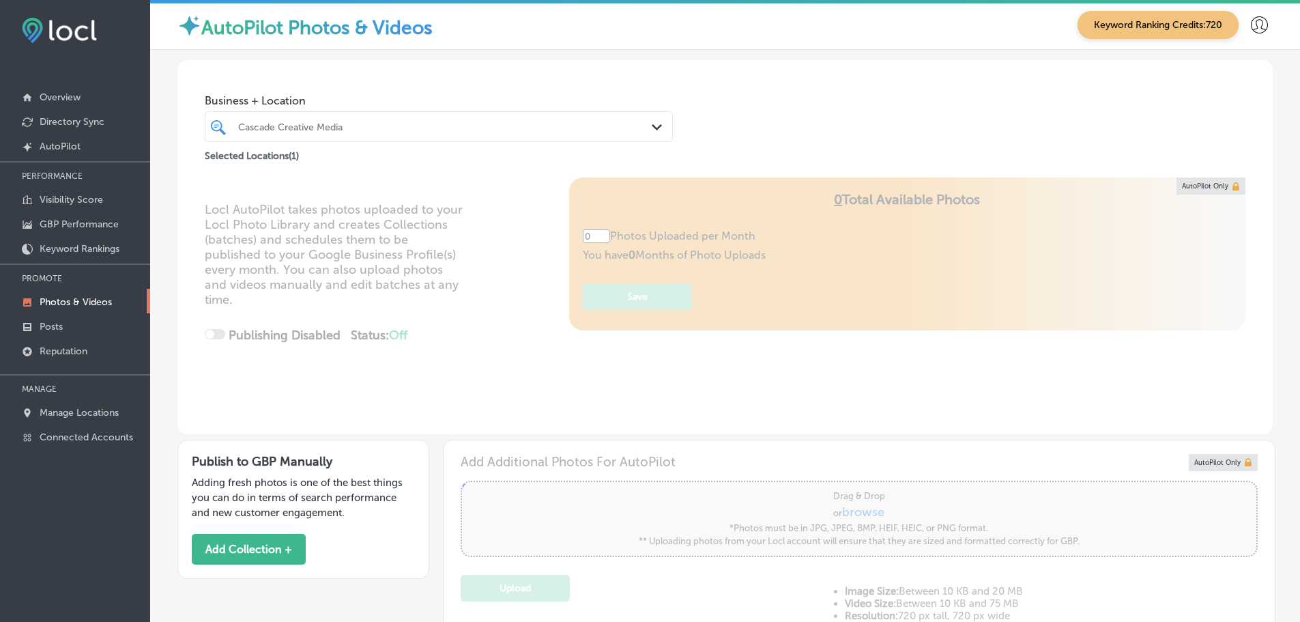
type input "5"
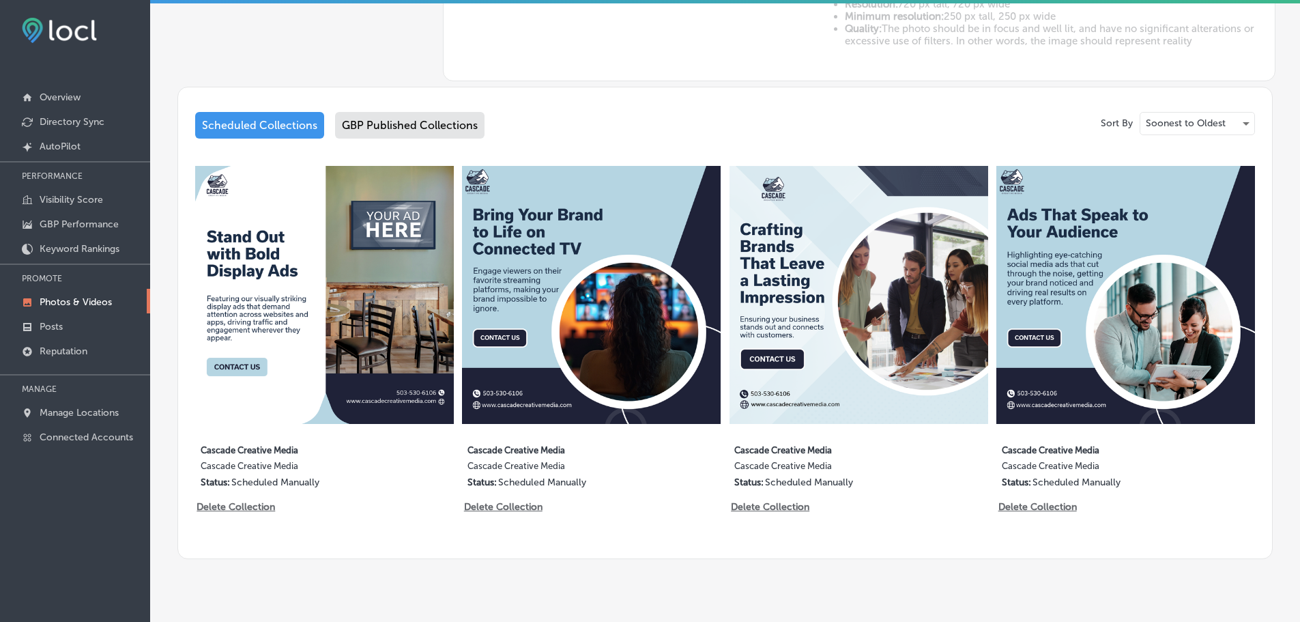
scroll to position [614, 0]
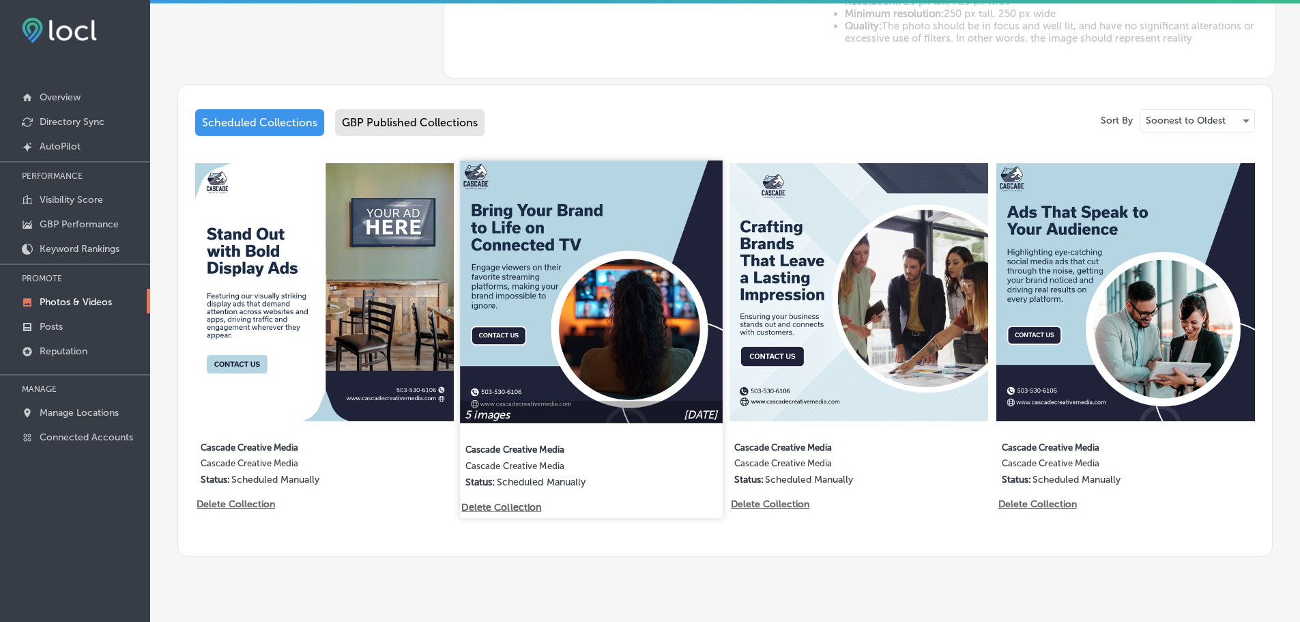
click at [506, 501] on p "Delete Collection" at bounding box center [501, 507] width 78 height 12
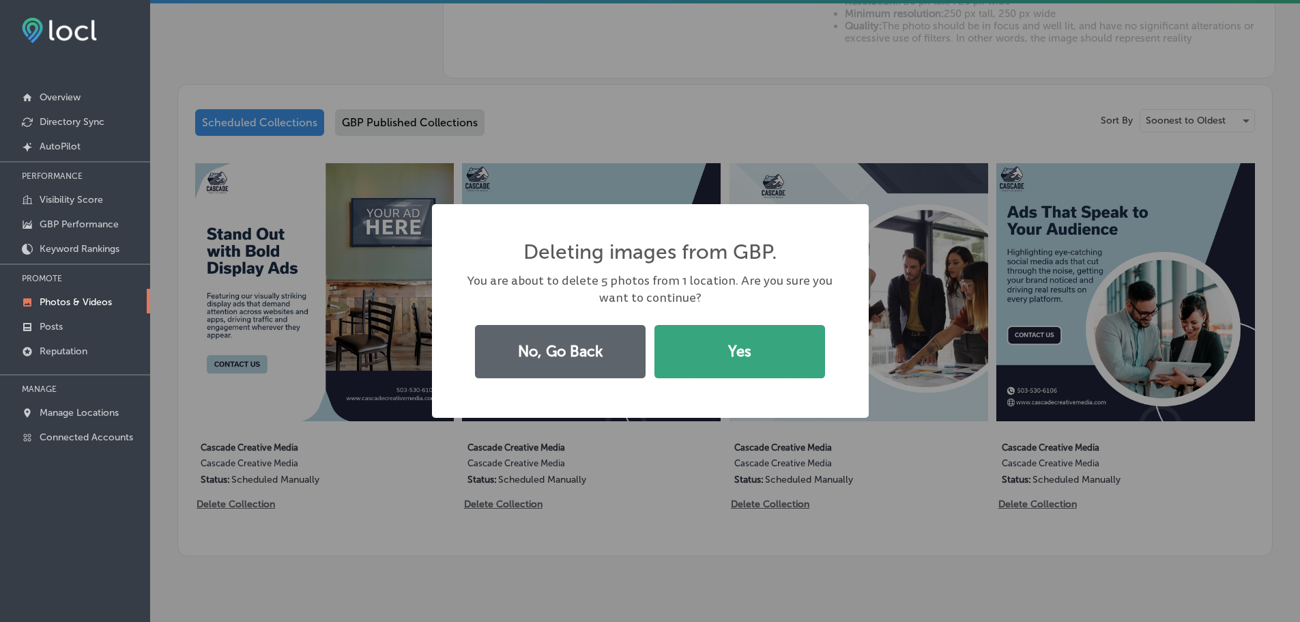
click at [704, 369] on button "Yes" at bounding box center [739, 351] width 171 height 53
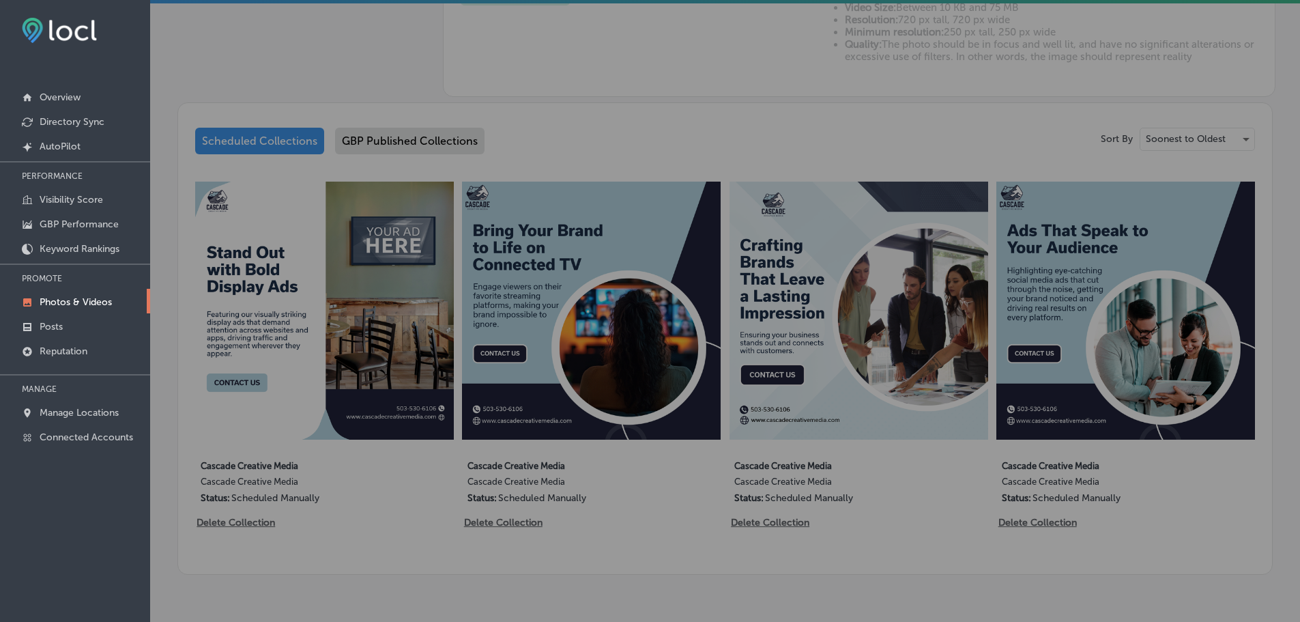
scroll to position [633, 0]
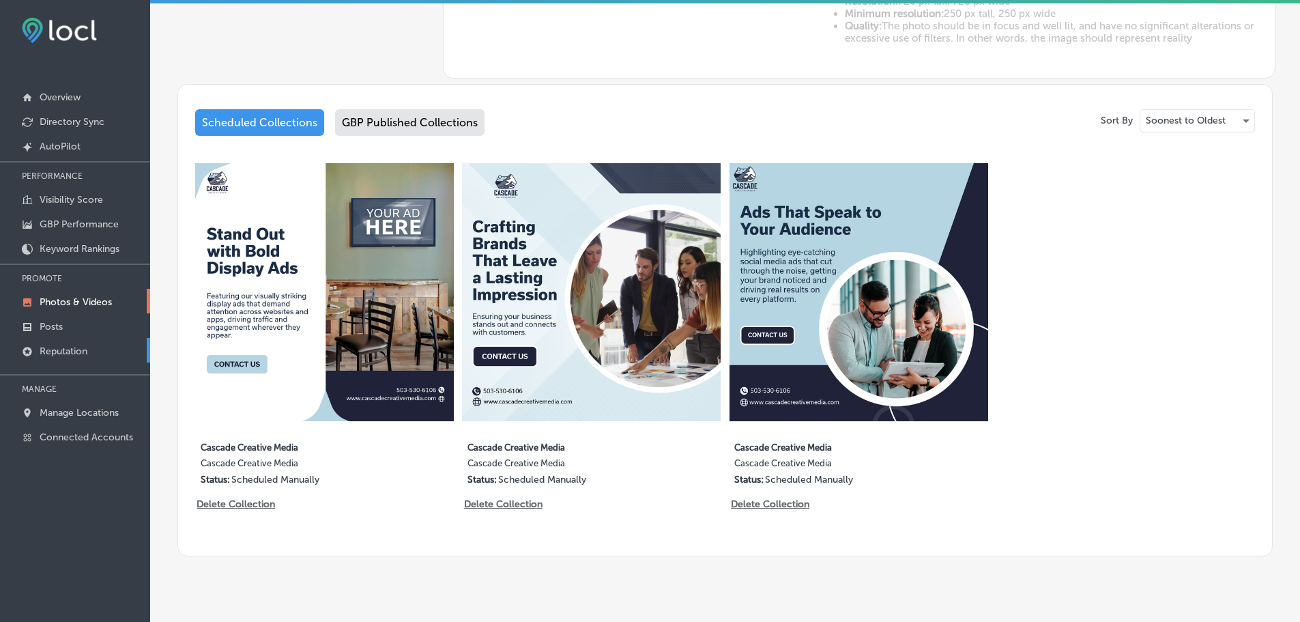
click at [70, 351] on p "Reputation" at bounding box center [64, 351] width 48 height 12
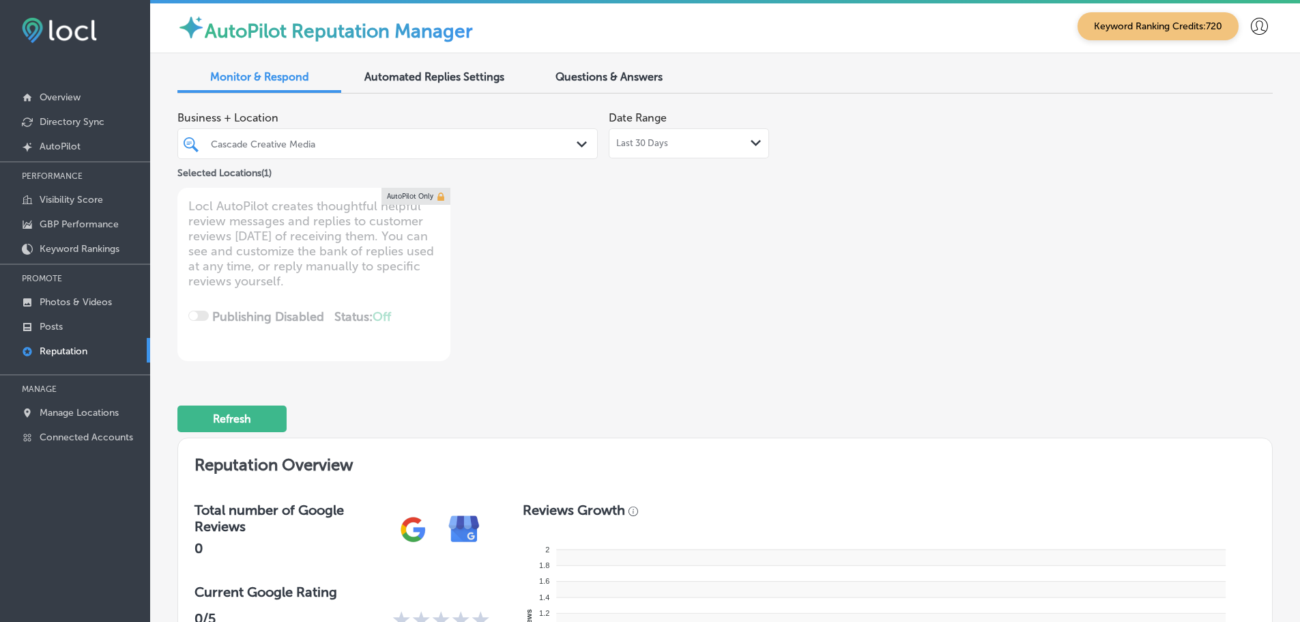
click at [731, 142] on div "Last 30 Days Path Created with Sketch." at bounding box center [688, 143] width 145 height 11
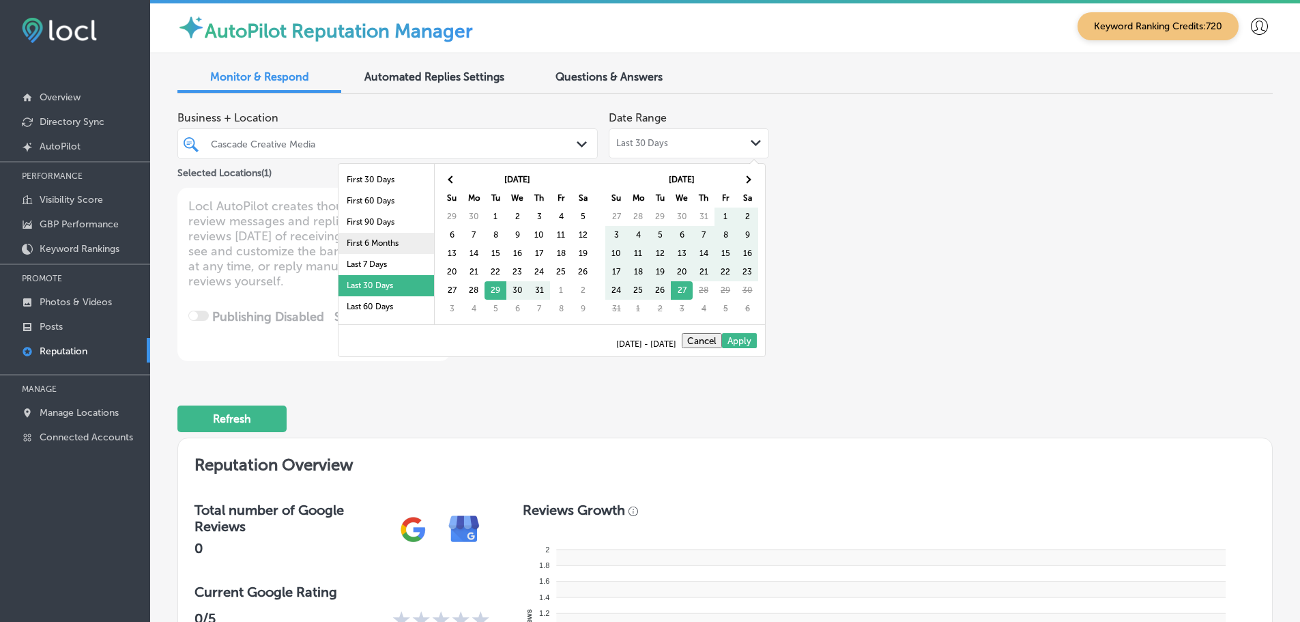
click at [372, 252] on li "First 6 Months" at bounding box center [386, 243] width 96 height 21
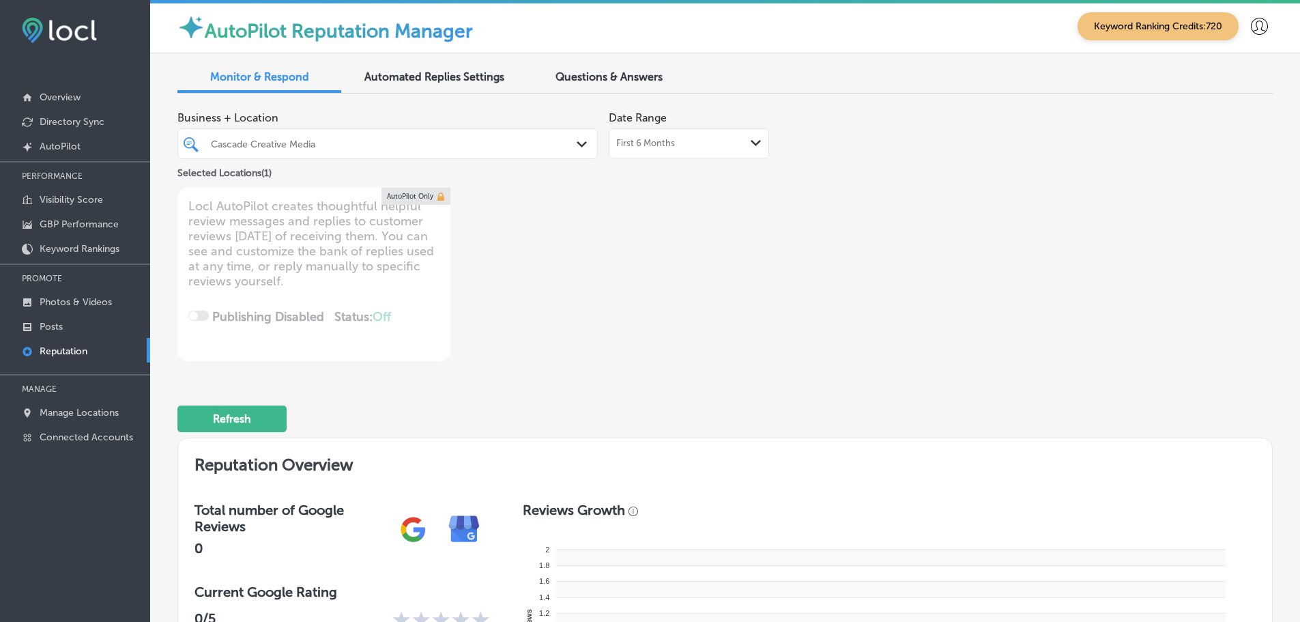
click at [680, 153] on div "First 6 Months Path Created with Sketch." at bounding box center [689, 143] width 160 height 30
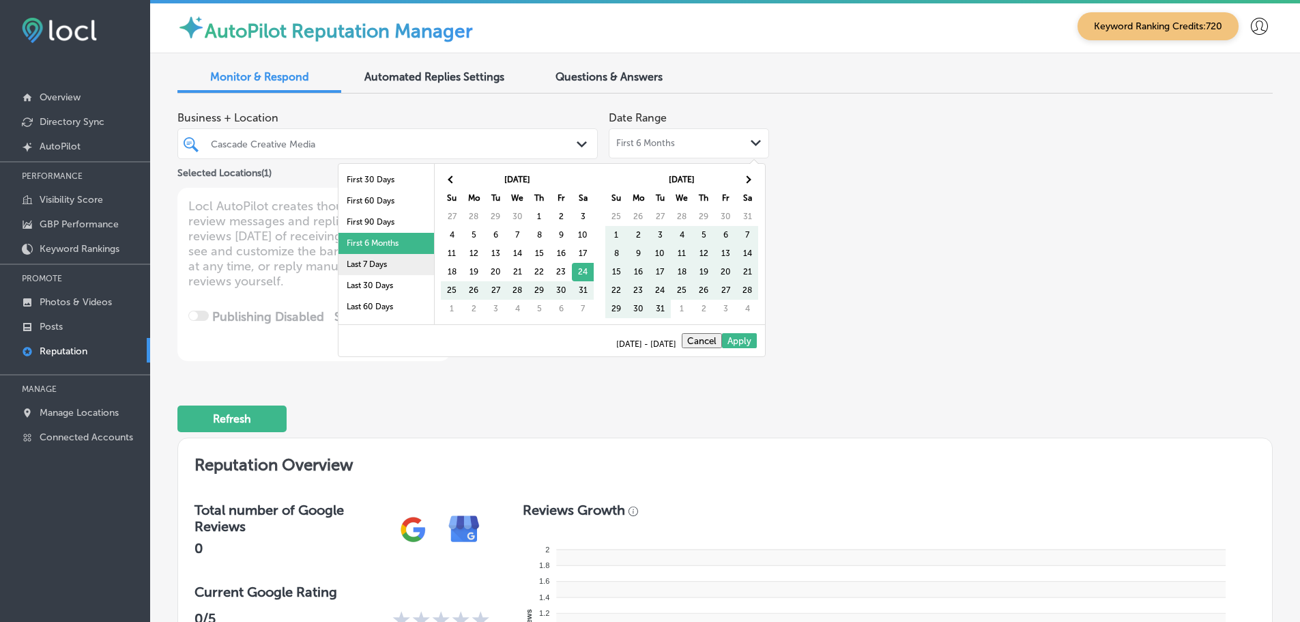
click at [364, 270] on li "Last 7 Days" at bounding box center [386, 264] width 96 height 21
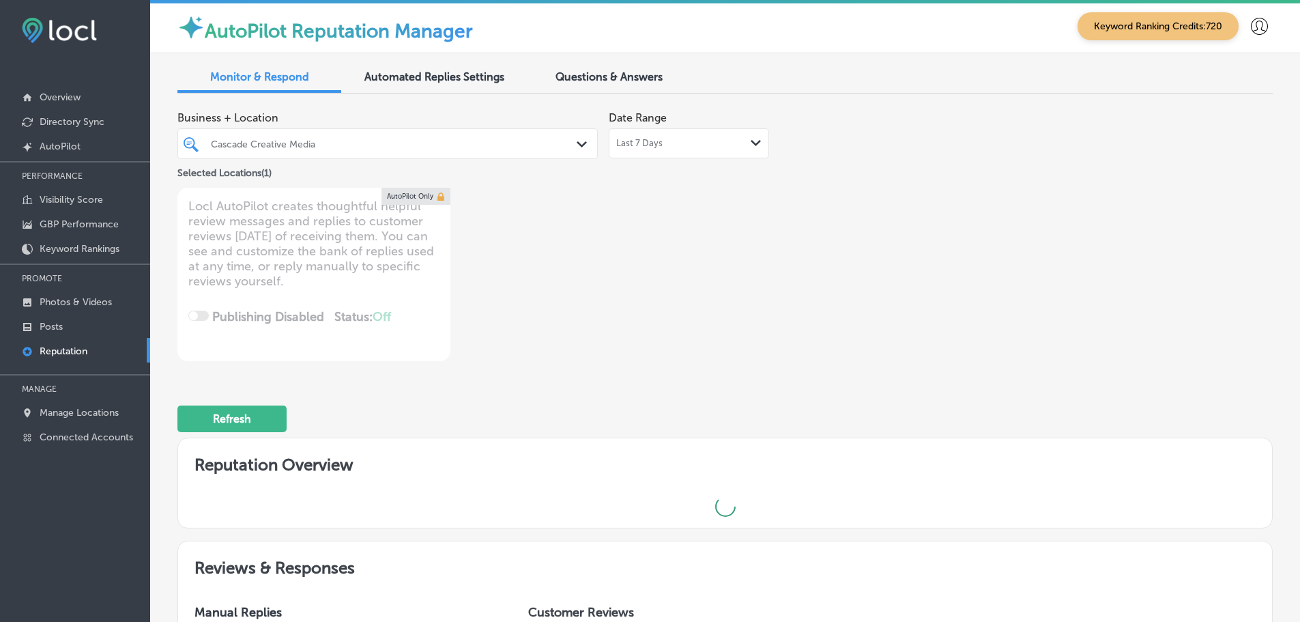
click at [506, 148] on div "Cascade Creative Media" at bounding box center [394, 144] width 367 height 12
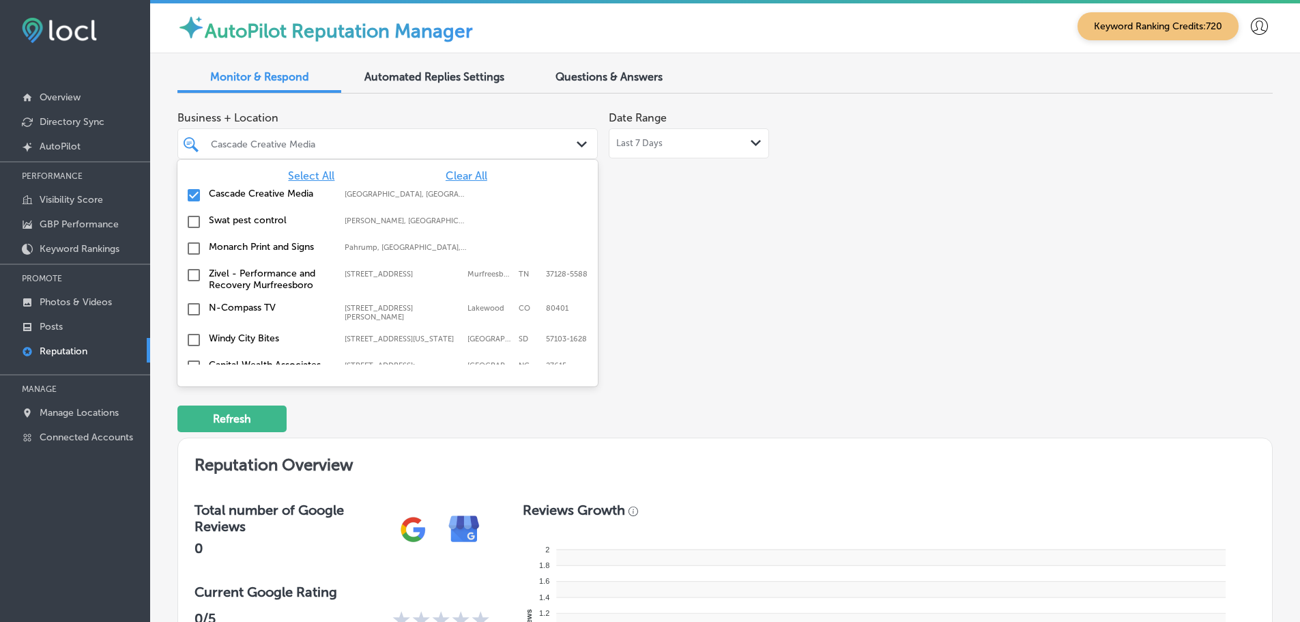
click at [461, 175] on span "Clear All" at bounding box center [467, 175] width 42 height 13
type textarea "x"
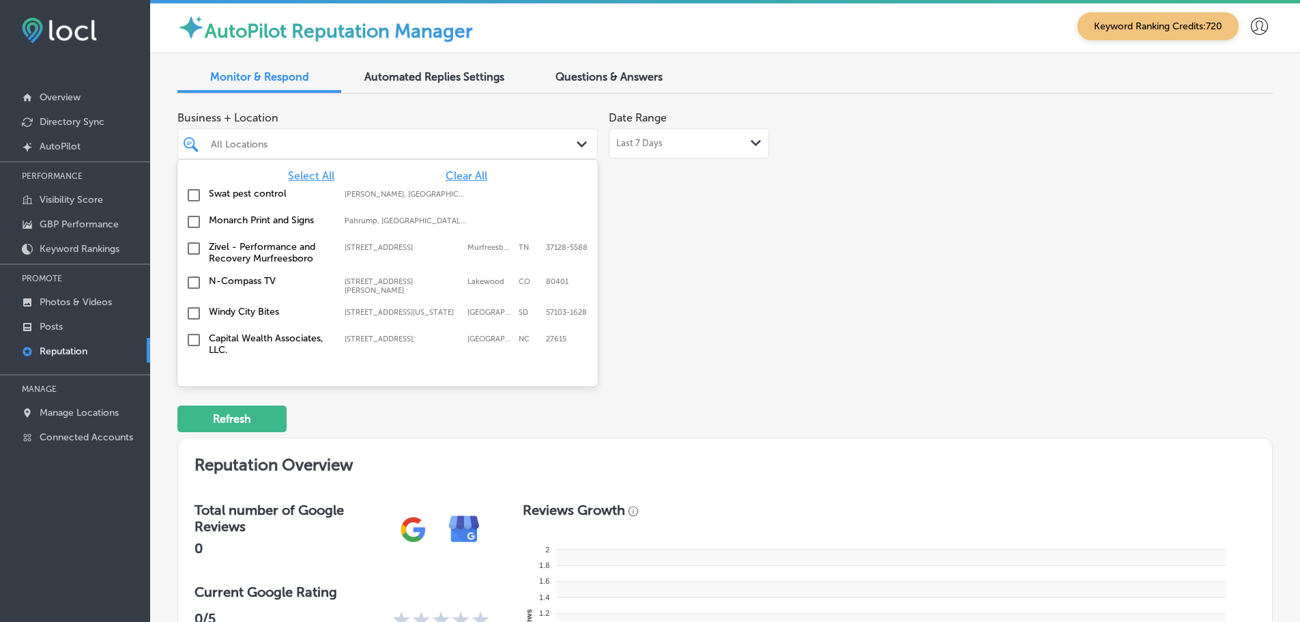
type input "o"
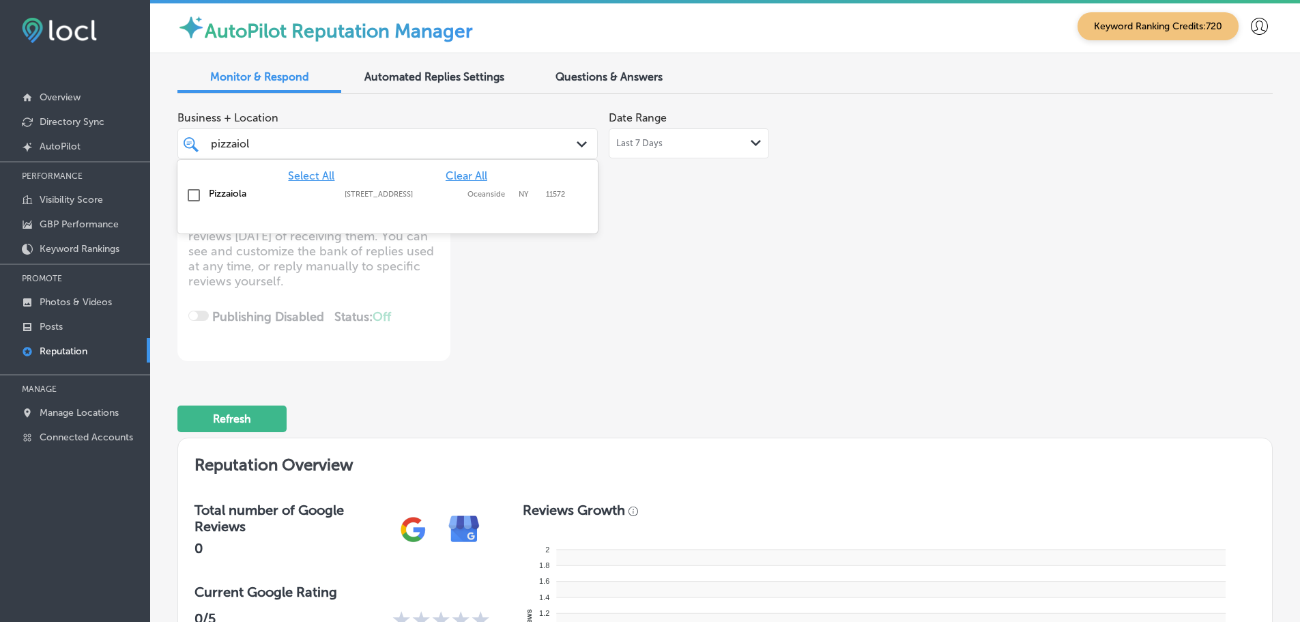
type input "pizzaiola"
click at [215, 199] on div "Pizzaiola [STREET_ADDRESS] [STREET_ADDRESS]" at bounding box center [387, 195] width 409 height 21
type textarea "x"
type input "pizzaiola"
click at [675, 250] on div "Business + Location option [STREET_ADDRESS]. [STREET_ADDRESS]. 2 results availa…" at bounding box center [505, 232] width 657 height 257
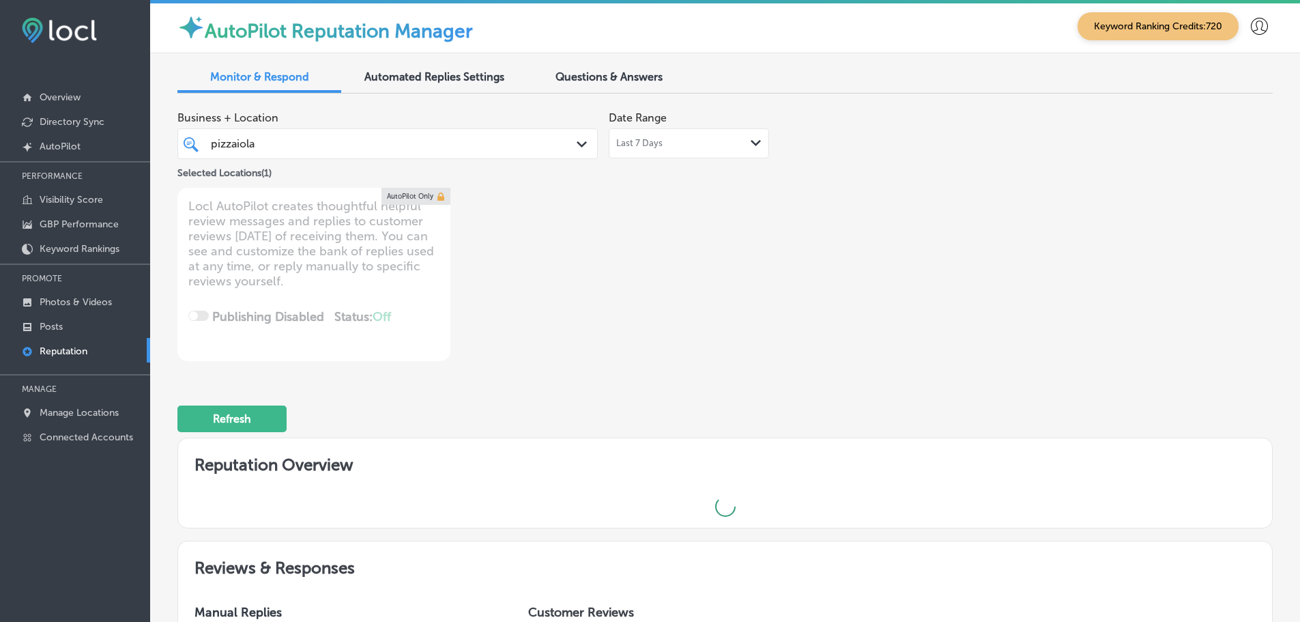
type textarea "x"
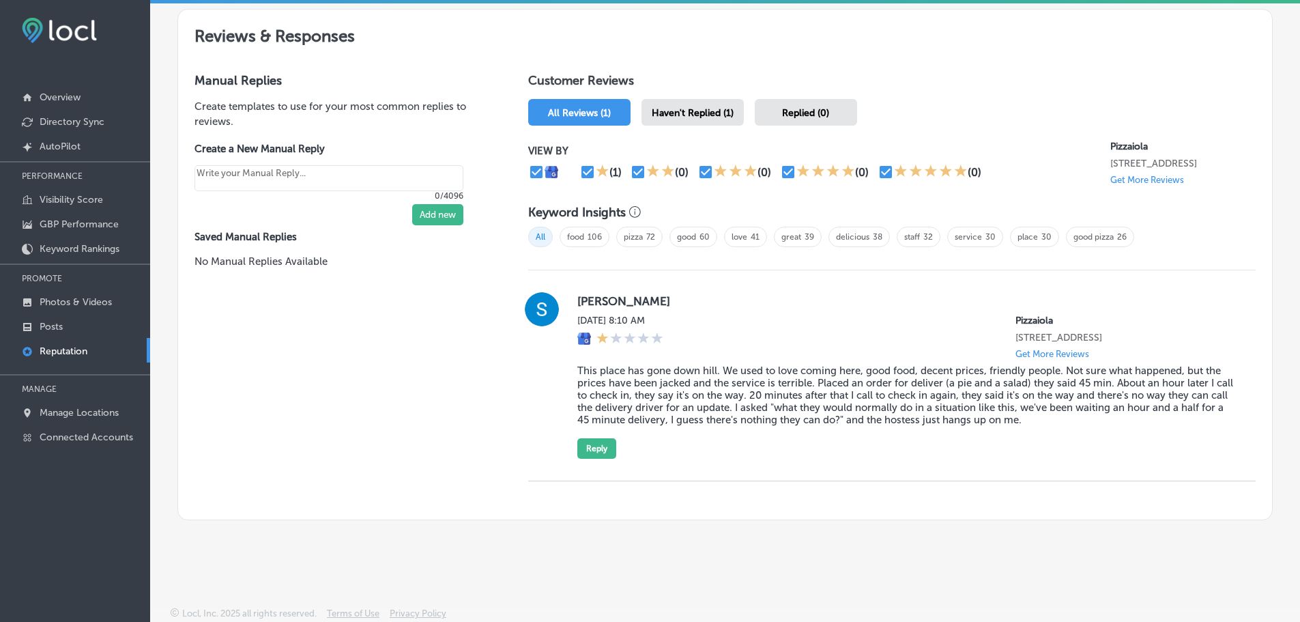
scroll to position [751, 0]
click at [596, 452] on button "Reply" at bounding box center [596, 447] width 39 height 20
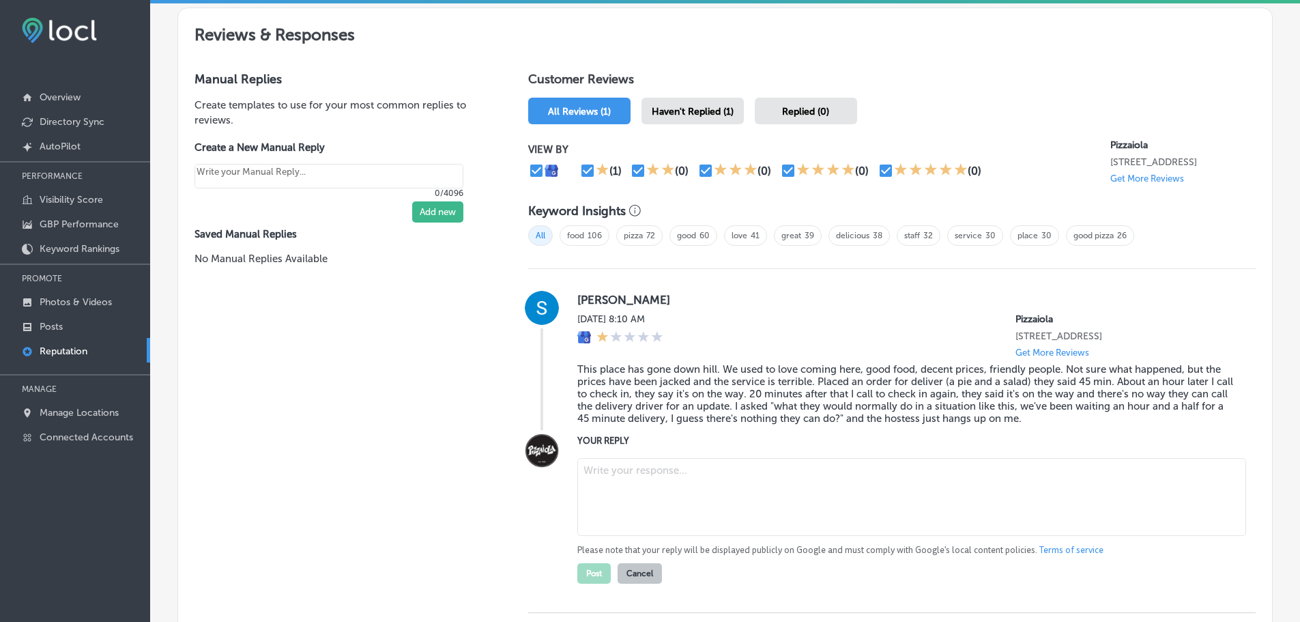
click at [763, 486] on textarea at bounding box center [911, 497] width 669 height 78
paste textarea "We're really sorry to hear about your recent experience at [GEOGRAPHIC_DATA]. W…"
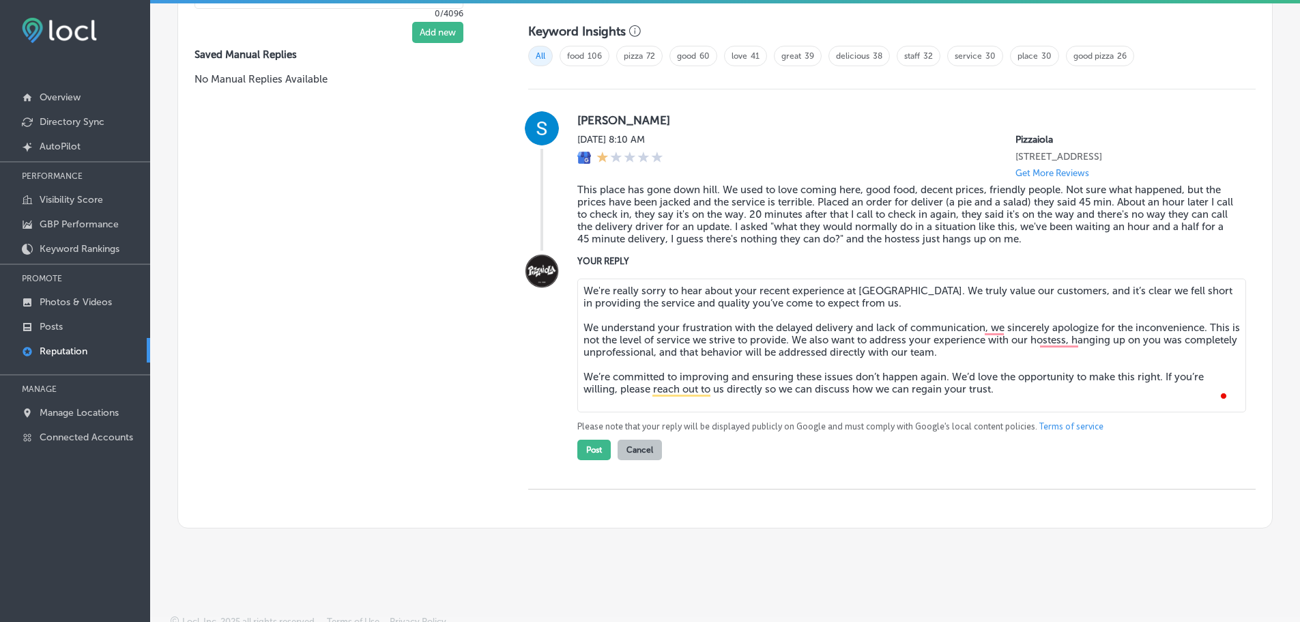
scroll to position [942, 0]
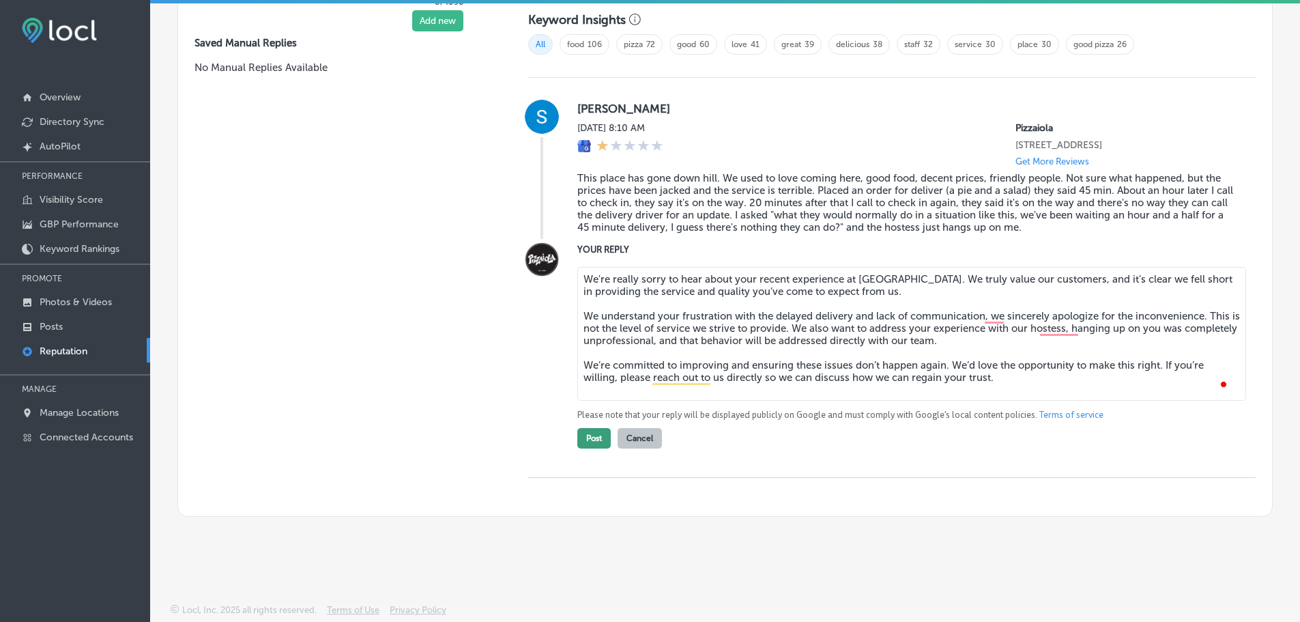
type textarea "We're really sorry to hear about your recent experience at [GEOGRAPHIC_DATA]. W…"
click at [586, 443] on button "Post" at bounding box center [593, 438] width 33 height 20
type textarea "x"
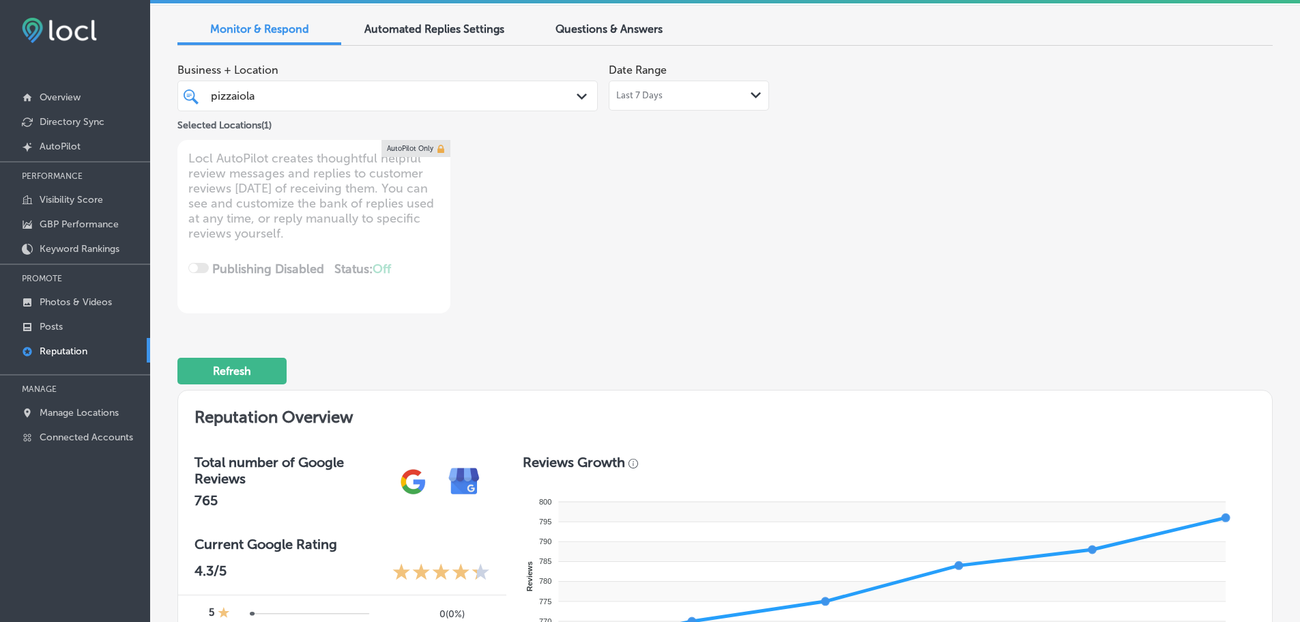
scroll to position [0, 0]
